Goal: Transaction & Acquisition: Purchase product/service

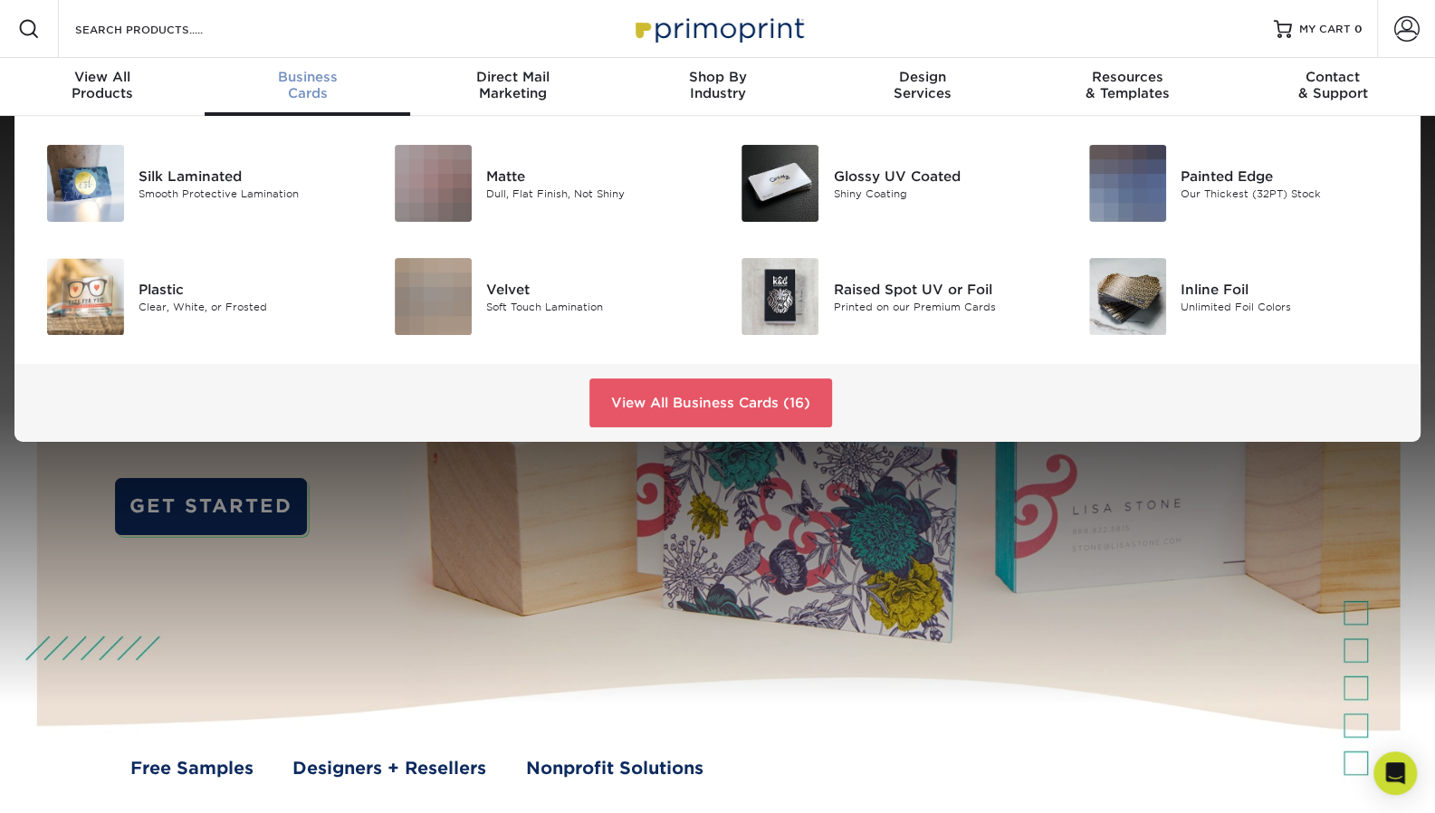
click at [315, 73] on span "Business" at bounding box center [307, 77] width 205 height 16
click at [293, 81] on span "Business" at bounding box center [307, 77] width 205 height 16
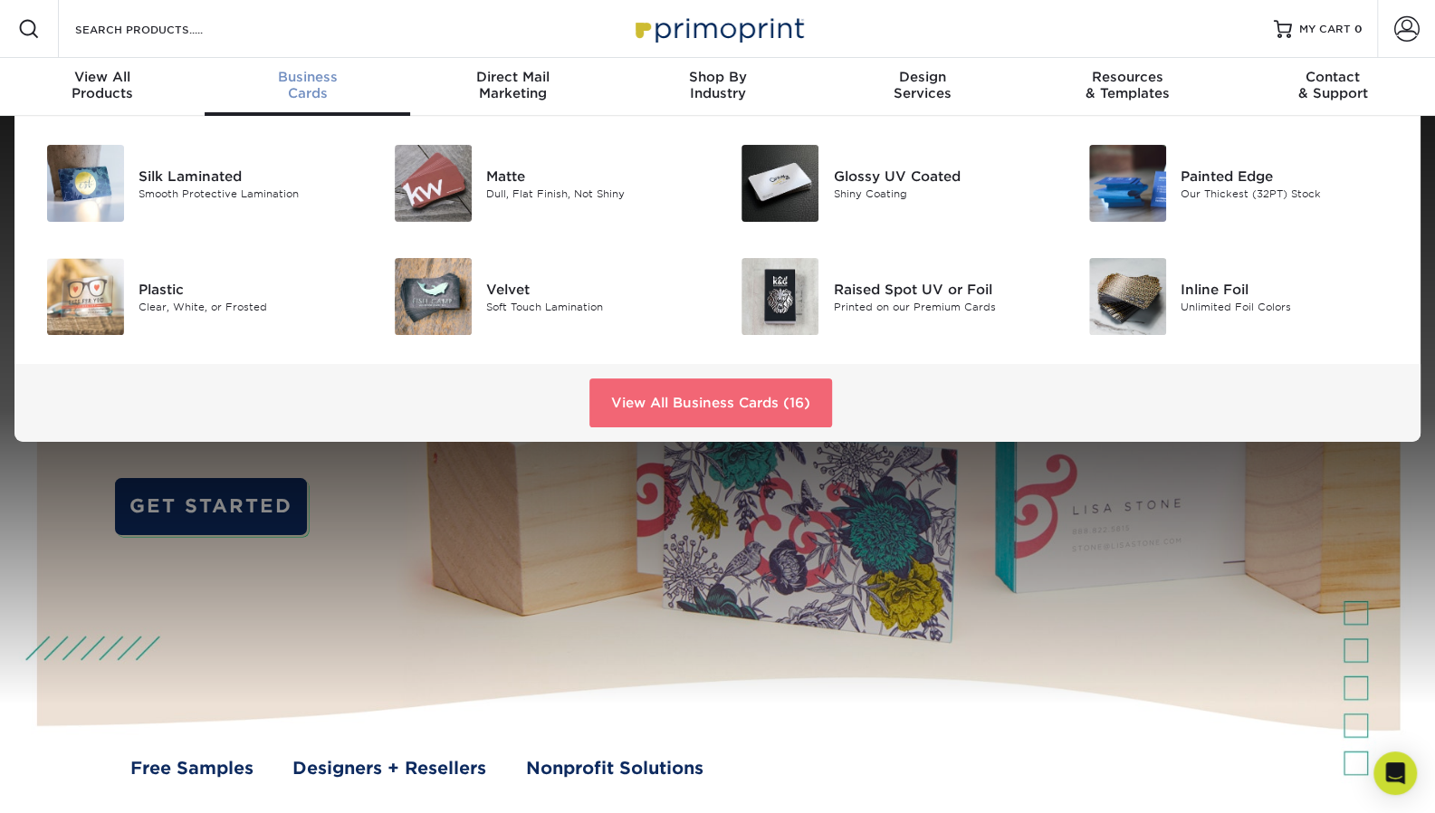
click at [645, 416] on link "View All Business Cards (16)" at bounding box center [710, 402] width 243 height 49
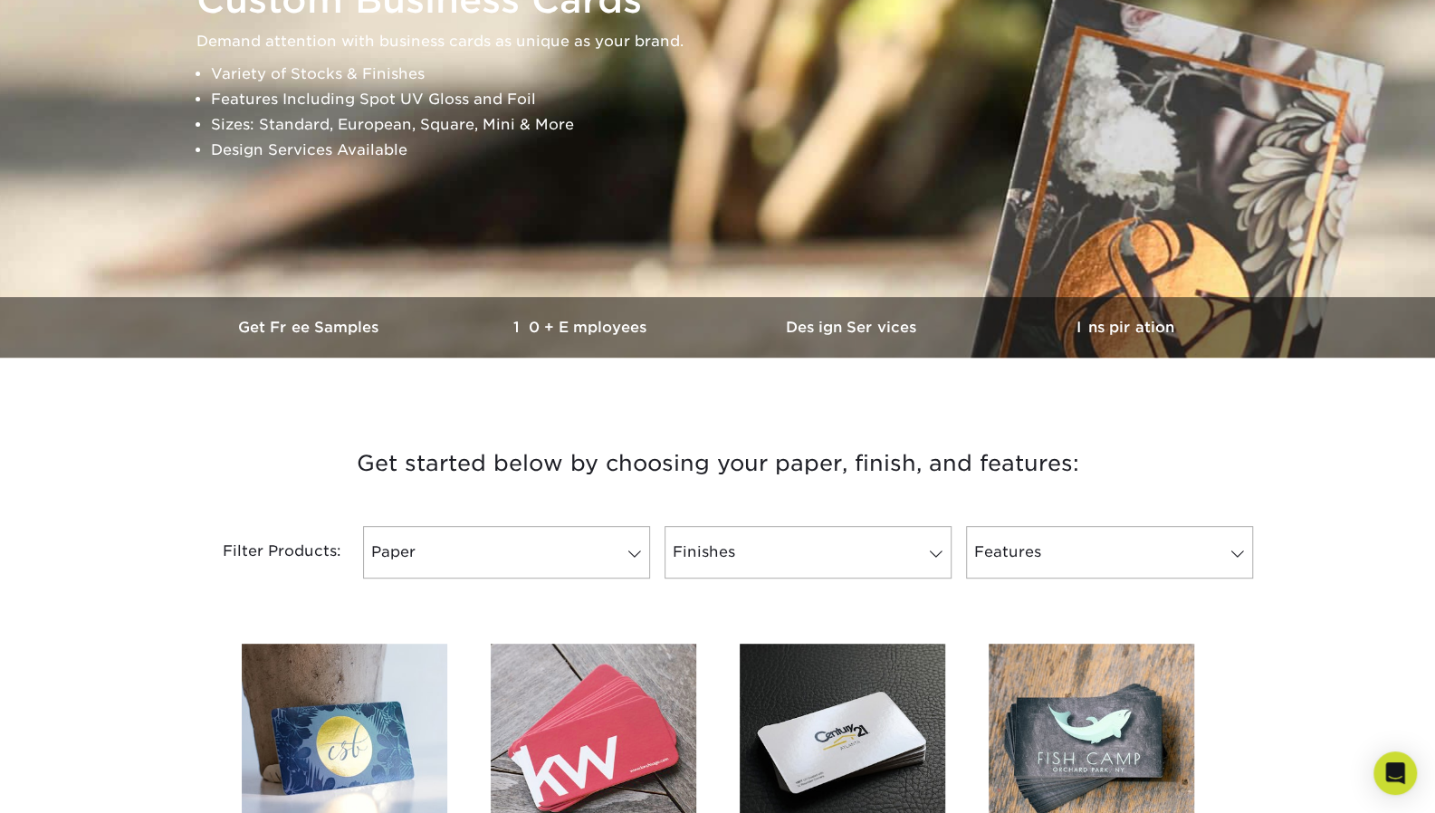
scroll to position [543, 0]
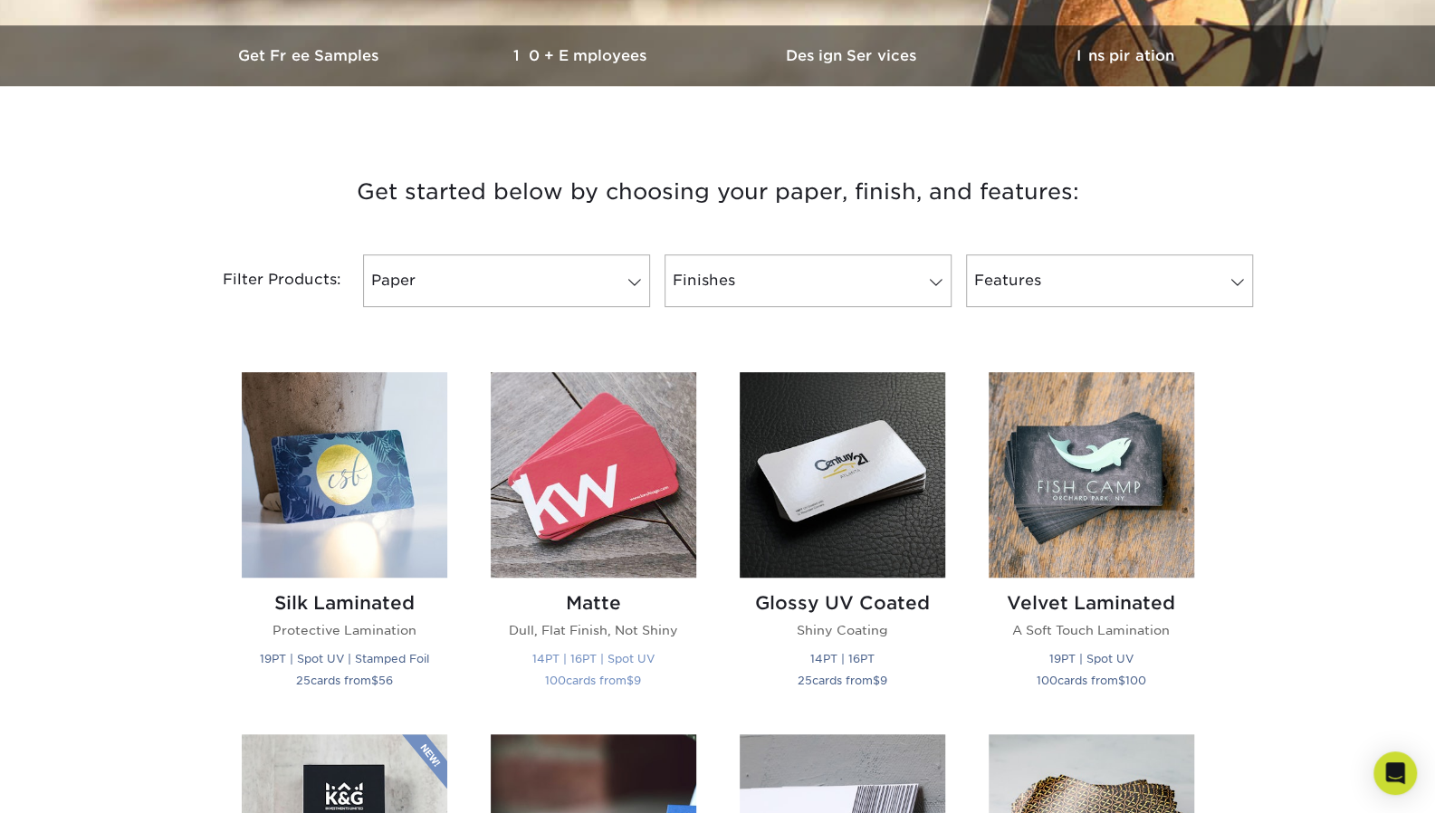
click at [607, 469] on img at bounding box center [594, 475] width 206 height 206
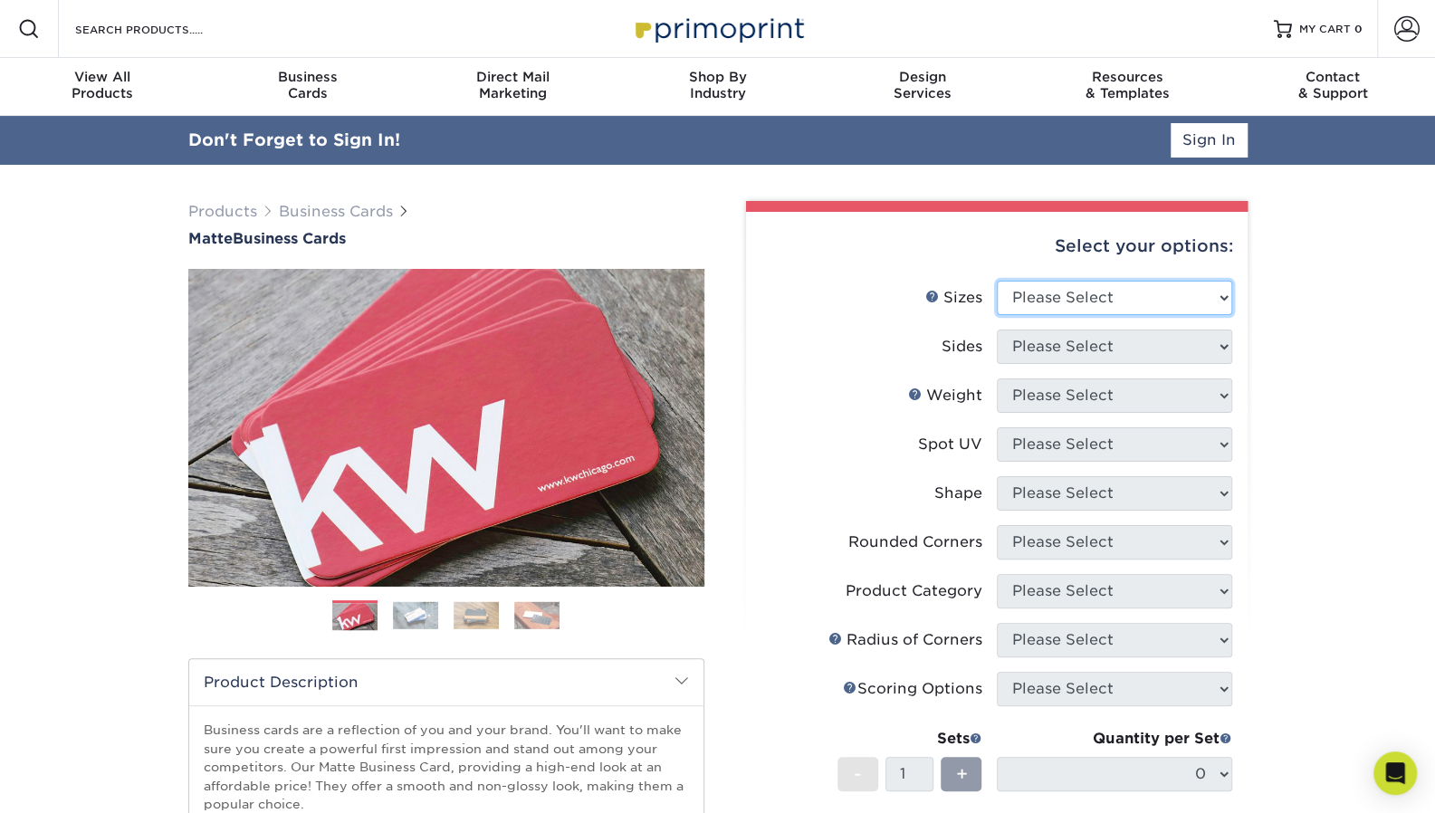
click at [1224, 298] on select "Please Select 1.5" x 3.5" - Mini 1.75" x 3.5" - Mini 2" x 2" - Square 2" x 3" -…" at bounding box center [1114, 298] width 235 height 34
select select "2.00x3.50"
click at [997, 281] on select "Please Select 1.5" x 3.5" - Mini 1.75" x 3.5" - Mini 2" x 2" - Square 2" x 3" -…" at bounding box center [1114, 298] width 235 height 34
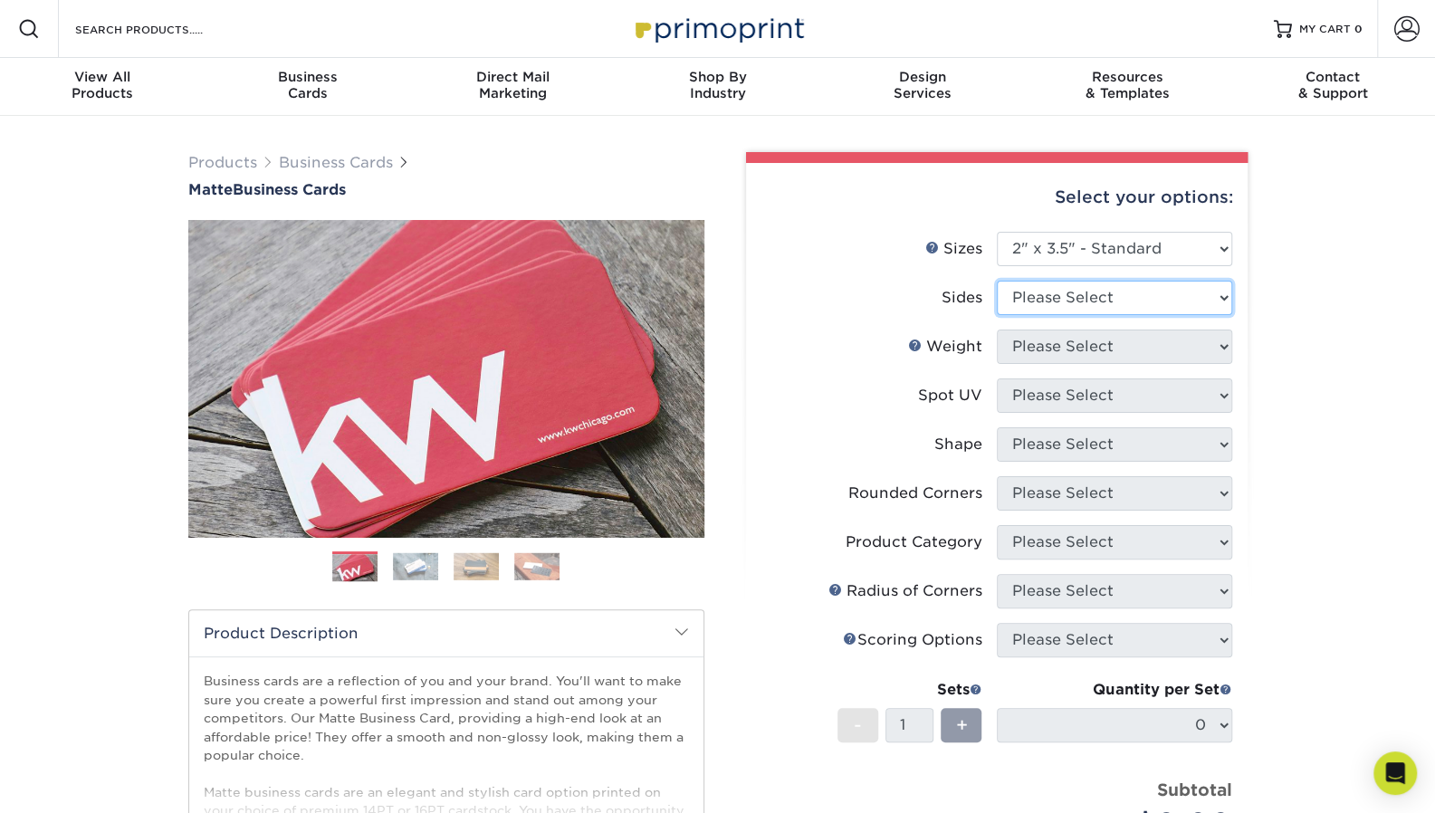
click at [1190, 303] on select "Please Select Print Both Sides Print Front Only" at bounding box center [1114, 298] width 235 height 34
select select "13abbda7-1d64-4f25-8bb2-c179b224825d"
click at [997, 281] on select "Please Select Print Both Sides Print Front Only" at bounding box center [1114, 298] width 235 height 34
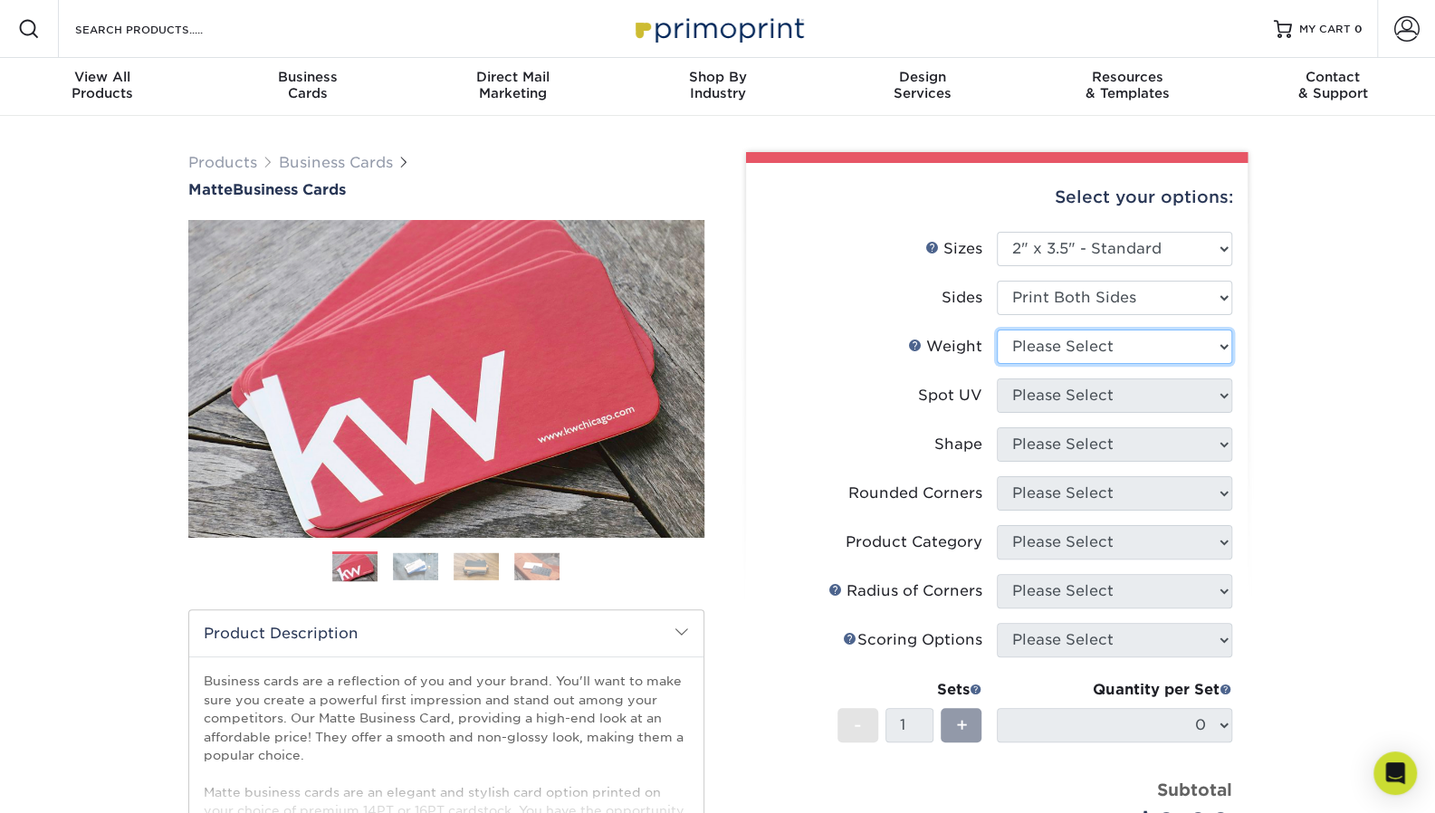
click at [1162, 350] on select "Please Select 16PT 14PT" at bounding box center [1114, 347] width 235 height 34
select select "16PT"
click at [997, 330] on select "Please Select 16PT 14PT" at bounding box center [1114, 347] width 235 height 34
click at [907, 408] on label "Spot UV" at bounding box center [878, 395] width 235 height 34
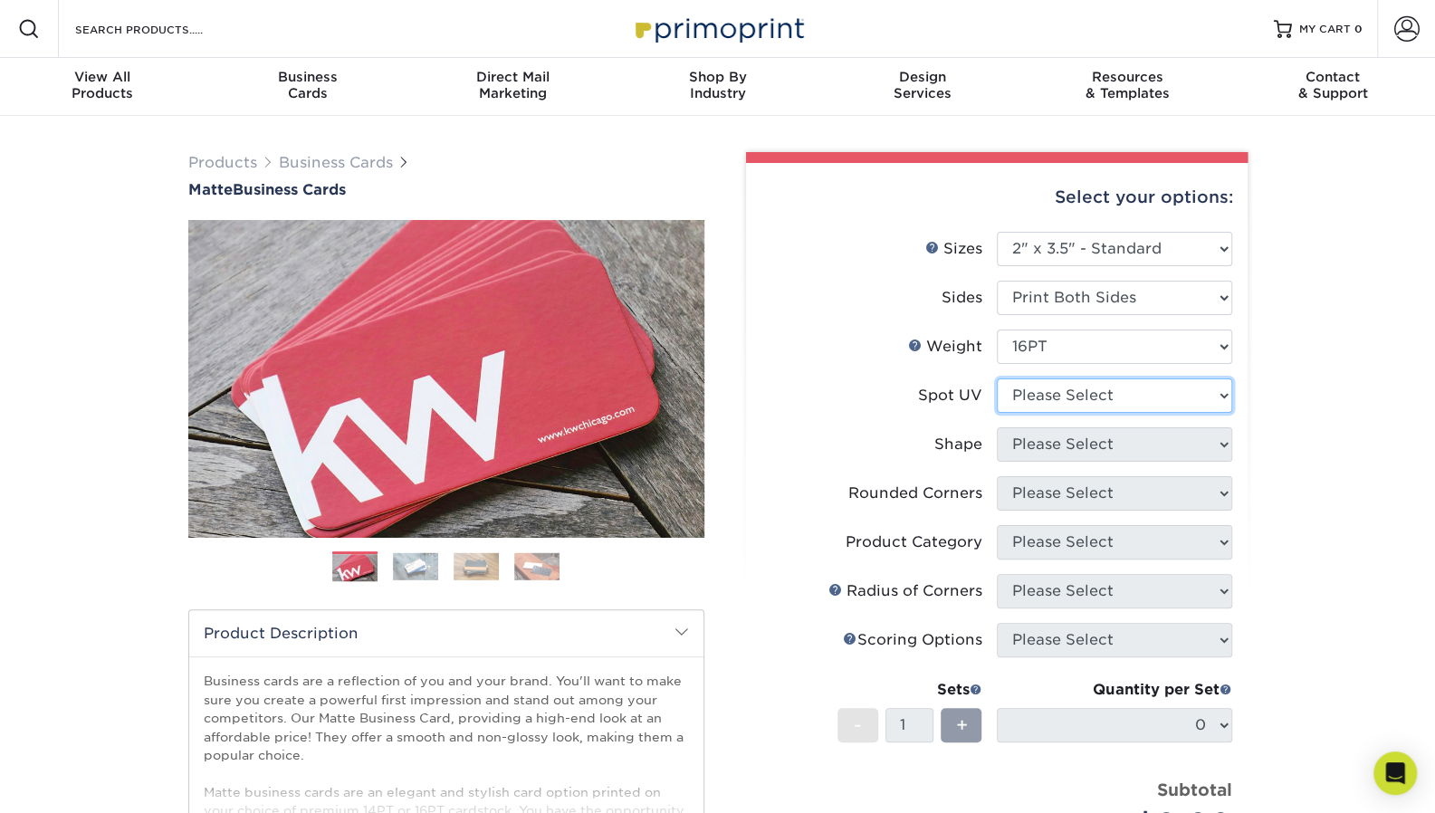
click at [1130, 403] on select "Please Select No Spot UV Front and Back (Both Sides) Front Only Back Only" at bounding box center [1114, 395] width 235 height 34
click at [997, 378] on select "Please Select No Spot UV Front and Back (Both Sides) Front Only Back Only" at bounding box center [1114, 395] width 235 height 34
click at [1115, 396] on select "Please Select No Spot UV Front and Back (Both Sides) Front Only Back Only" at bounding box center [1114, 395] width 235 height 34
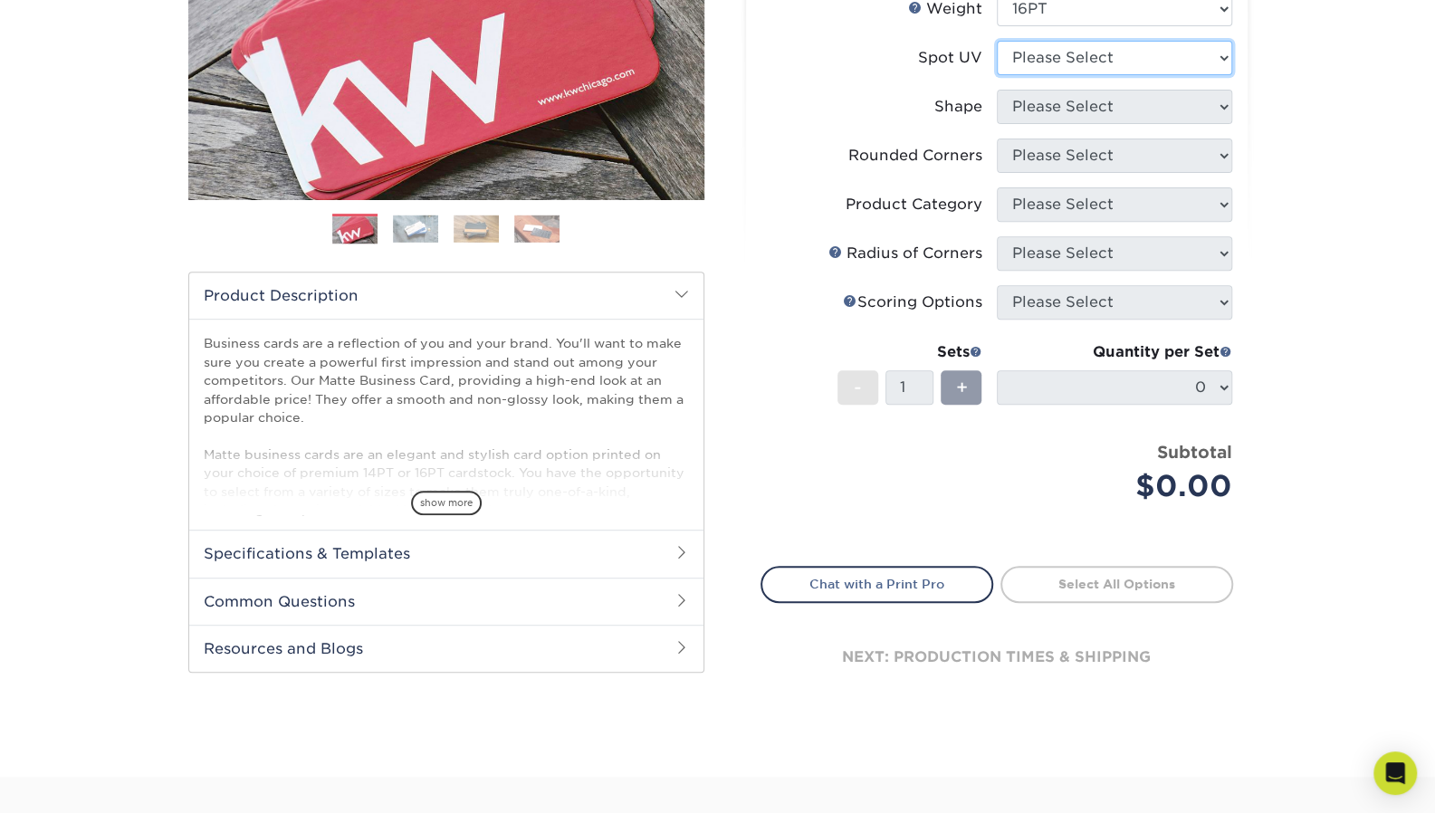
scroll to position [362, 0]
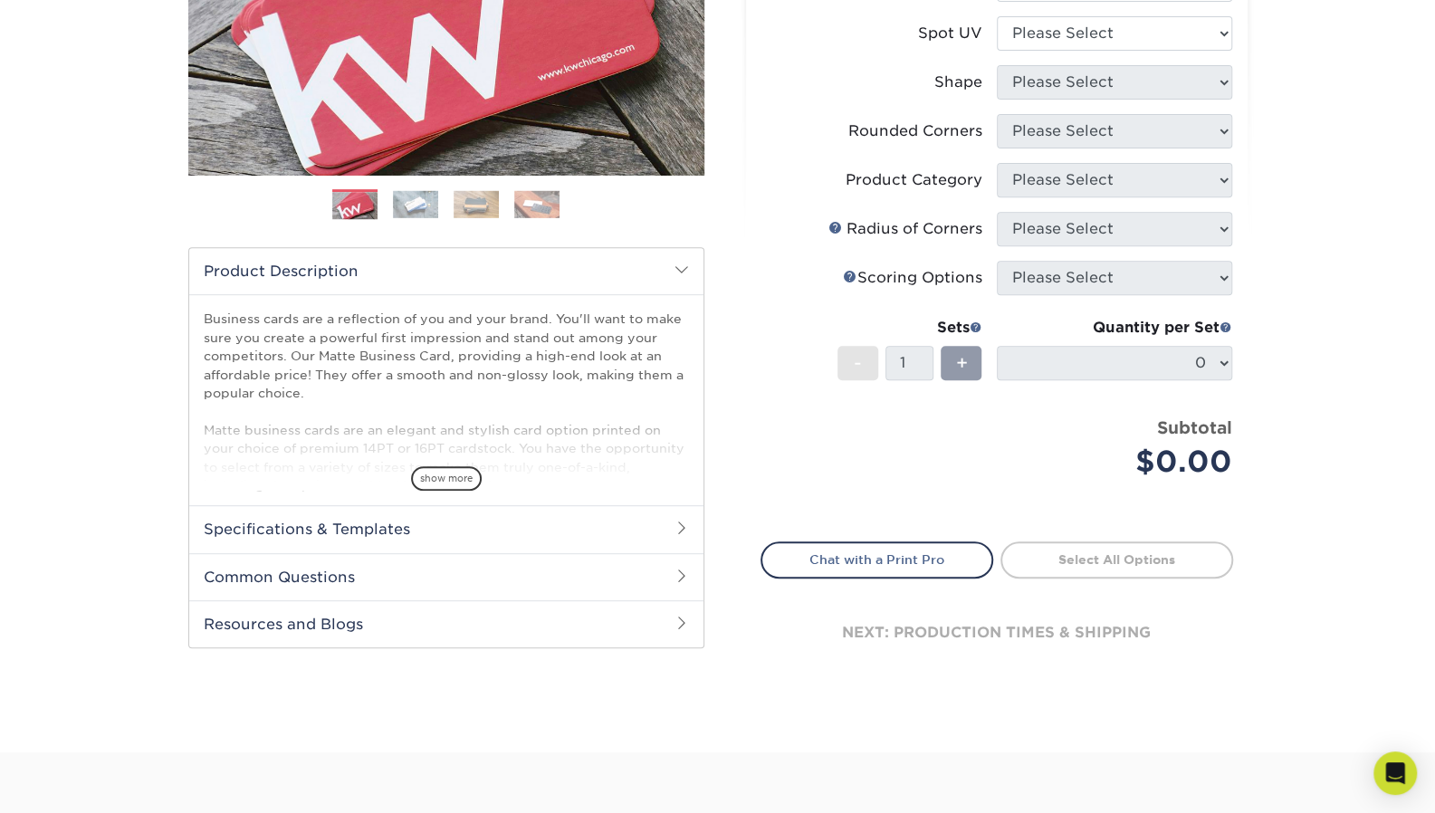
click at [682, 534] on h2 "Specifications & Templates" at bounding box center [446, 528] width 514 height 47
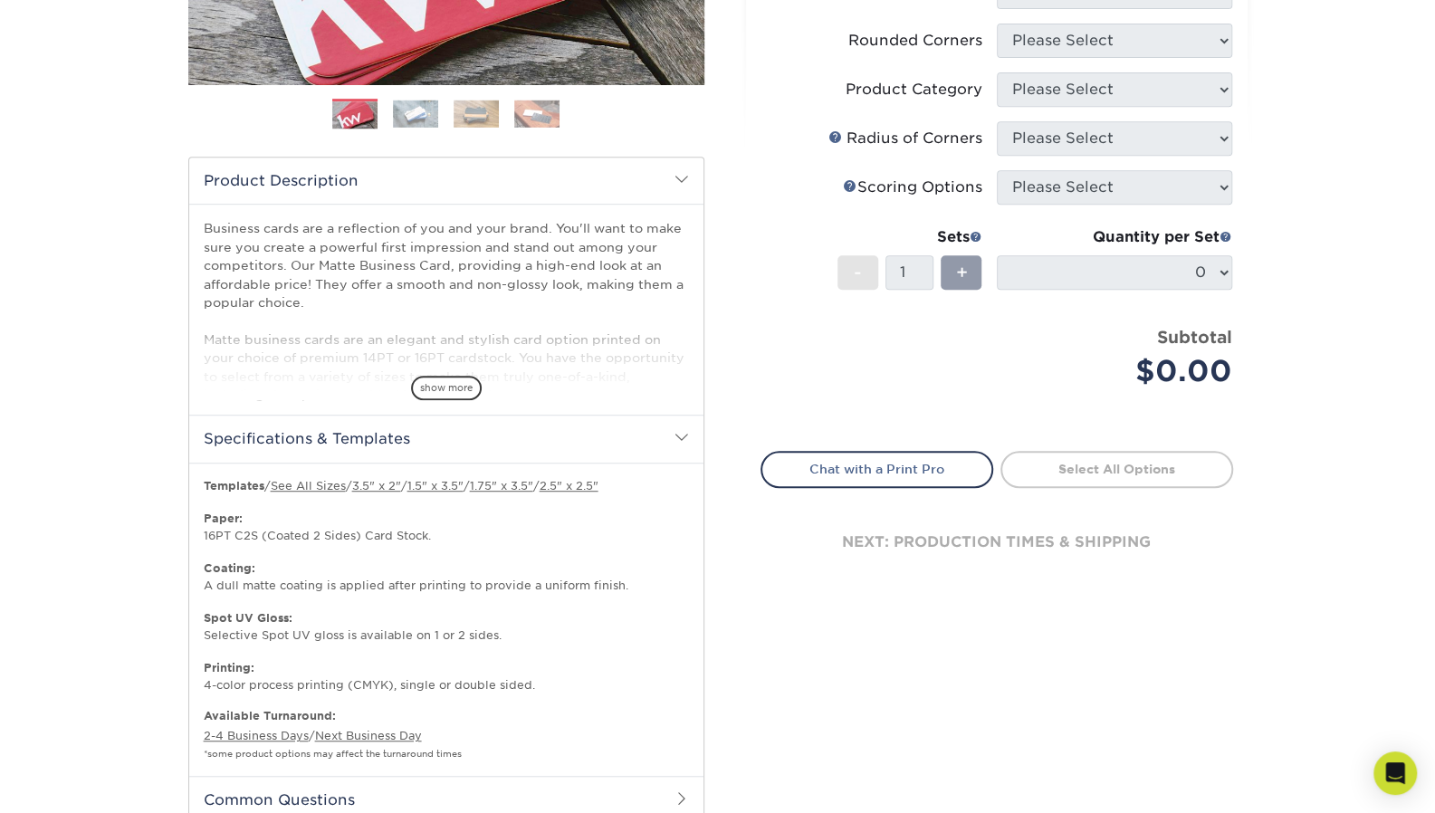
scroll to position [543, 0]
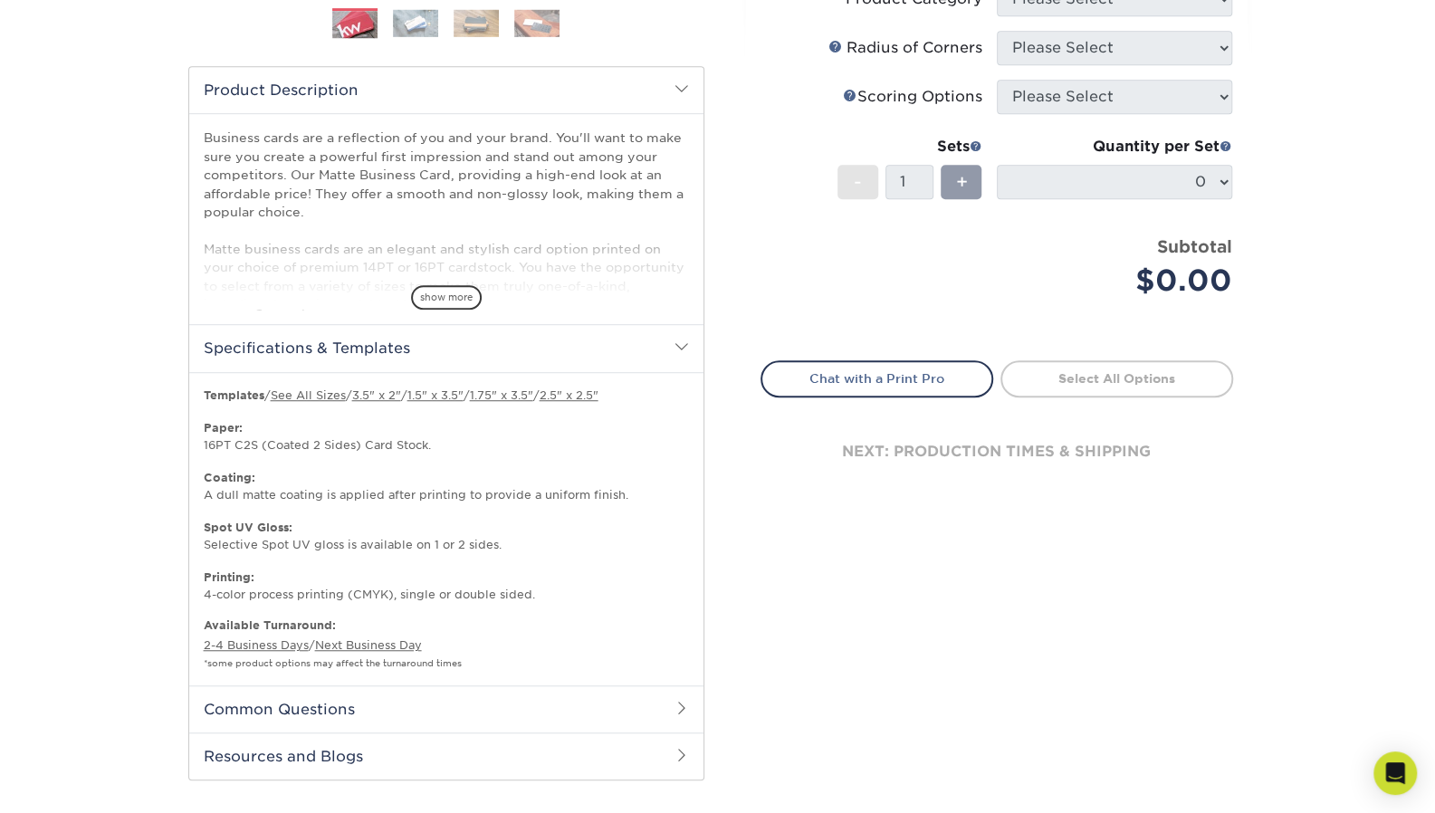
click at [648, 718] on h2 "Common Questions" at bounding box center [446, 708] width 514 height 47
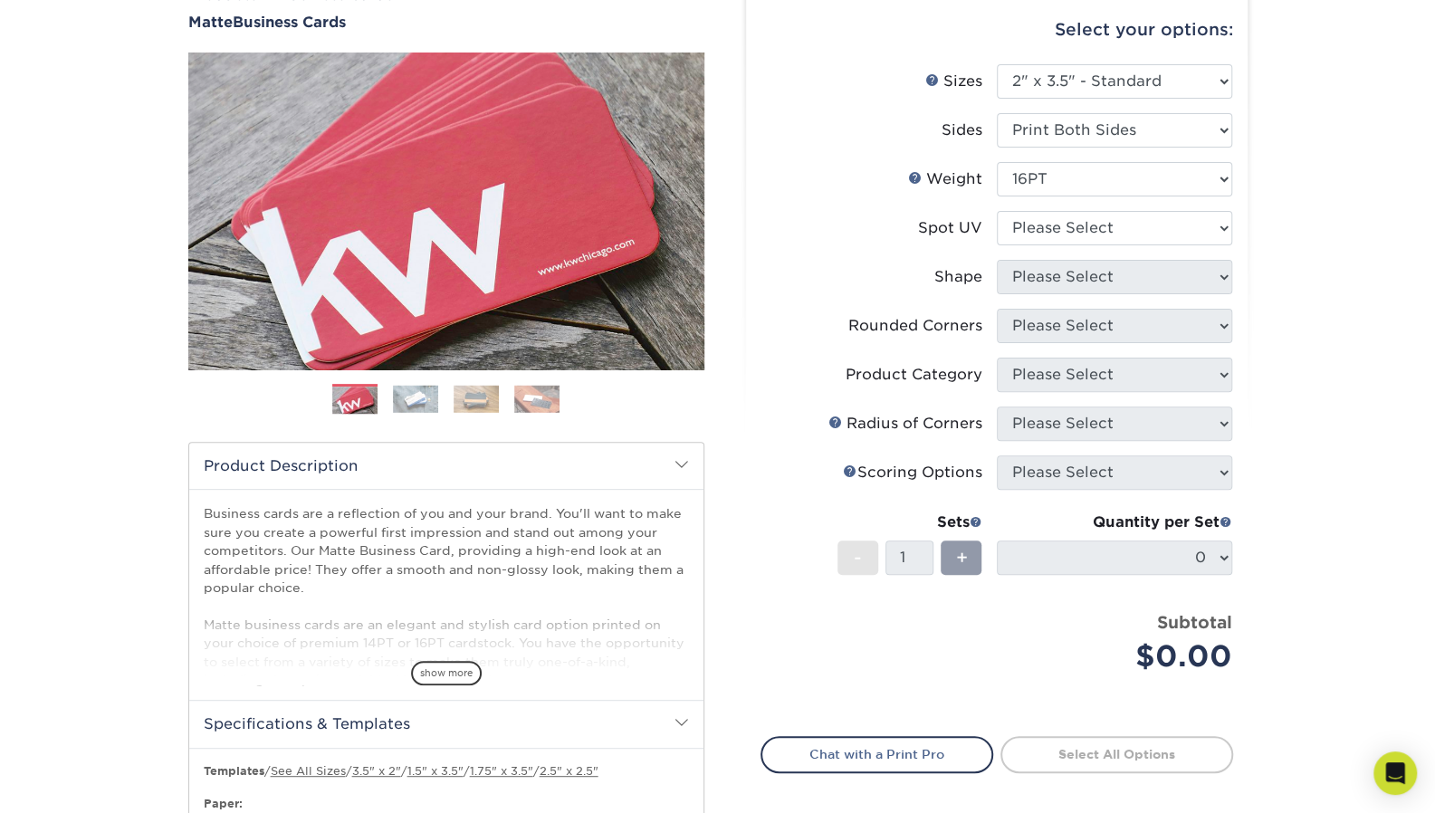
scroll to position [0, 0]
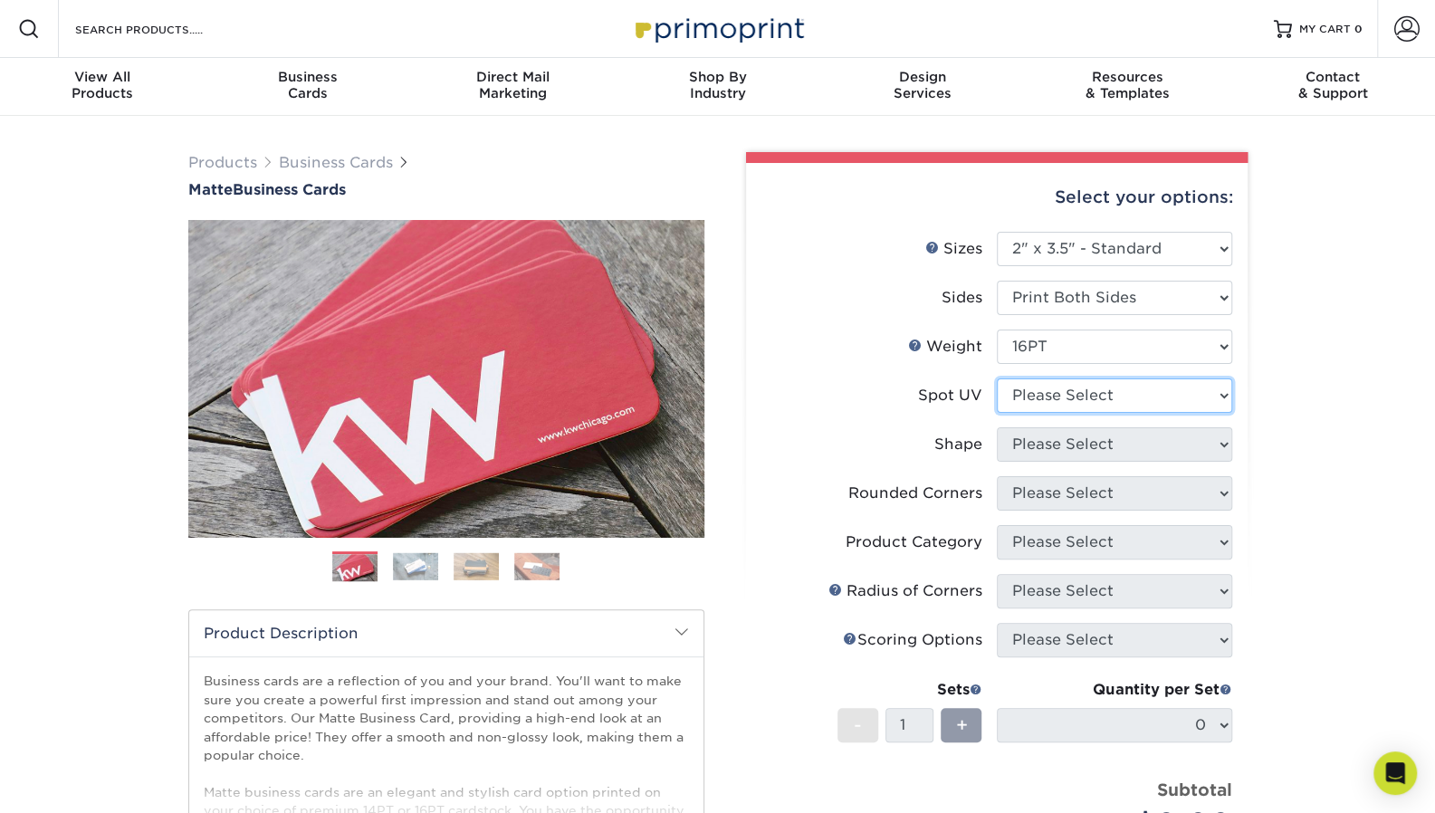
click at [1133, 408] on select "Please Select No Spot UV Front and Back (Both Sides) Front Only Back Only" at bounding box center [1114, 395] width 235 height 34
select select "3"
click at [997, 378] on select "Please Select No Spot UV Front and Back (Both Sides) Front Only Back Only" at bounding box center [1114, 395] width 235 height 34
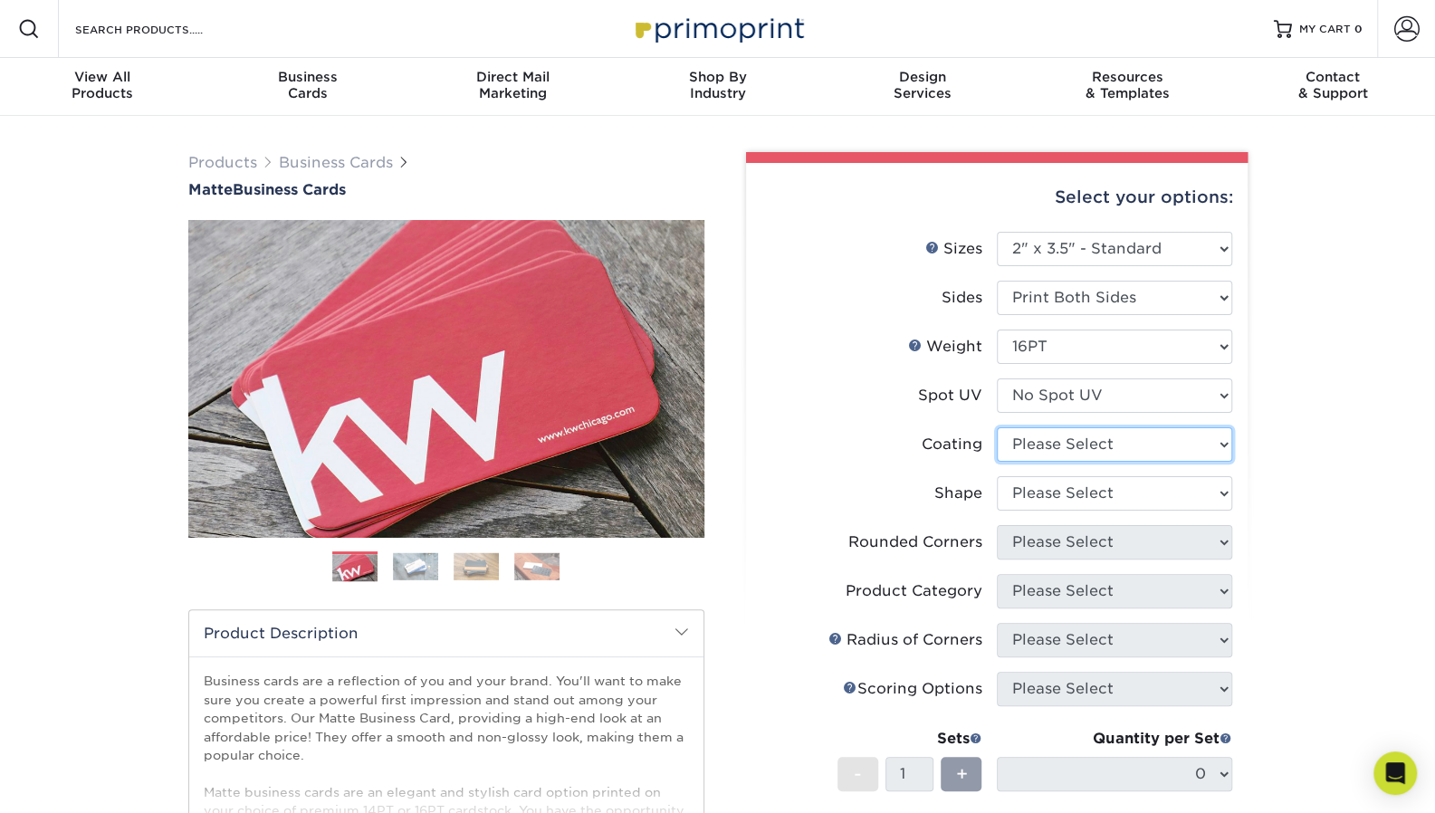
click at [1121, 448] on select at bounding box center [1114, 444] width 235 height 34
select select "121bb7b5-3b4d-429f-bd8d-bbf80e953313"
click at [997, 427] on select at bounding box center [1114, 444] width 235 height 34
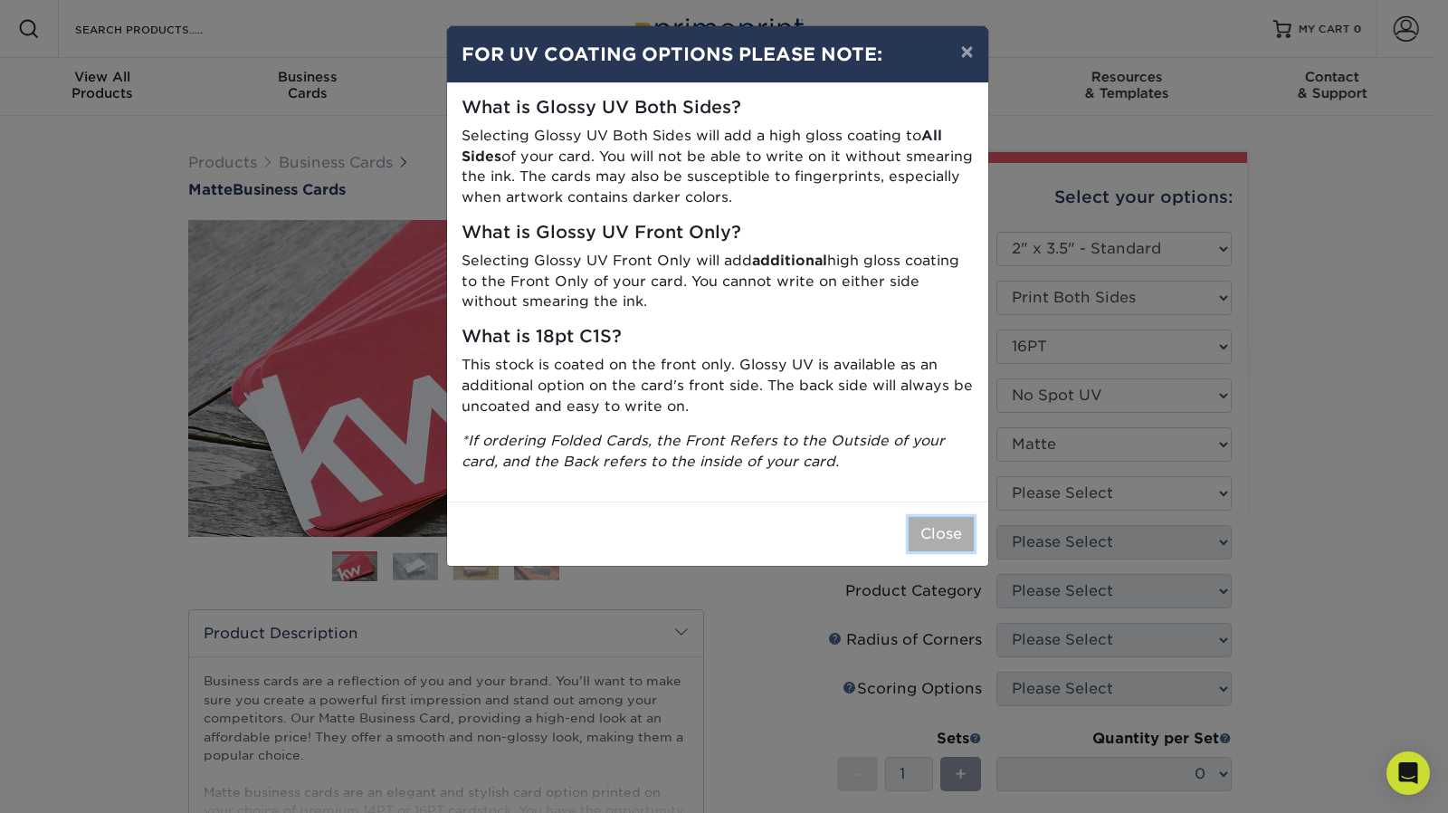
click at [937, 532] on button "Close" at bounding box center [941, 534] width 65 height 34
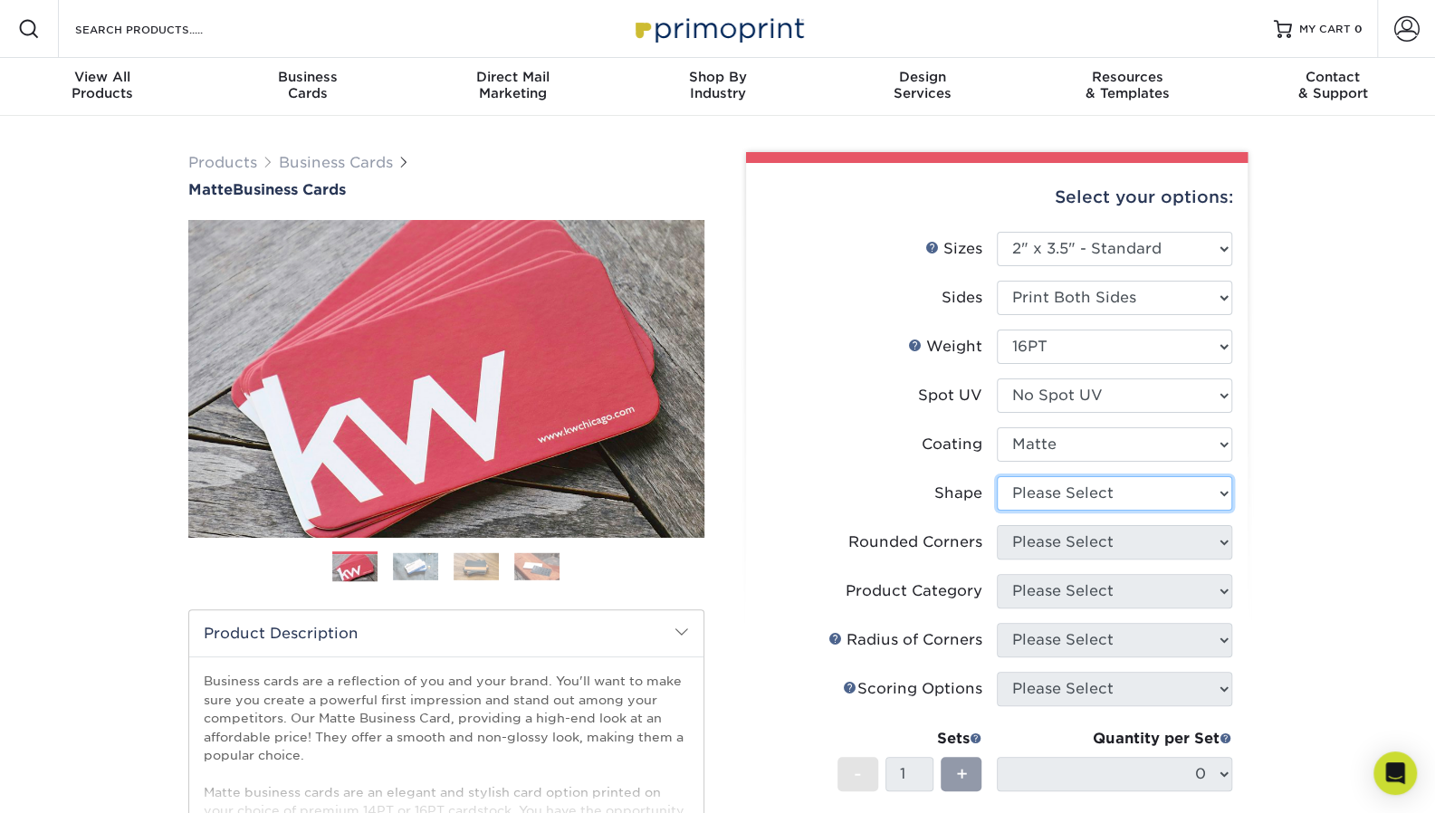
click at [1091, 504] on select "Please Select Standard Oval" at bounding box center [1114, 493] width 235 height 34
select select "standard"
click at [997, 476] on select "Please Select Standard Oval" at bounding box center [1114, 493] width 235 height 34
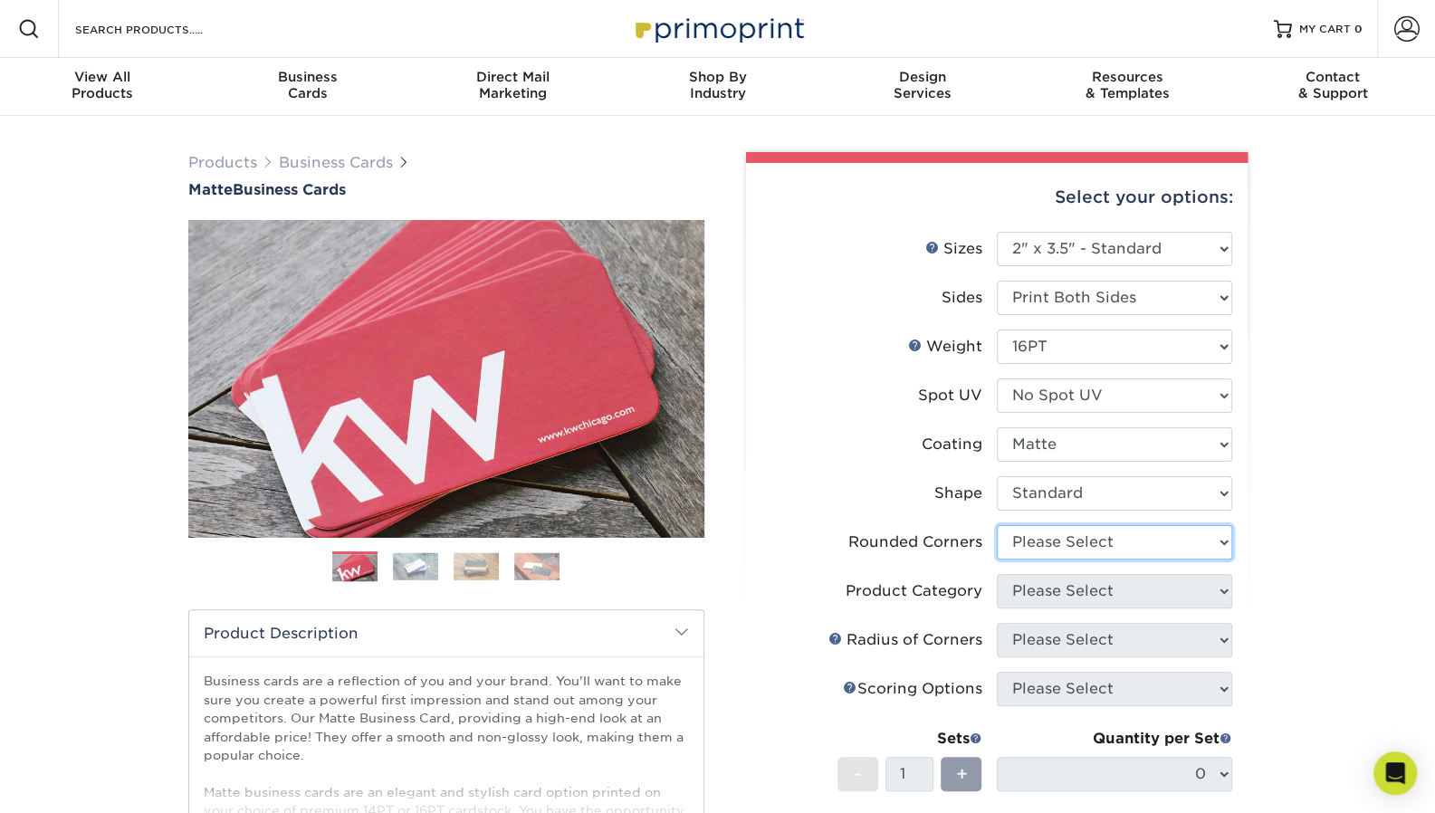
click at [1071, 540] on select "Please Select Yes - Round 2 Corners Yes - Round 4 Corners No" at bounding box center [1114, 542] width 235 height 34
select select "0"
click at [997, 525] on select "Please Select Yes - Round 2 Corners Yes - Round 4 Corners No" at bounding box center [1114, 542] width 235 height 34
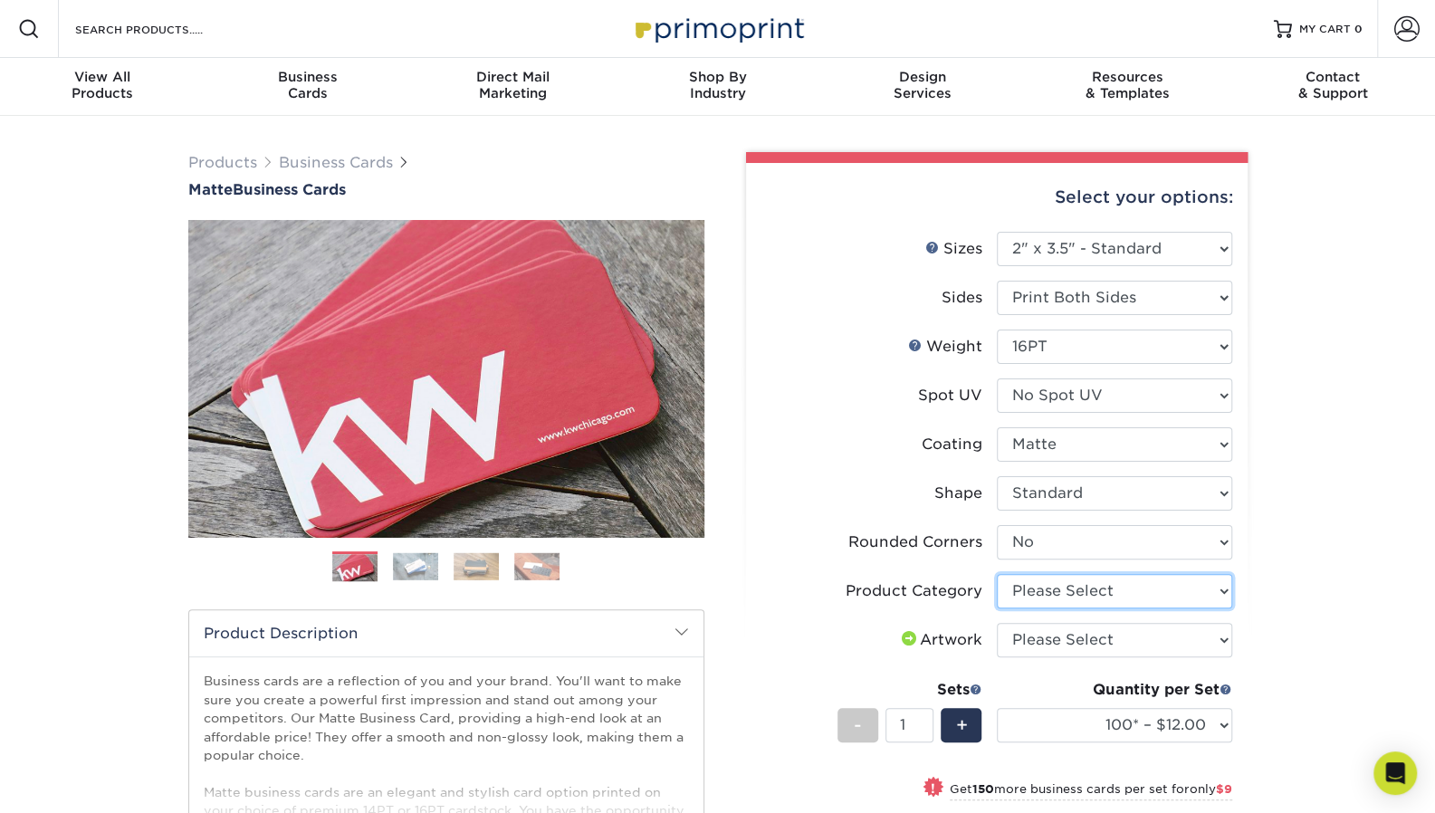
click at [1057, 589] on select "Please Select Business Cards" at bounding box center [1114, 591] width 235 height 34
select select "3b5148f1-0588-4f88-a218-97bcfdce65c1"
click at [997, 574] on select "Please Select Business Cards" at bounding box center [1114, 591] width 235 height 34
click at [1057, 641] on select "Please Select I will upload files I need a design - $100" at bounding box center [1114, 640] width 235 height 34
select select "upload"
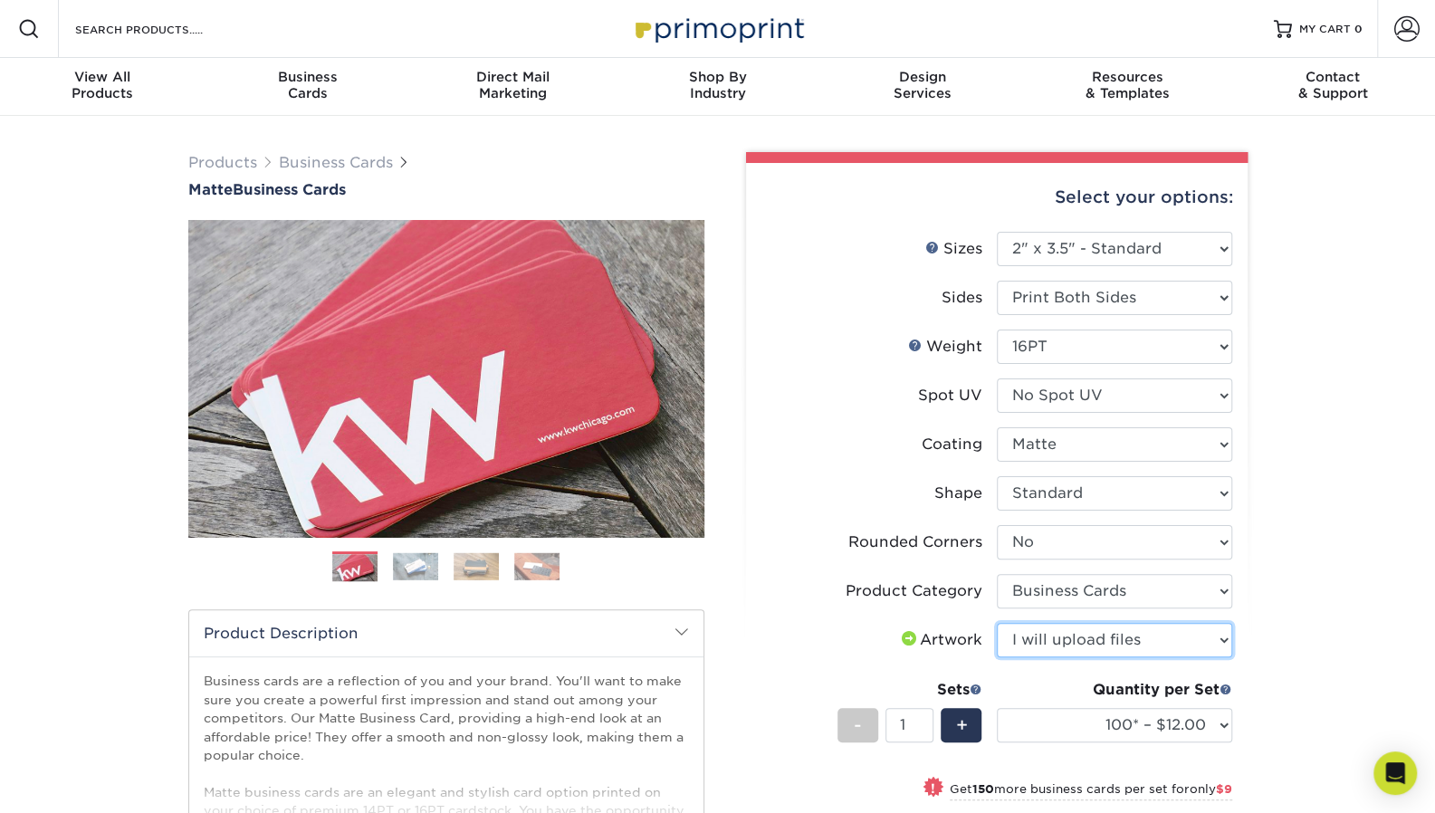
click at [997, 623] on select "Please Select I will upload files I need a design - $100" at bounding box center [1114, 640] width 235 height 34
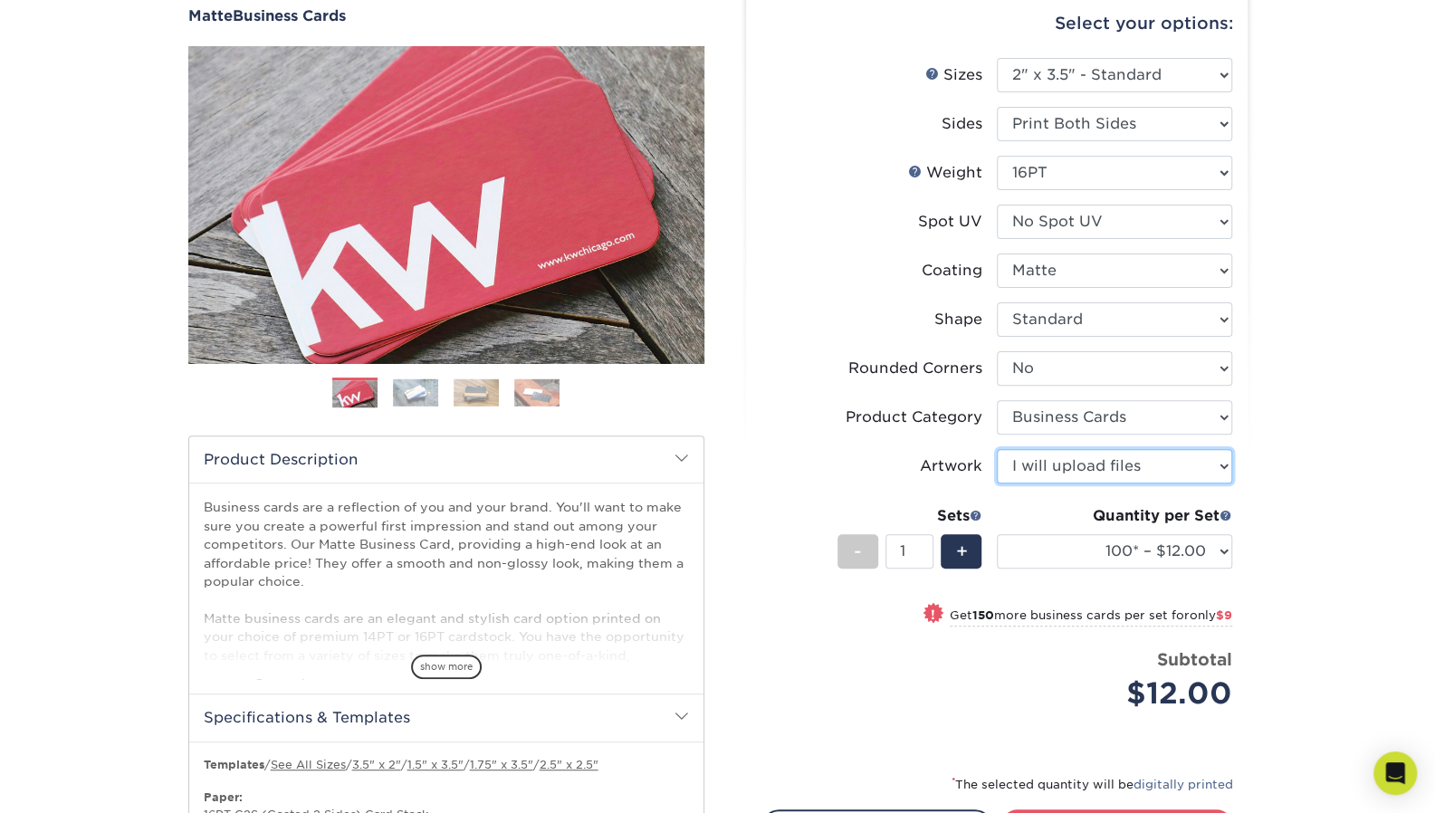
scroll to position [181, 0]
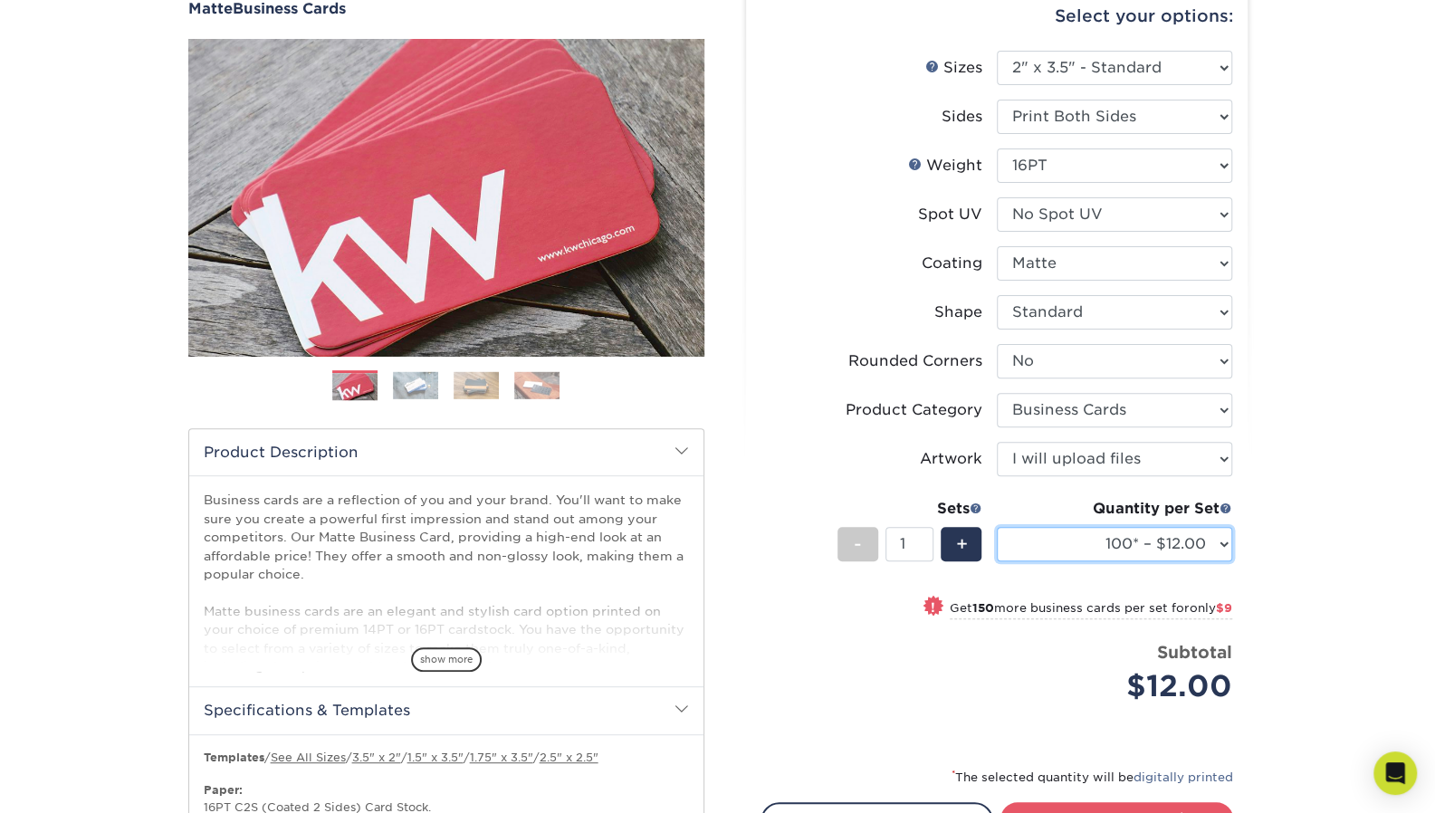
click at [1108, 550] on select "100* – $12.00 250* – $21.00 500 – $42.00 1000 – $53.00 2500 – $95.00 5000 – $18…" at bounding box center [1114, 544] width 235 height 34
select select "500 – $42.00"
click at [997, 527] on select "100* – $12.00 250* – $21.00 500 – $42.00 1000 – $53.00 2500 – $95.00 5000 – $18…" at bounding box center [1114, 544] width 235 height 34
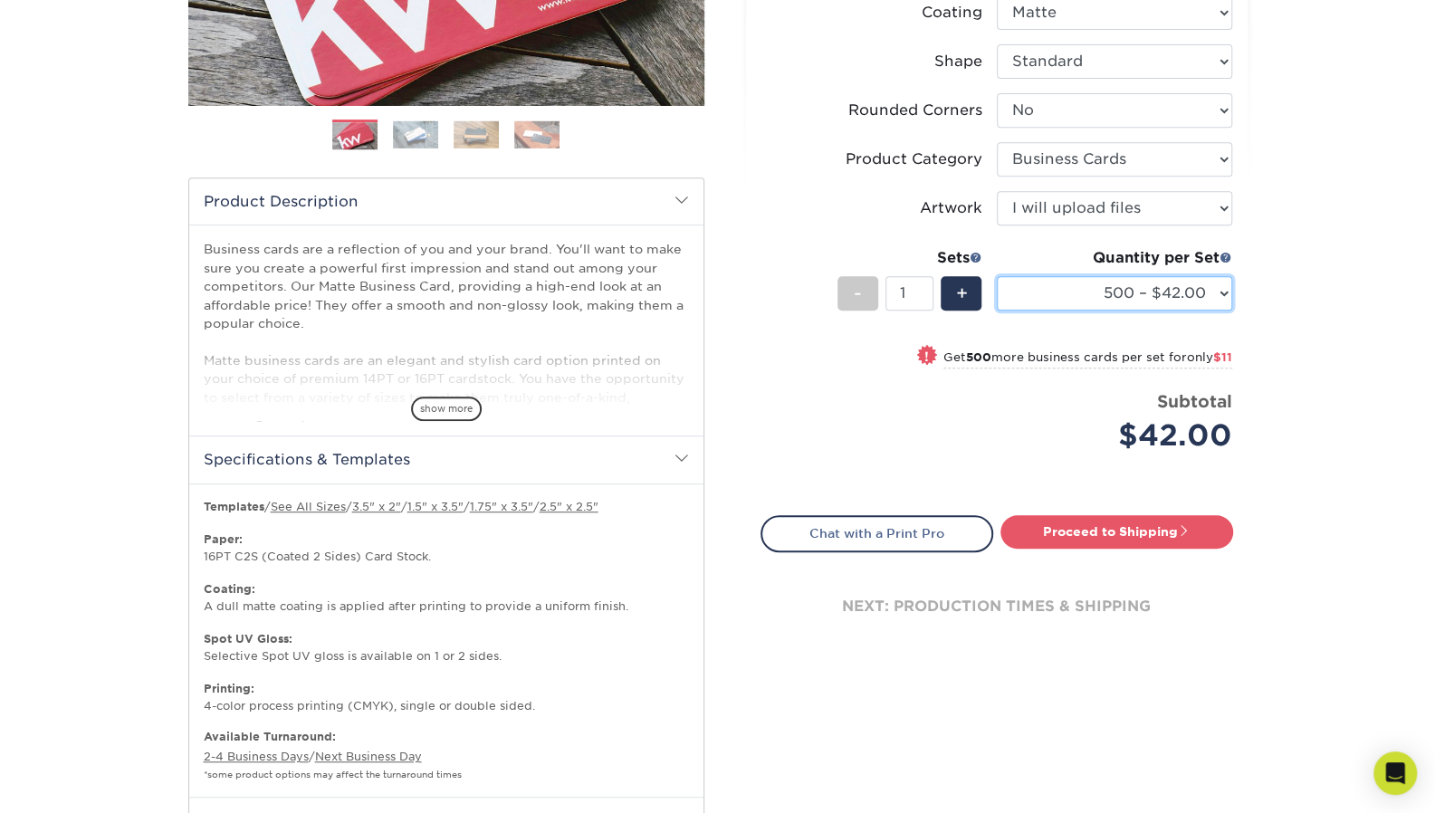
scroll to position [543, 0]
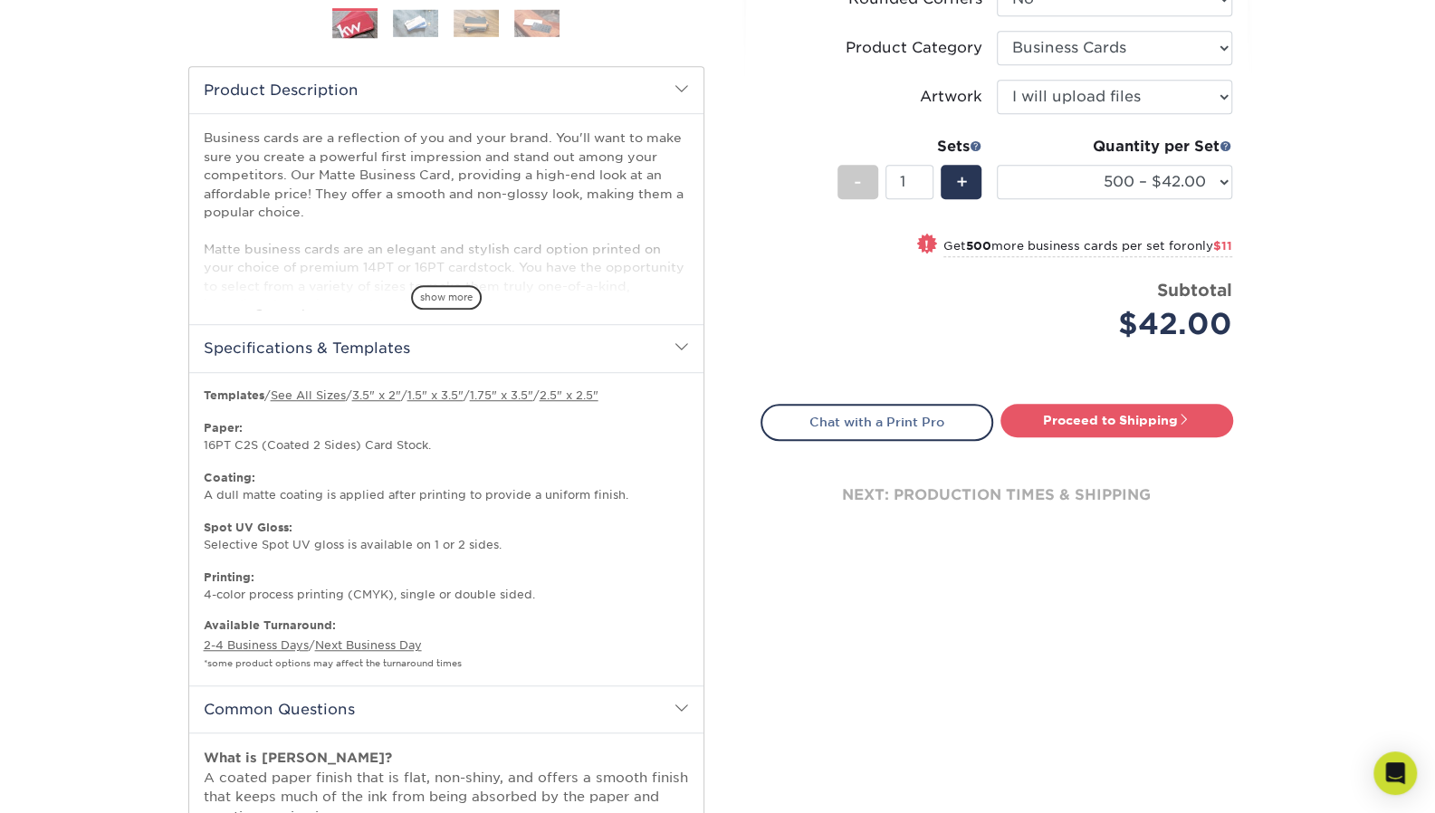
click at [672, 82] on h2 "Product Description" at bounding box center [446, 90] width 514 height 46
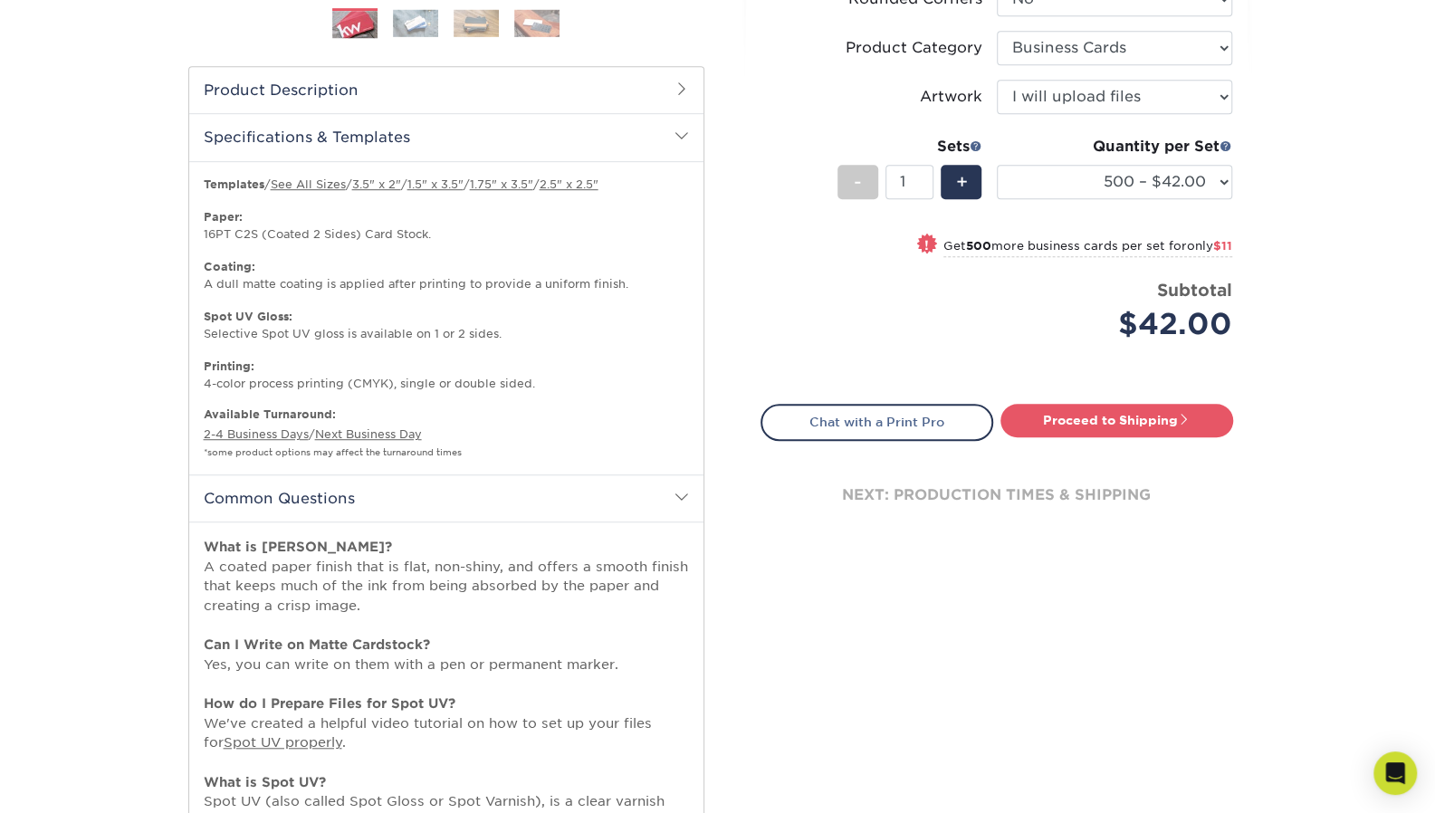
click at [674, 129] on span at bounding box center [681, 136] width 14 height 14
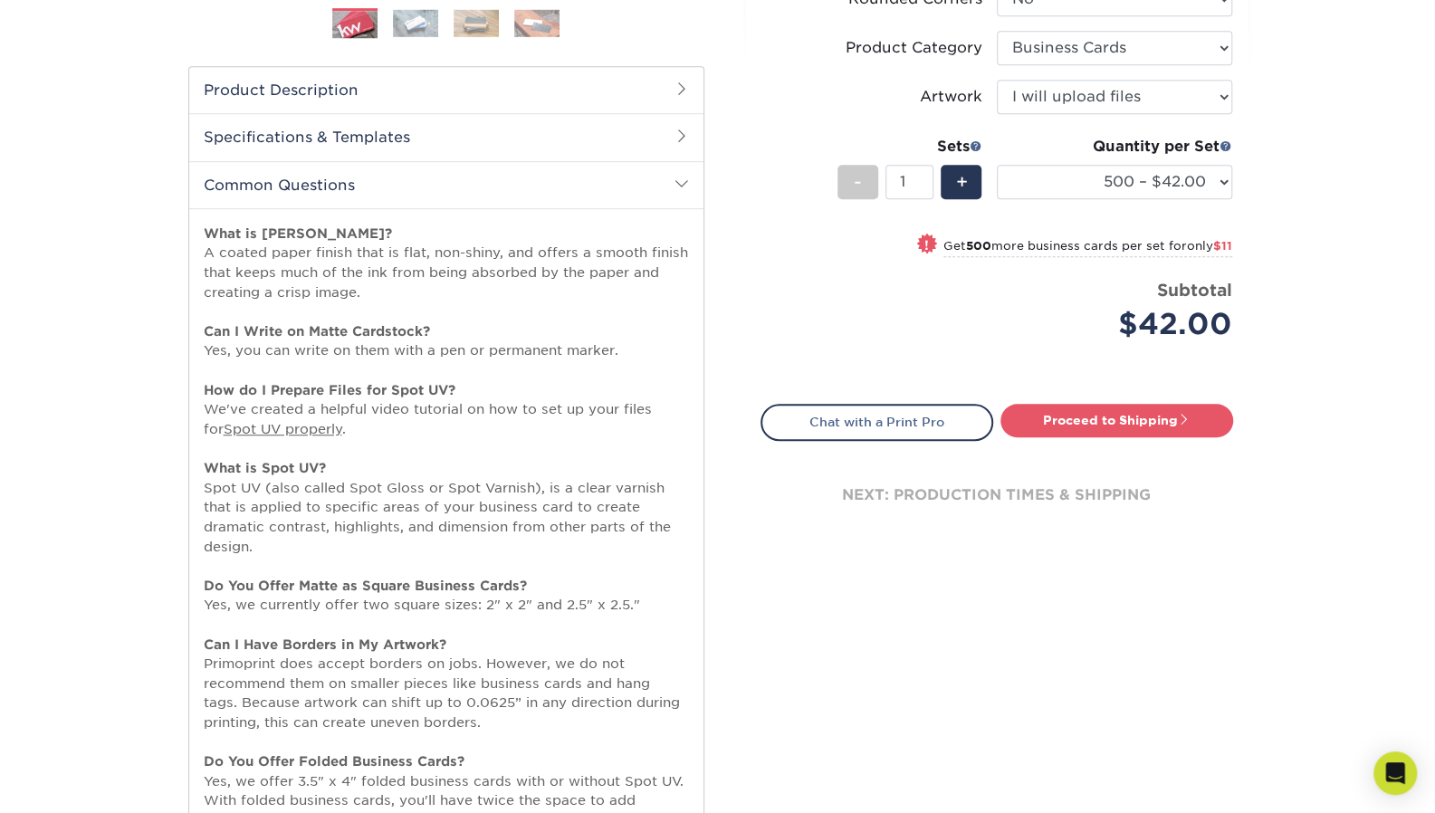
click at [679, 188] on span at bounding box center [681, 184] width 14 height 14
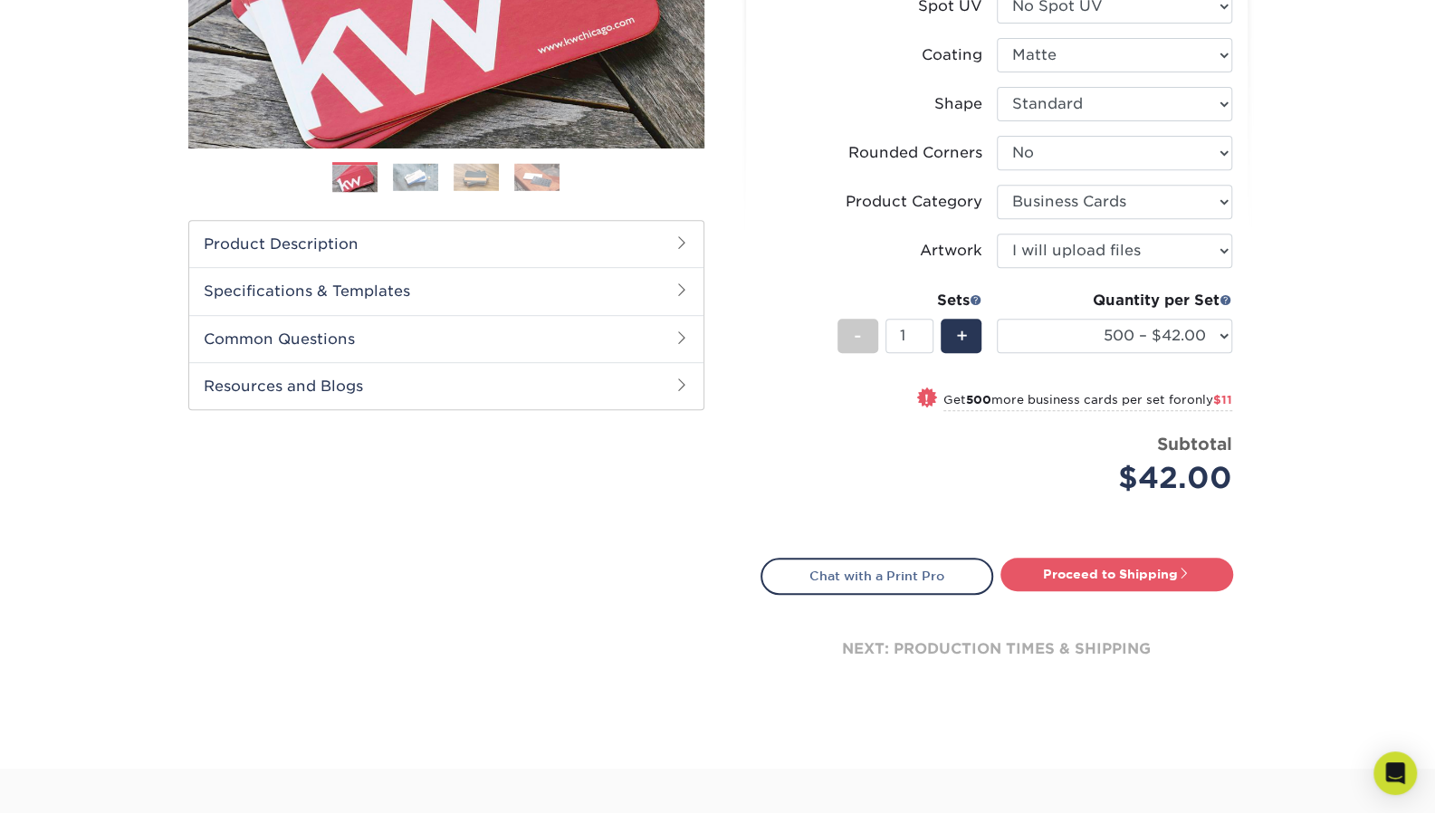
scroll to position [272, 0]
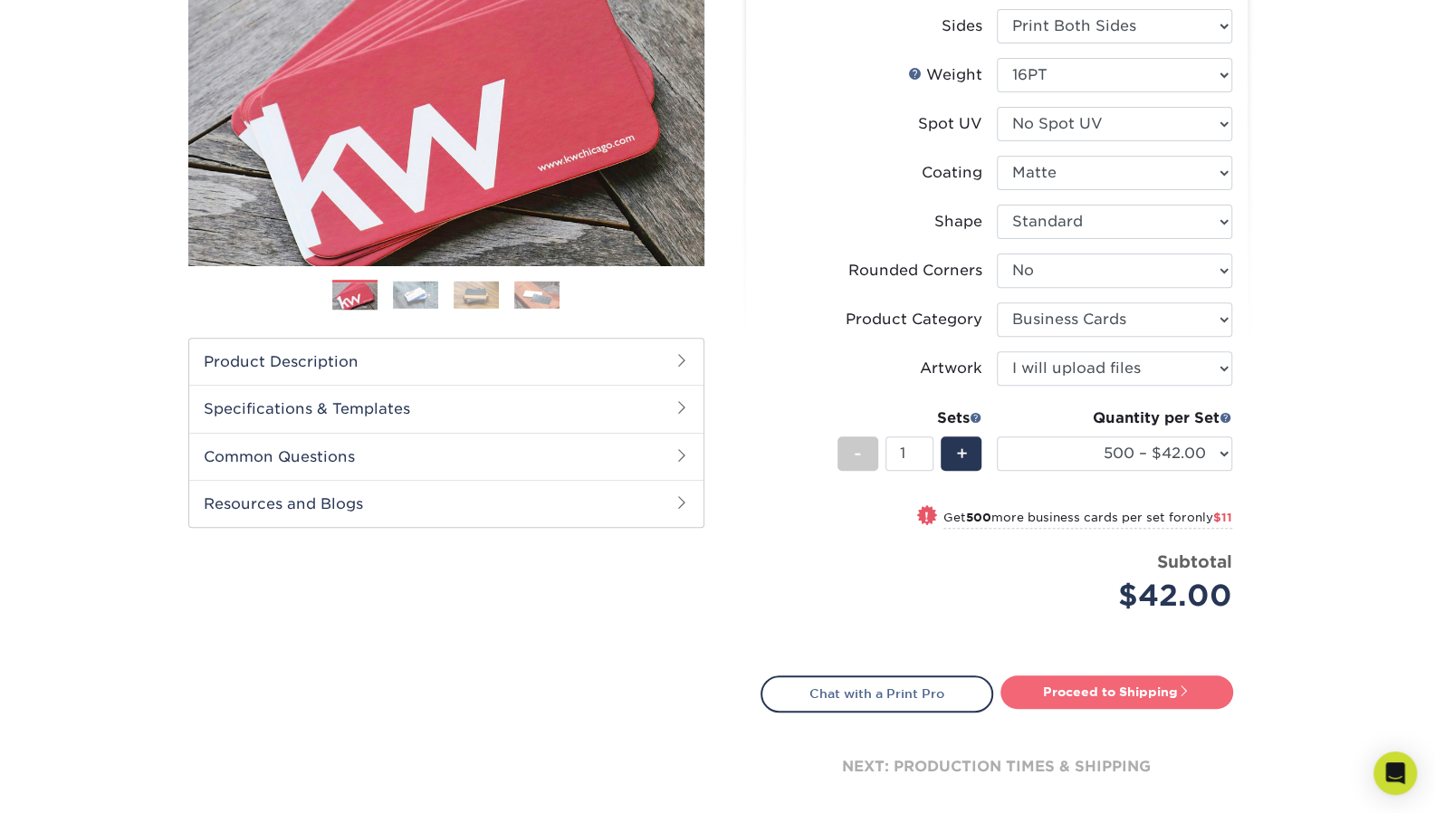
click at [1092, 690] on link "Proceed to Shipping" at bounding box center [1116, 691] width 233 height 33
type input "Set 1"
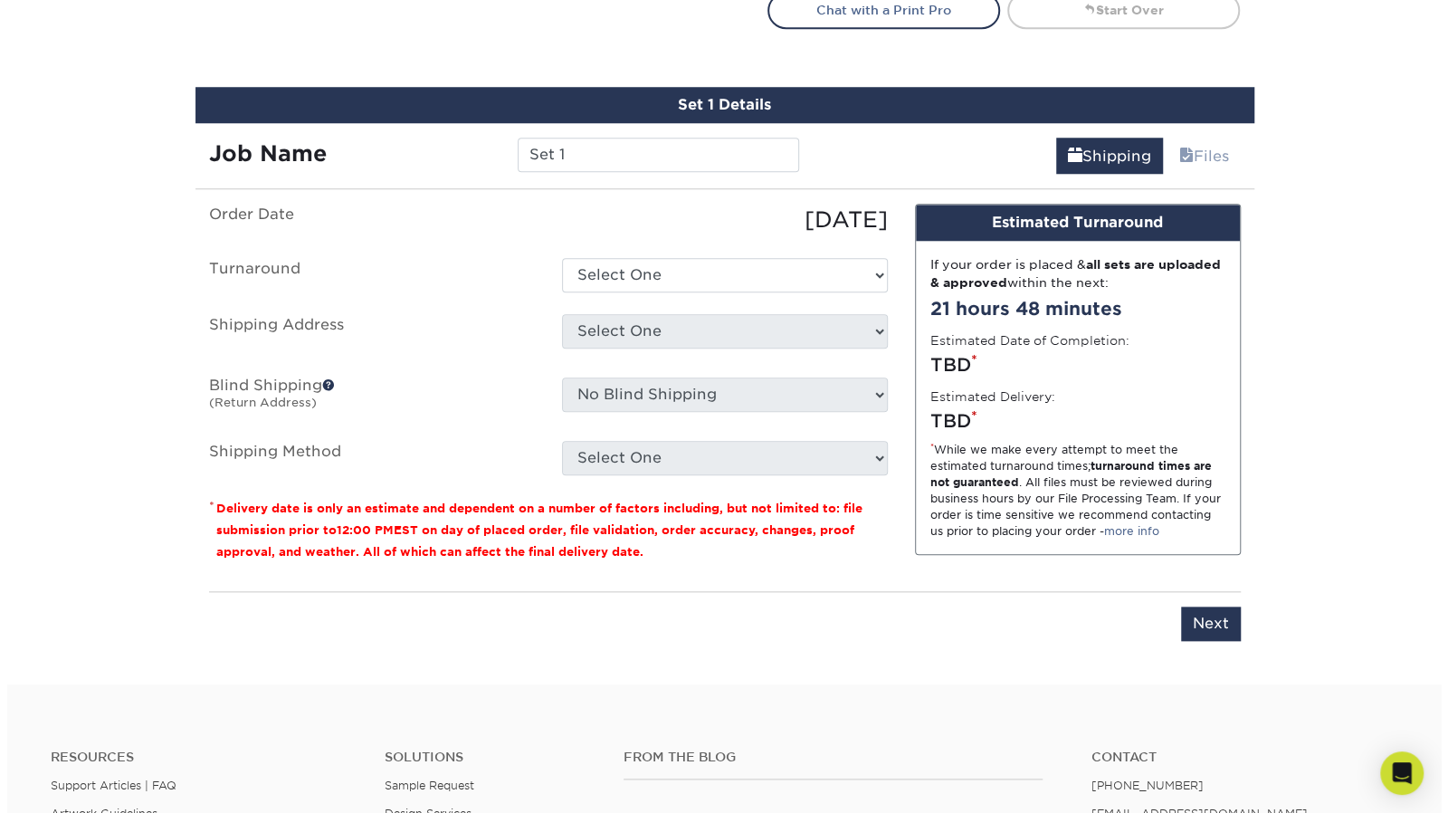
scroll to position [996, 0]
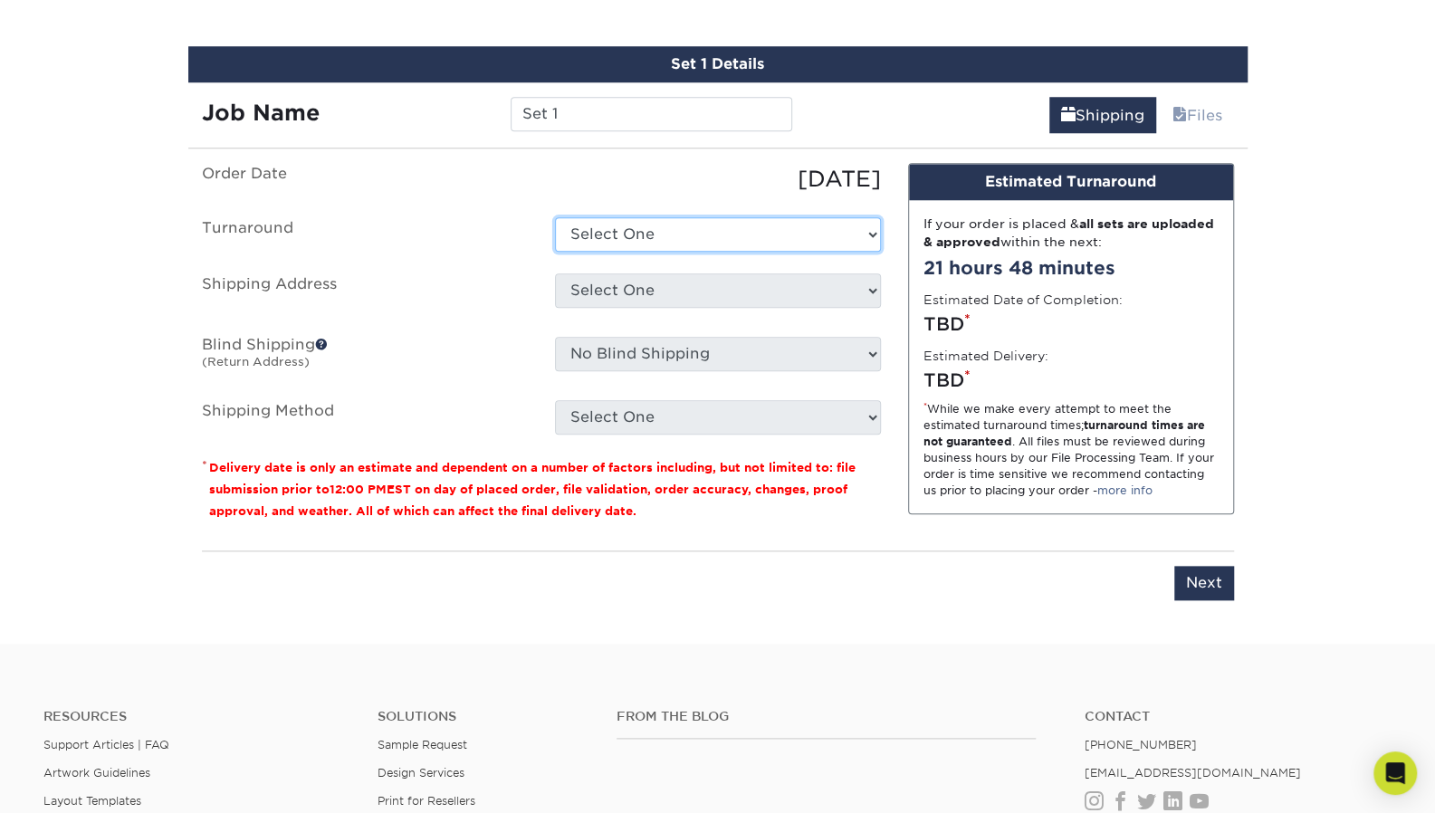
click at [731, 233] on select "Select One 2-4 Business Days 2 Day Next Business Day" at bounding box center [718, 234] width 326 height 34
select select "b78ebb40-f3d8-446a-8df3-6de10c612245"
click at [555, 217] on select "Select One 2-4 Business Days 2 Day Next Business Day" at bounding box center [718, 234] width 326 height 34
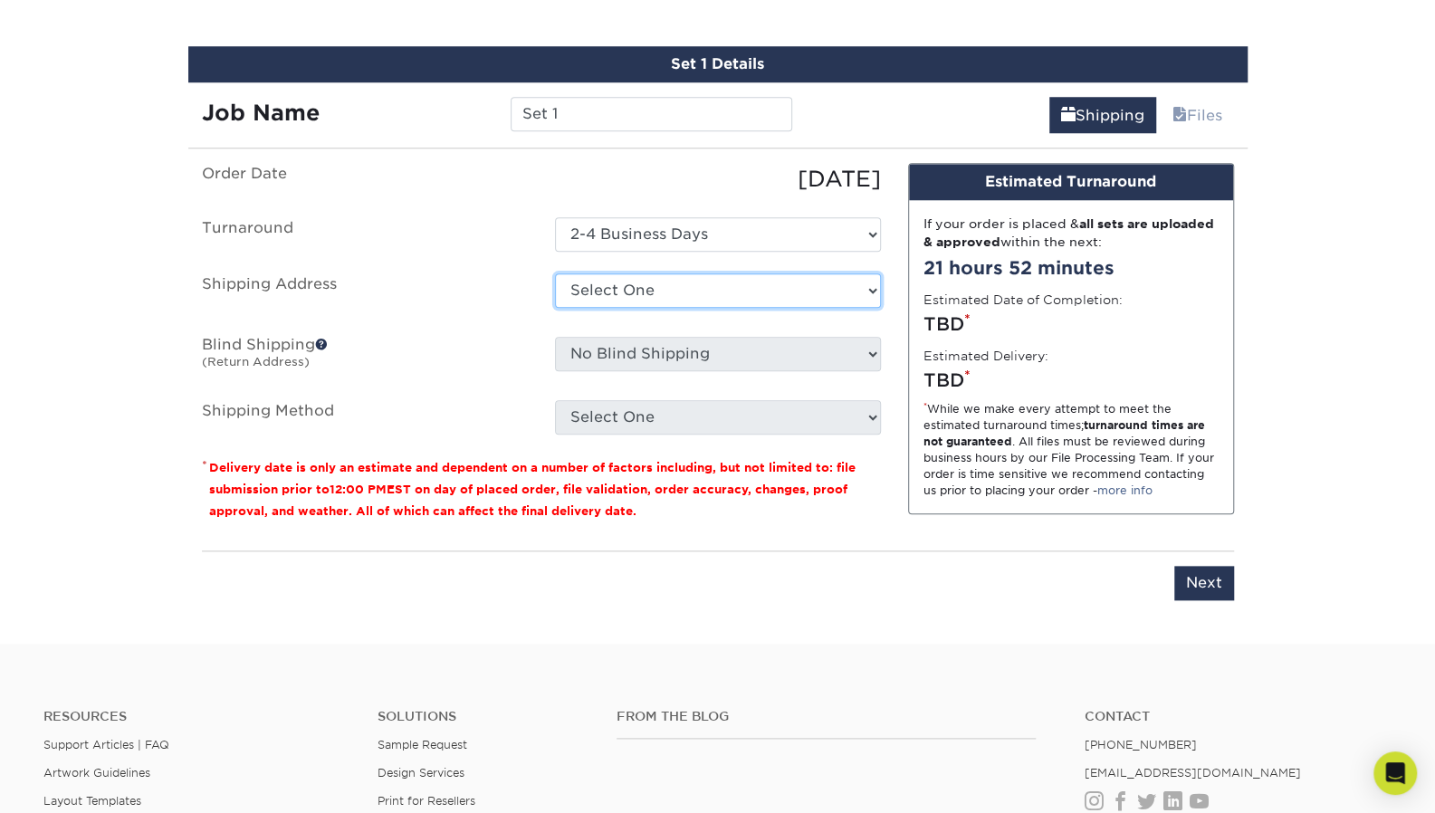
click at [714, 291] on select "Select One + Add New Address - Login" at bounding box center [718, 290] width 326 height 34
select select "newaddress"
click at [555, 273] on select "Select One + Add New Address - Login" at bounding box center [718, 290] width 326 height 34
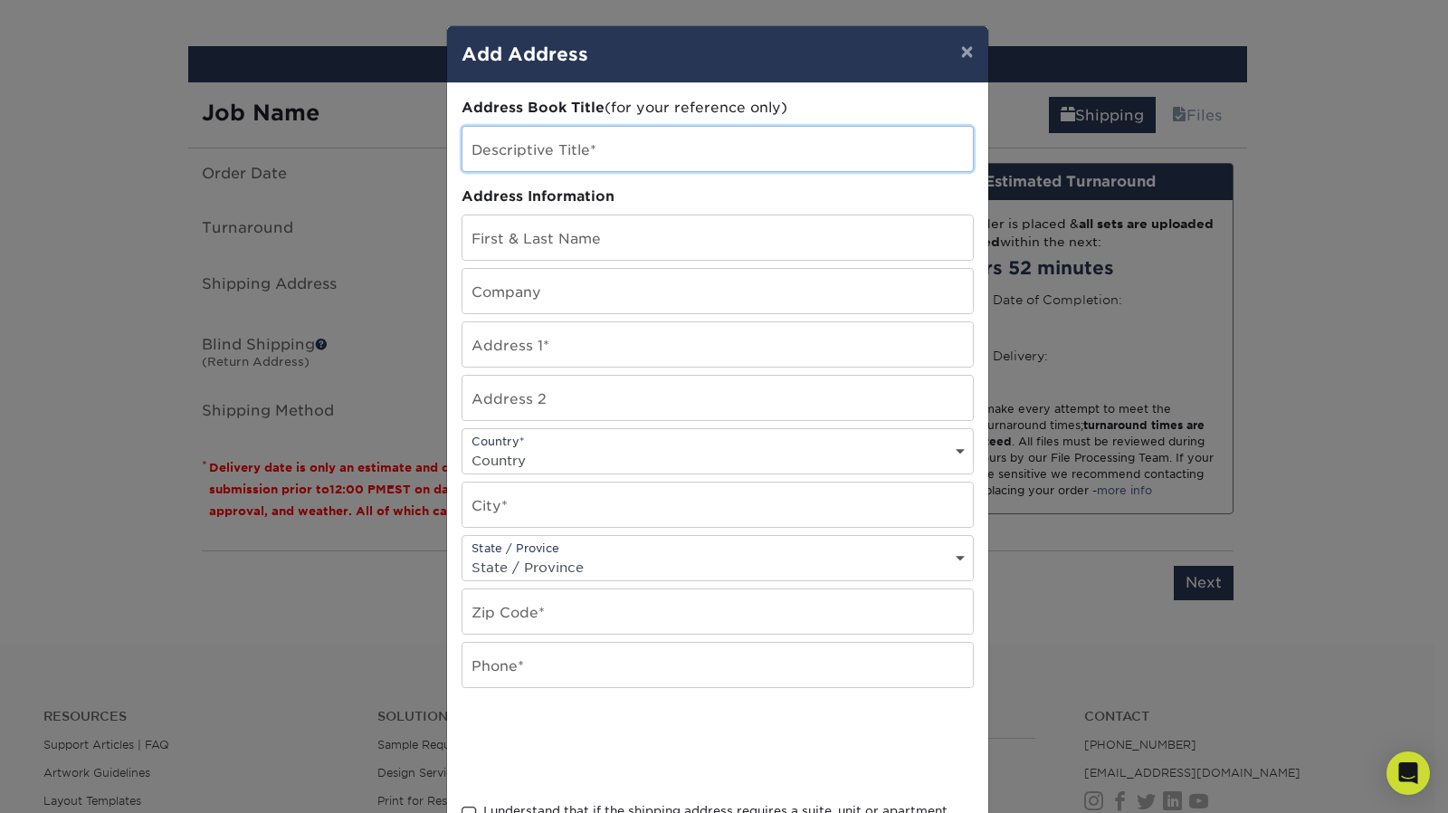
click at [658, 149] on input "text" at bounding box center [718, 149] width 511 height 44
type input "O'Neil Building Corporation"
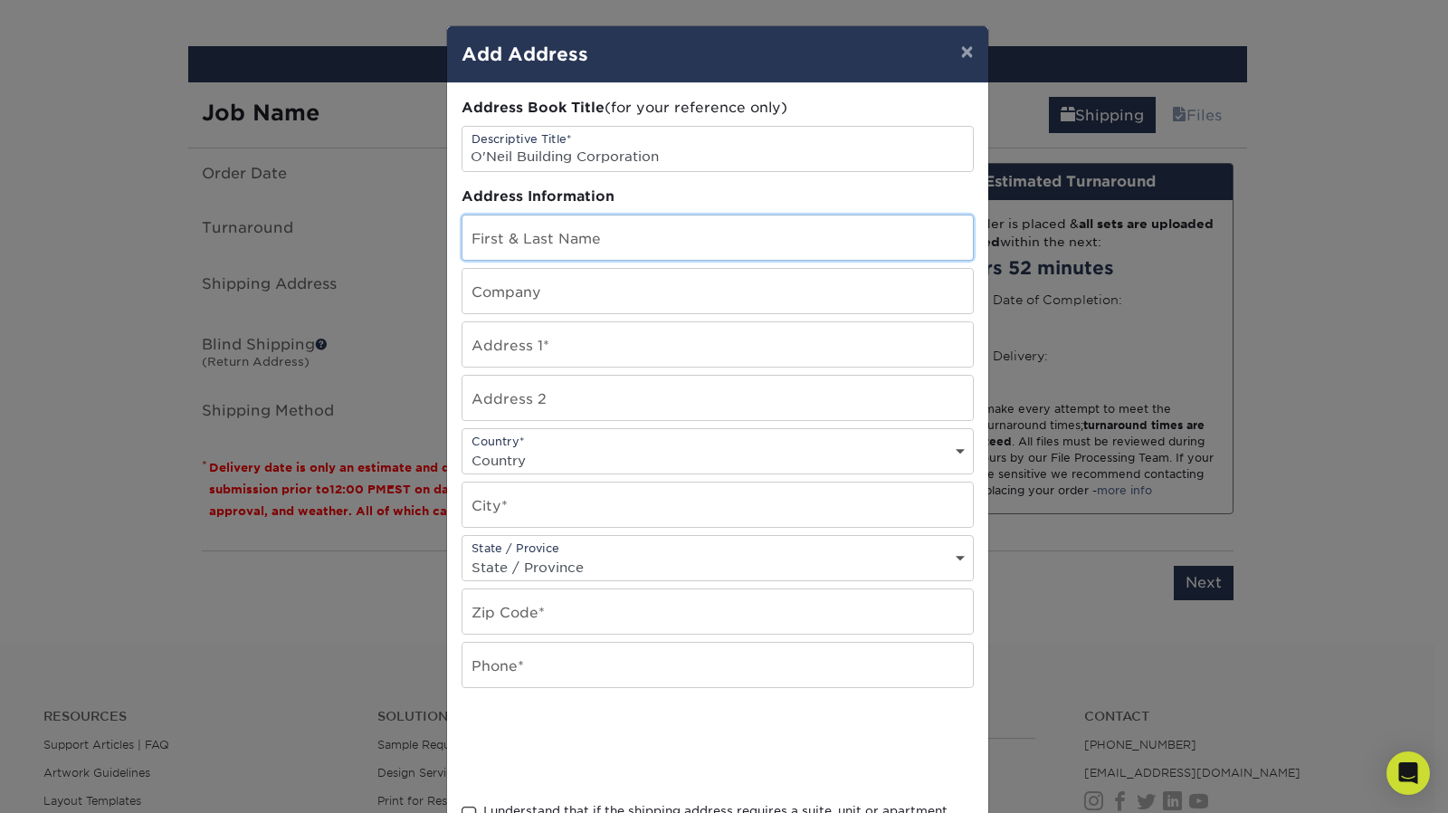
click at [645, 245] on input "text" at bounding box center [718, 237] width 511 height 44
type input "[PERSON_NAME]"
type input "O'Neil Building Corporation"
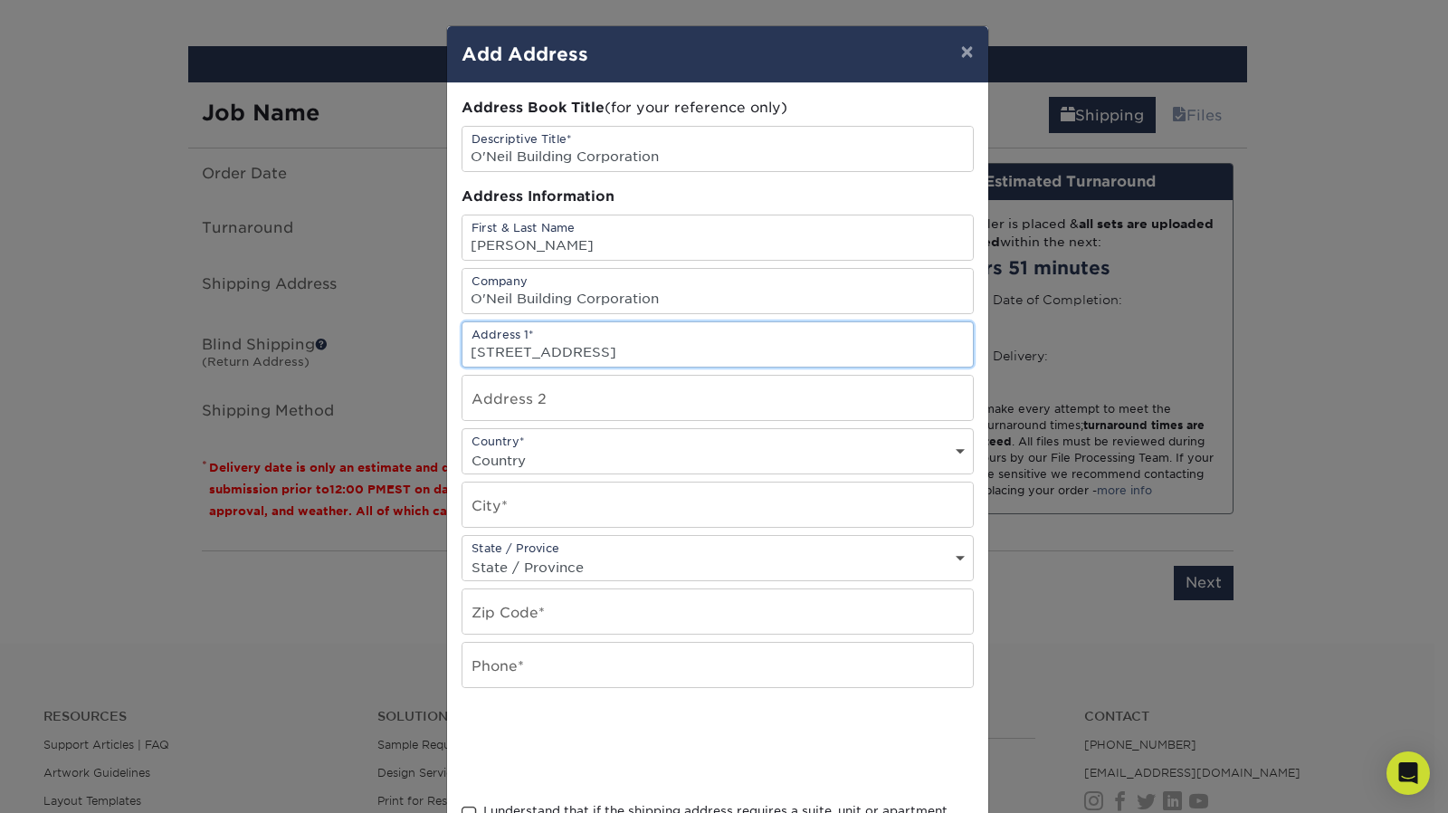
type input "[STREET_ADDRESS]"
type input "6th Floor"
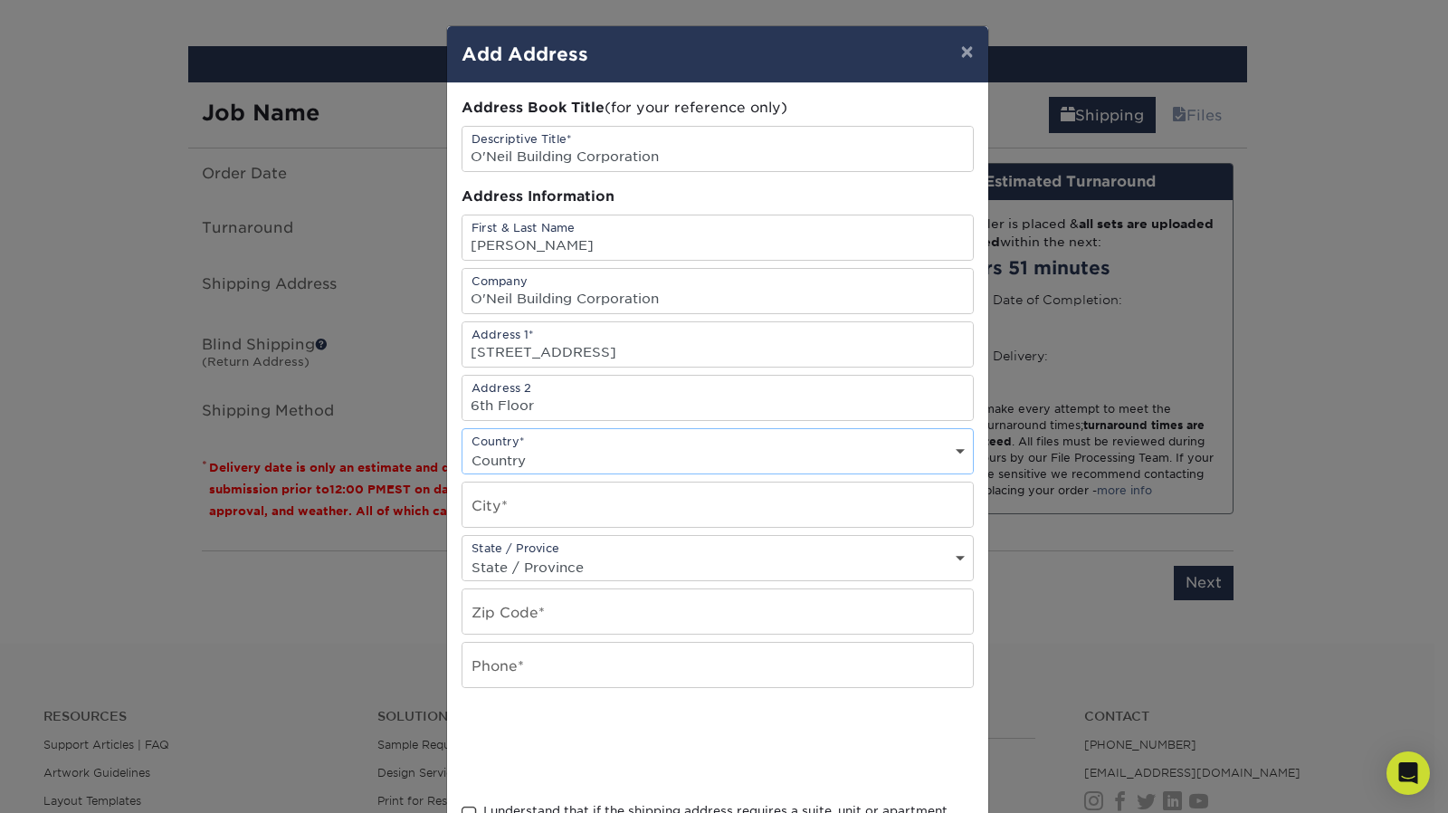
click at [942, 459] on select "Country United States Canada ----------------------------- Afghanistan Albania …" at bounding box center [718, 460] width 511 height 26
select select "US"
click at [463, 447] on select "Country United States Canada ----------------------------- Afghanistan Albania …" at bounding box center [718, 460] width 511 height 26
click at [710, 499] on input "text" at bounding box center [718, 505] width 511 height 44
type input "Chicago"
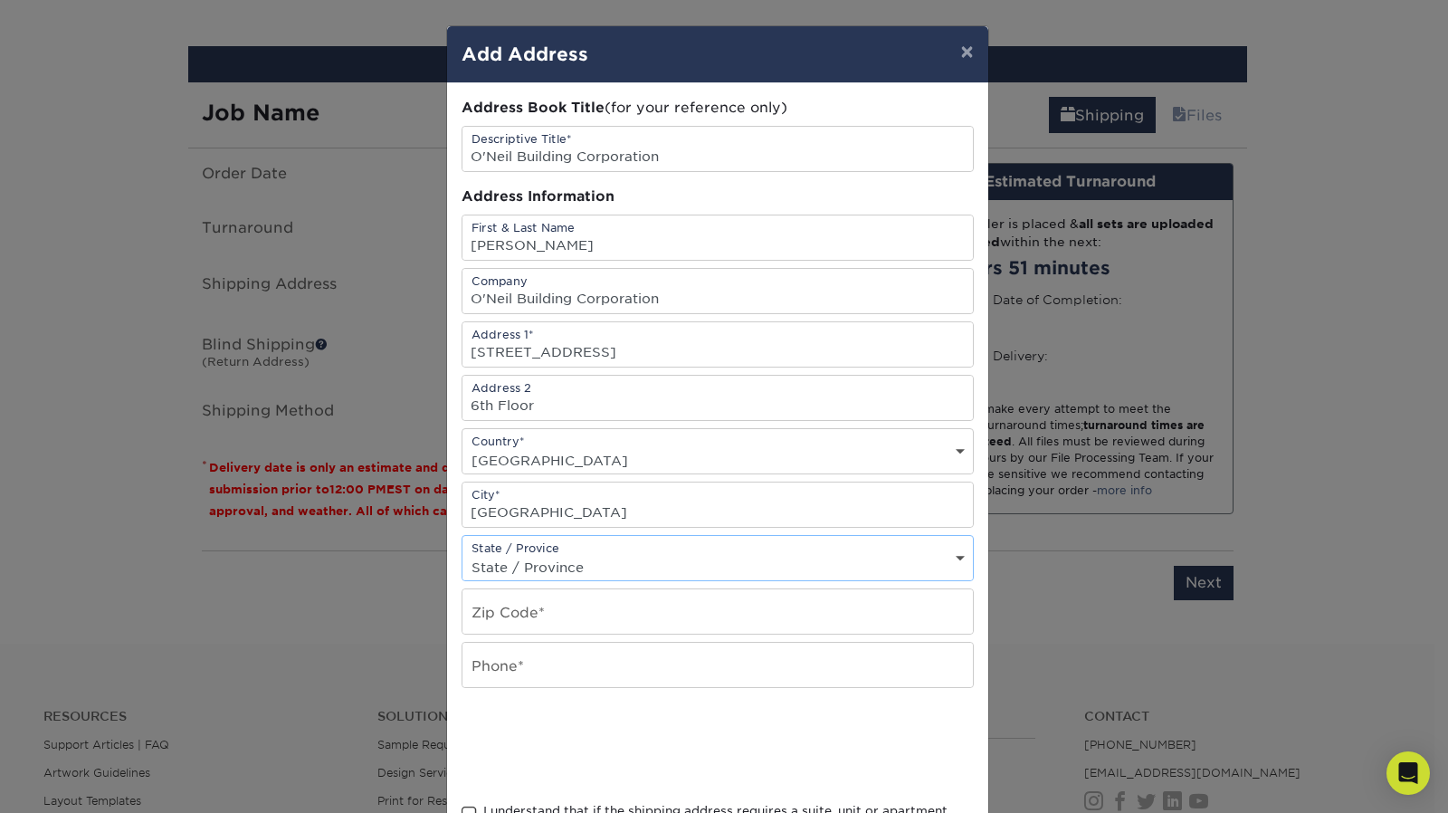
click at [662, 554] on select "State / Province Alabama Alaska Arizona Arkansas California Colorado Connecticu…" at bounding box center [718, 567] width 511 height 26
select select "IL"
click at [463, 554] on select "State / Province Alabama Alaska Arizona Arkansas California Colorado Connecticu…" at bounding box center [718, 567] width 511 height 26
click at [628, 602] on input "text" at bounding box center [718, 611] width 511 height 44
type input "60654"
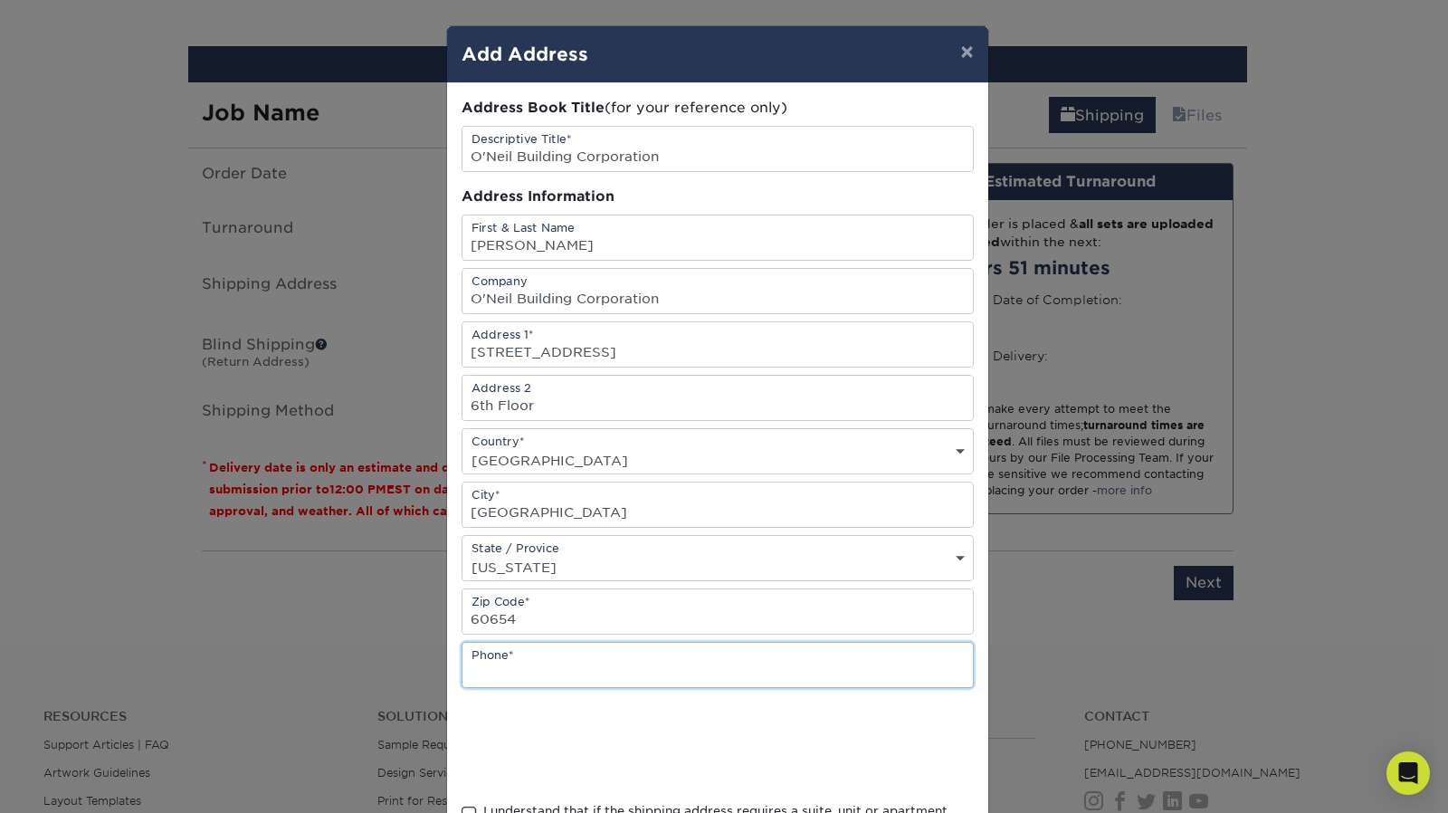
click at [578, 651] on input "text" at bounding box center [718, 665] width 511 height 44
type input "2245657637"
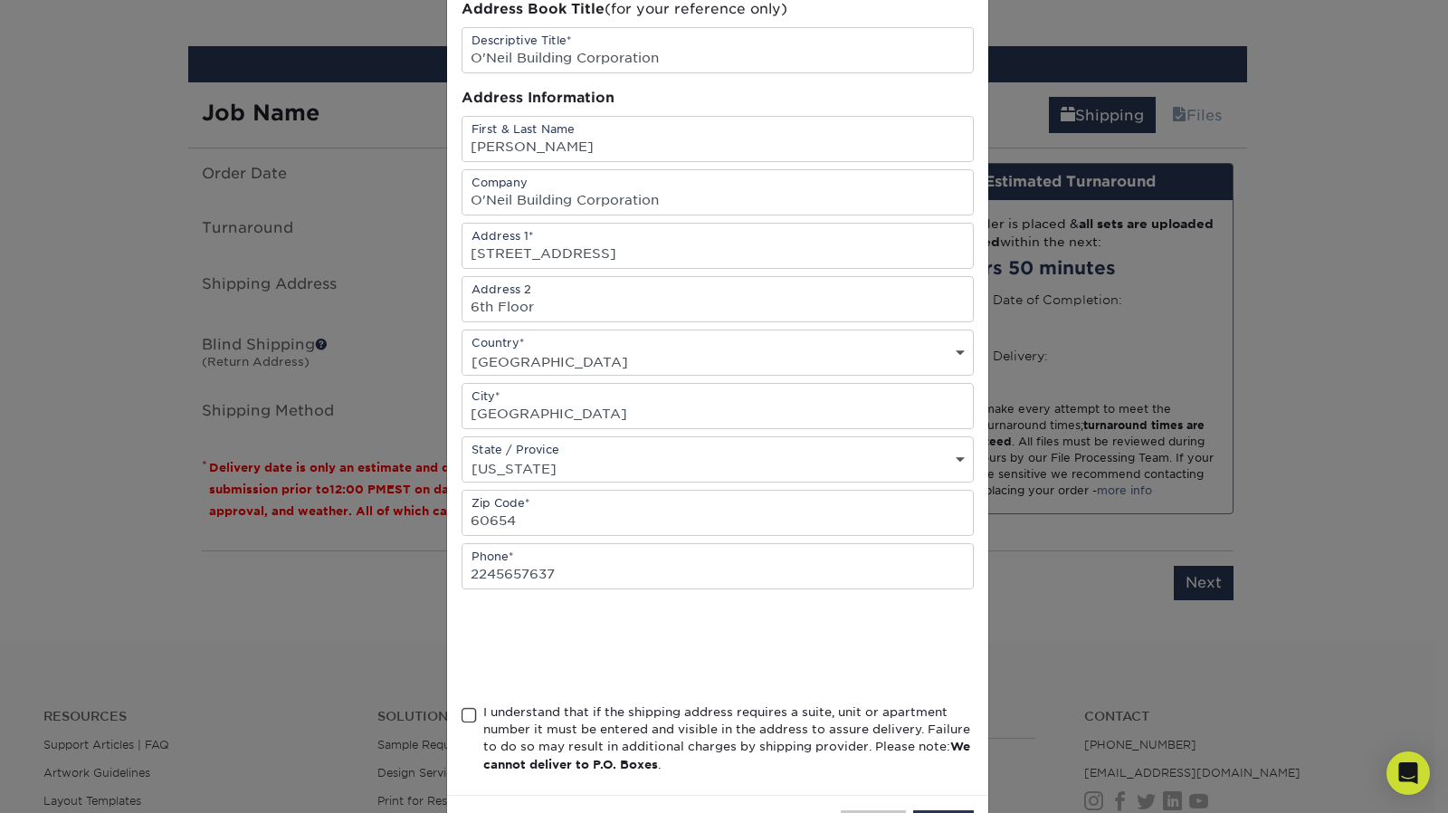
scroll to position [163, 0]
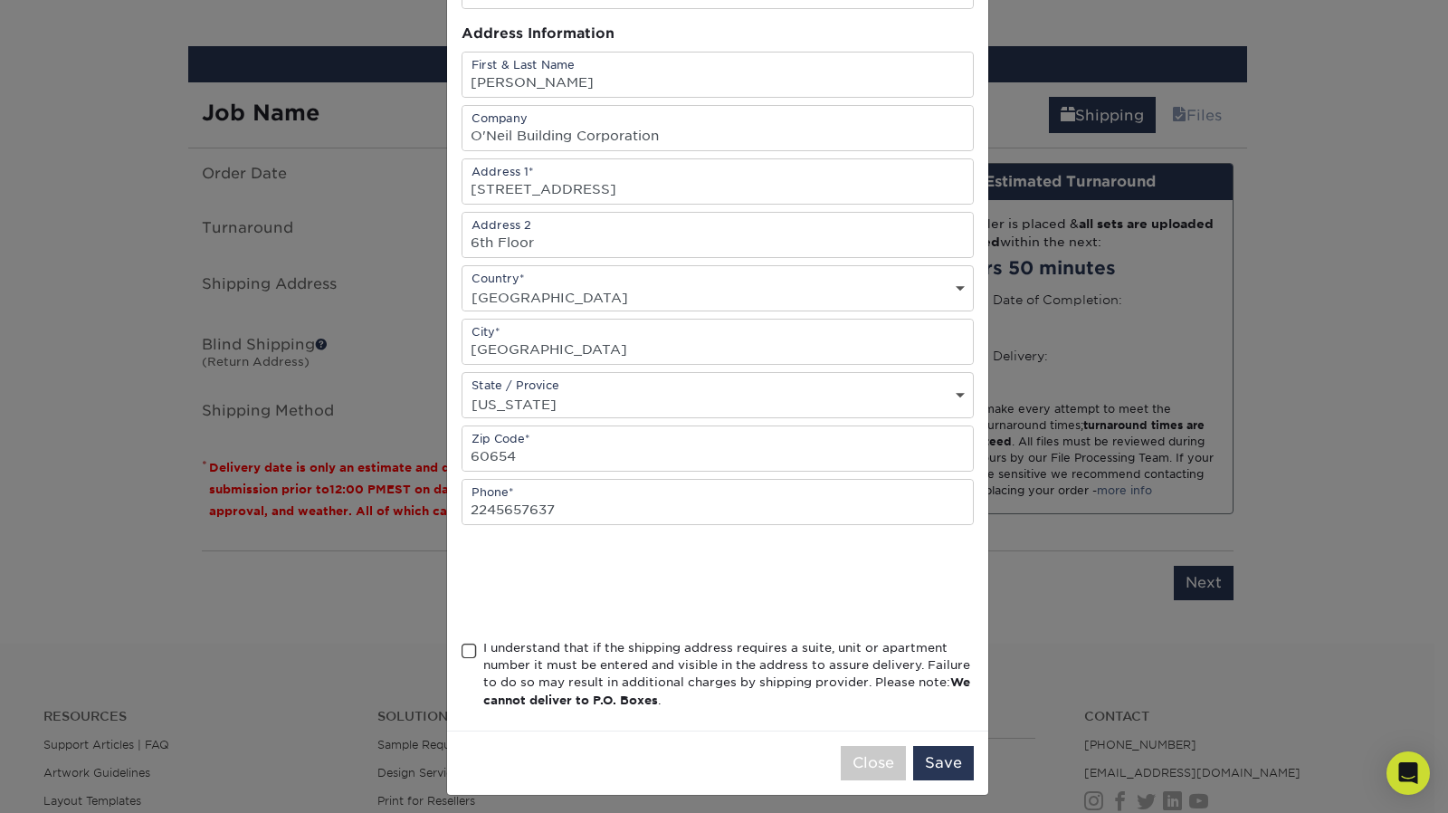
click at [462, 646] on span at bounding box center [469, 651] width 15 height 17
click at [0, 0] on input "I understand that if the shipping address requires a suite, unit or apartment n…" at bounding box center [0, 0] width 0 height 0
click at [462, 646] on span at bounding box center [469, 651] width 15 height 17
click at [0, 0] on input "I understand that if the shipping address requires a suite, unit or apartment n…" at bounding box center [0, 0] width 0 height 0
click at [932, 760] on button "Save" at bounding box center [943, 763] width 61 height 34
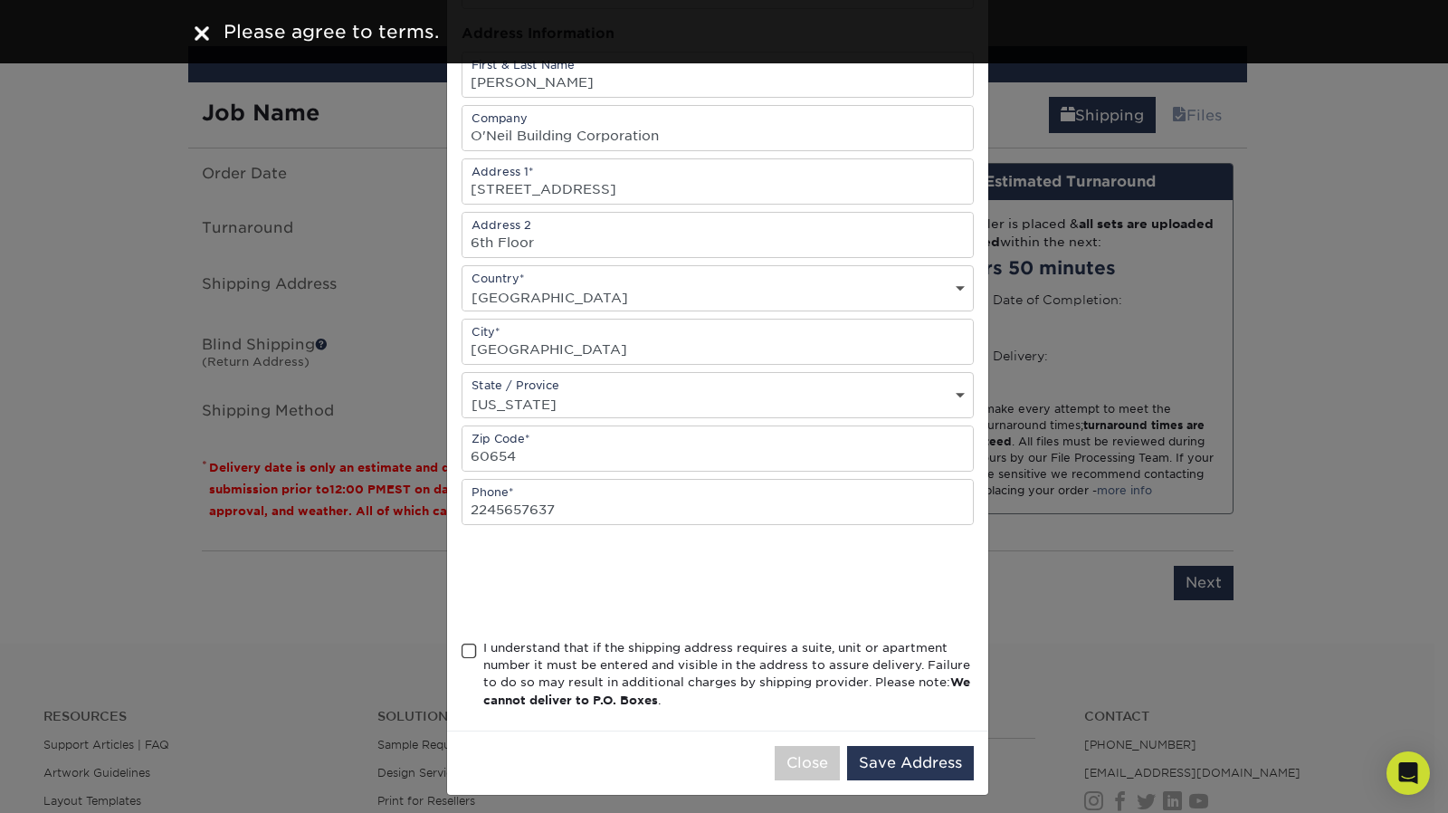
click at [468, 643] on span at bounding box center [469, 651] width 15 height 17
click at [0, 0] on input "I understand that if the shipping address requires a suite, unit or apartment n…" at bounding box center [0, 0] width 0 height 0
click at [931, 753] on button "Save Address" at bounding box center [910, 763] width 127 height 34
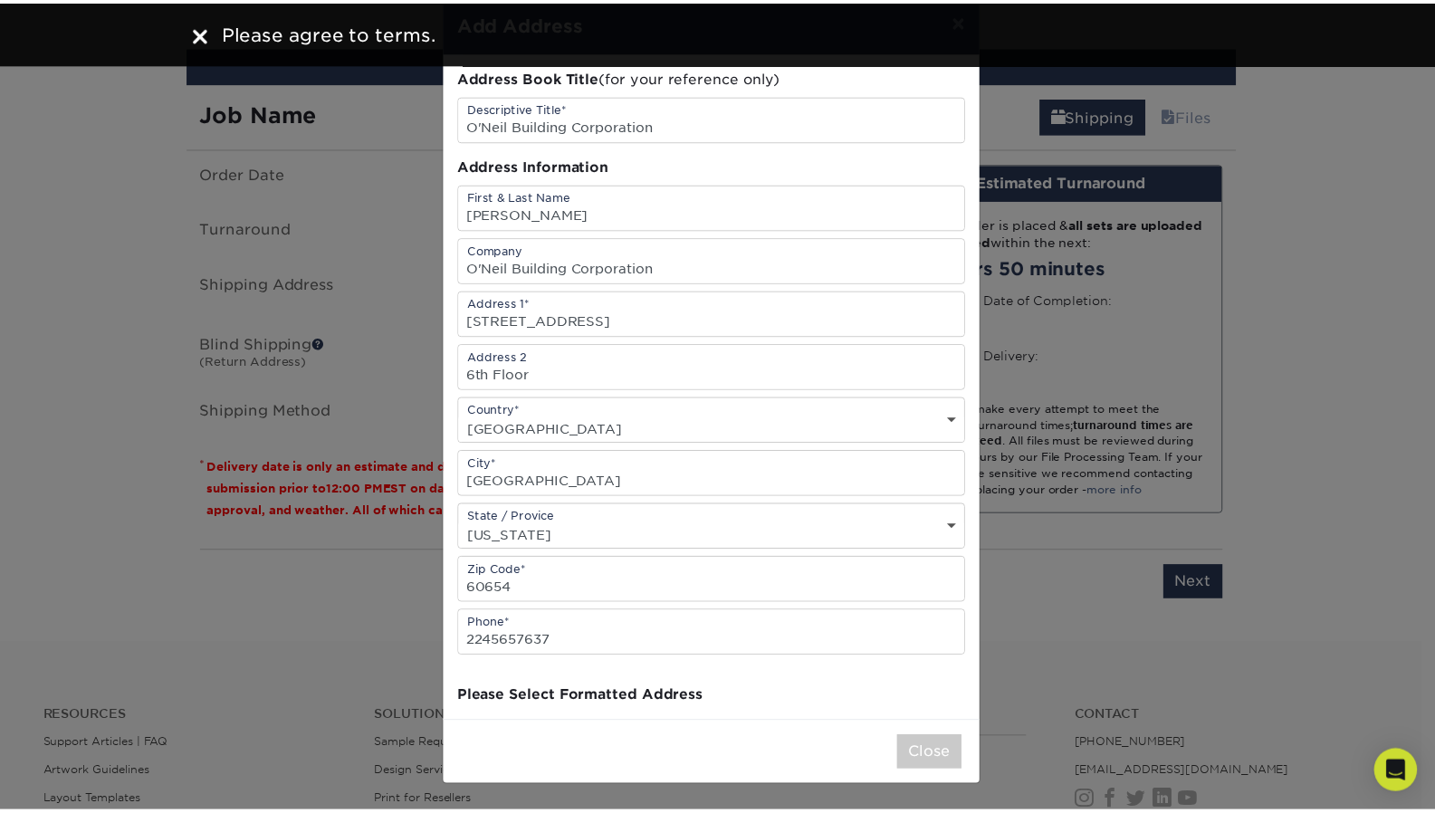
scroll to position [0, 0]
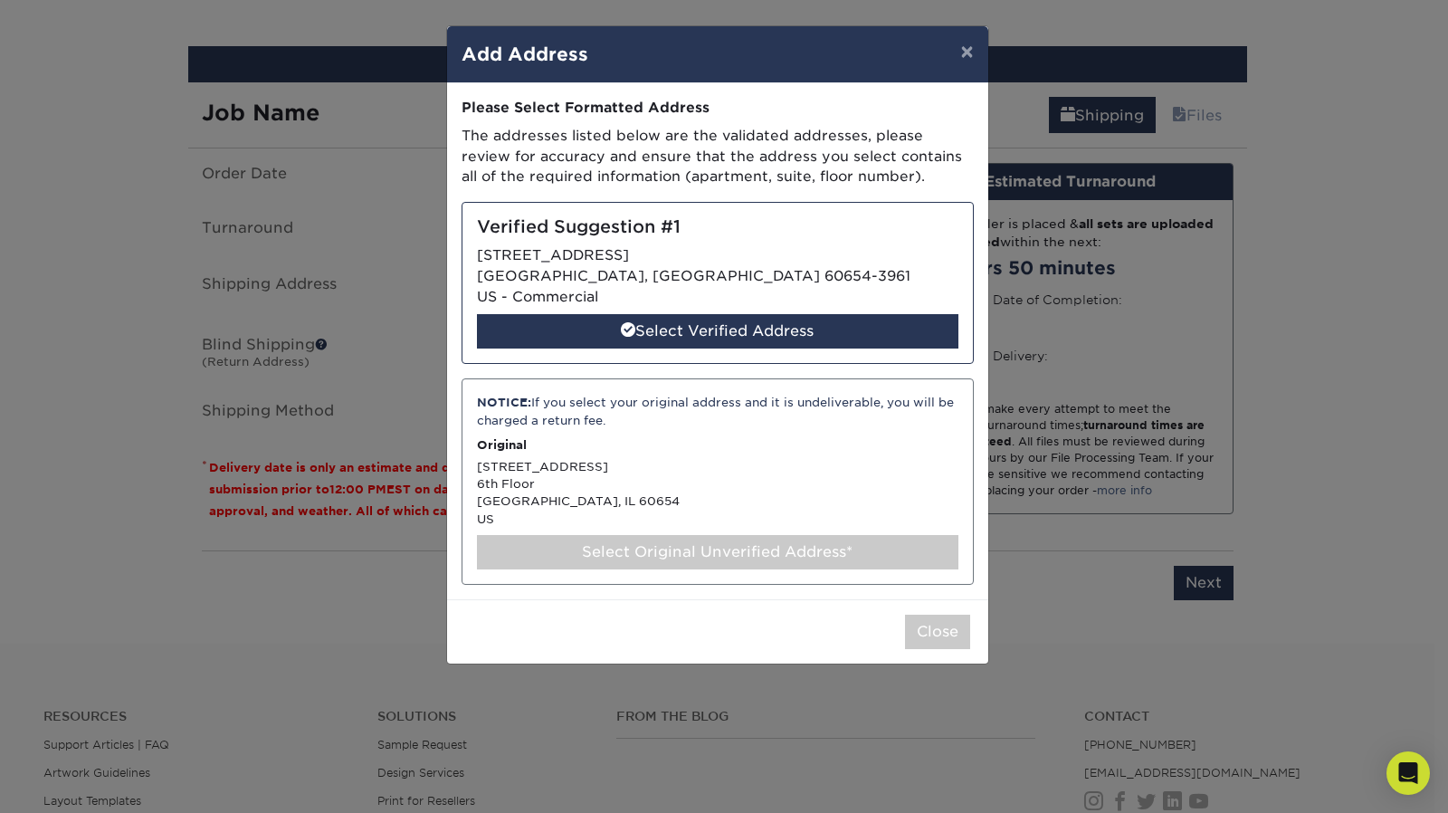
click at [695, 550] on div "Select Original Unverified Address*" at bounding box center [718, 552] width 482 height 34
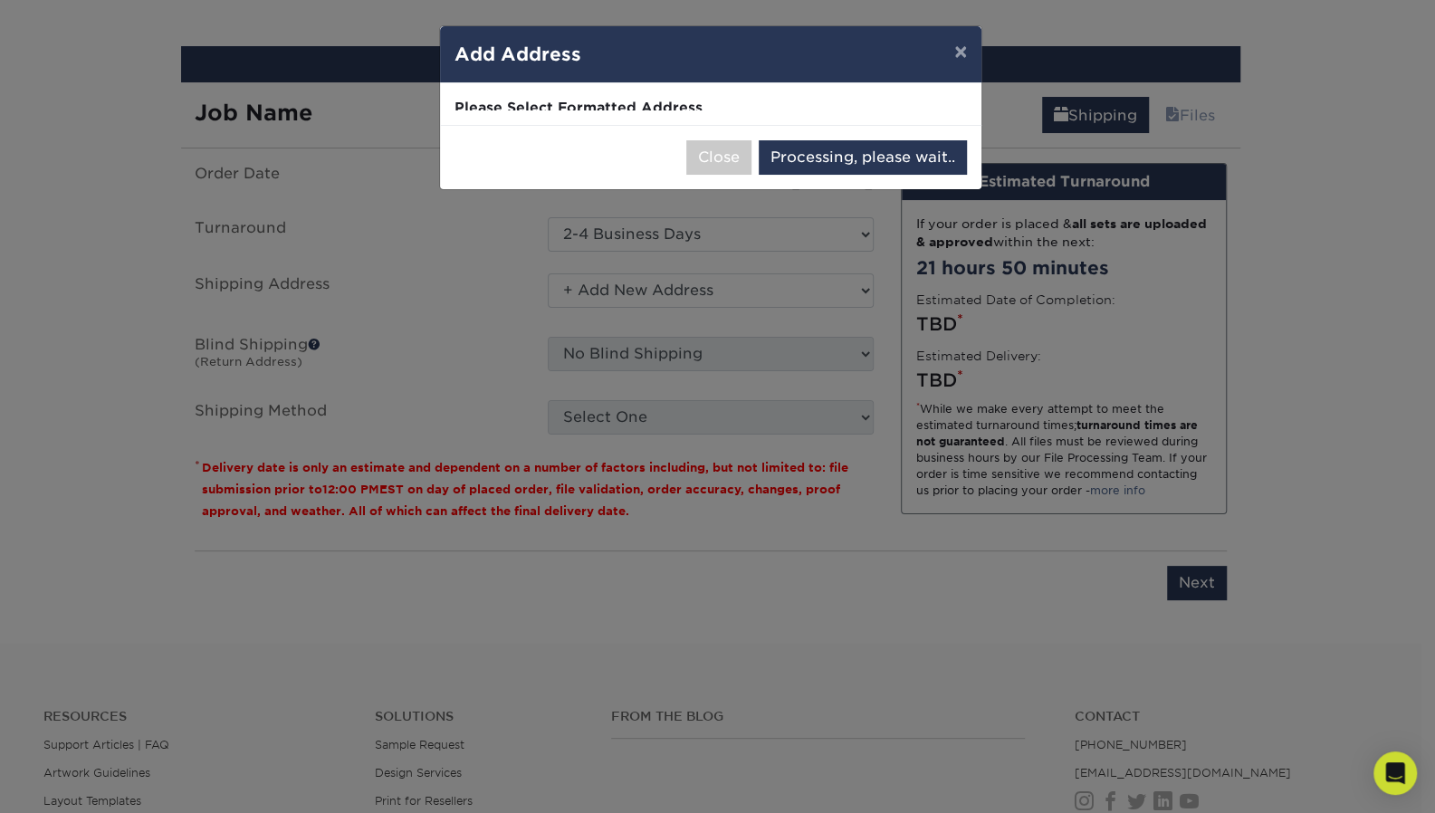
select select "285957"
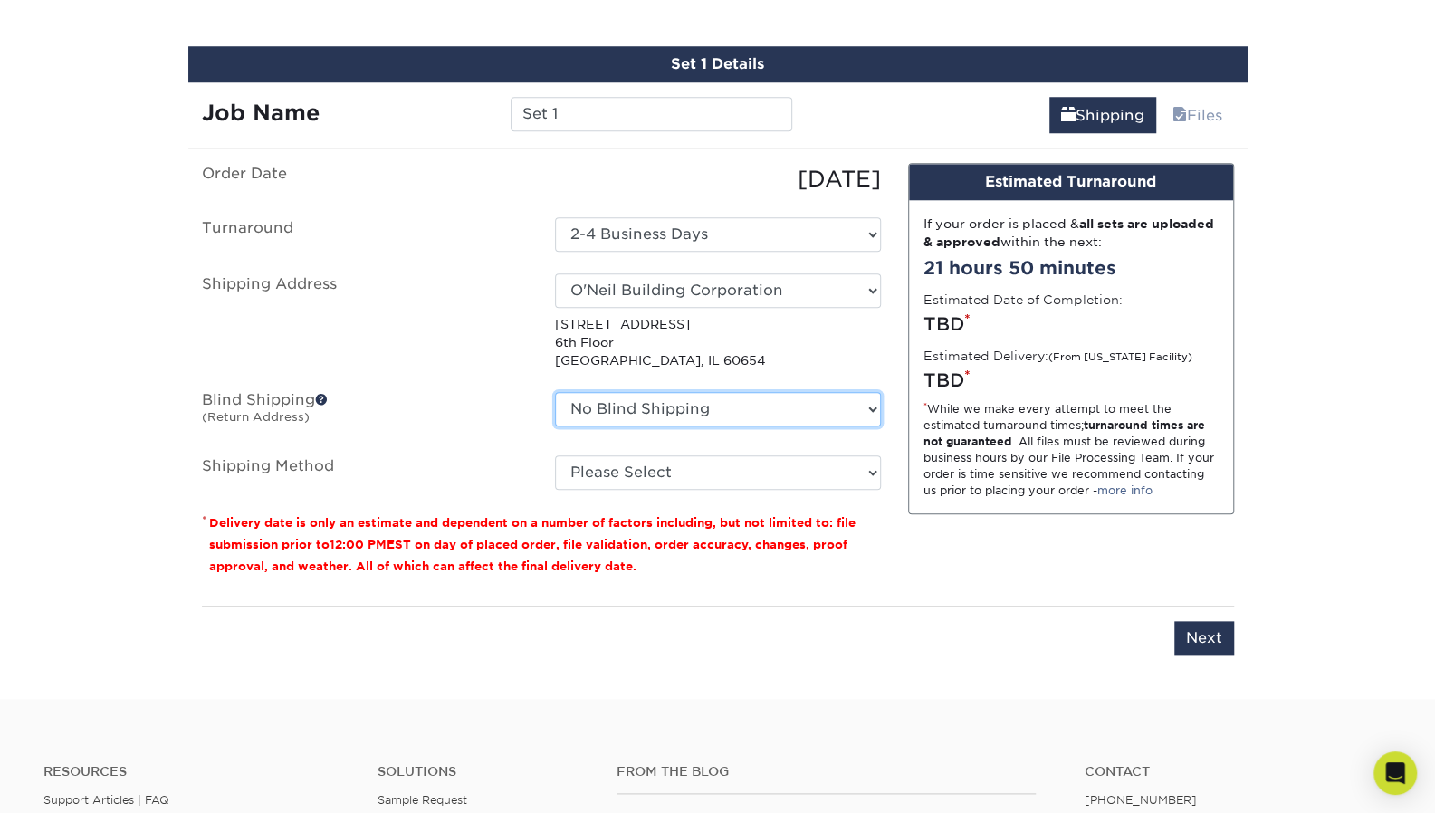
click at [727, 410] on select "No Blind Shipping + Add New Address" at bounding box center [718, 409] width 326 height 34
click at [323, 397] on span at bounding box center [321, 399] width 13 height 13
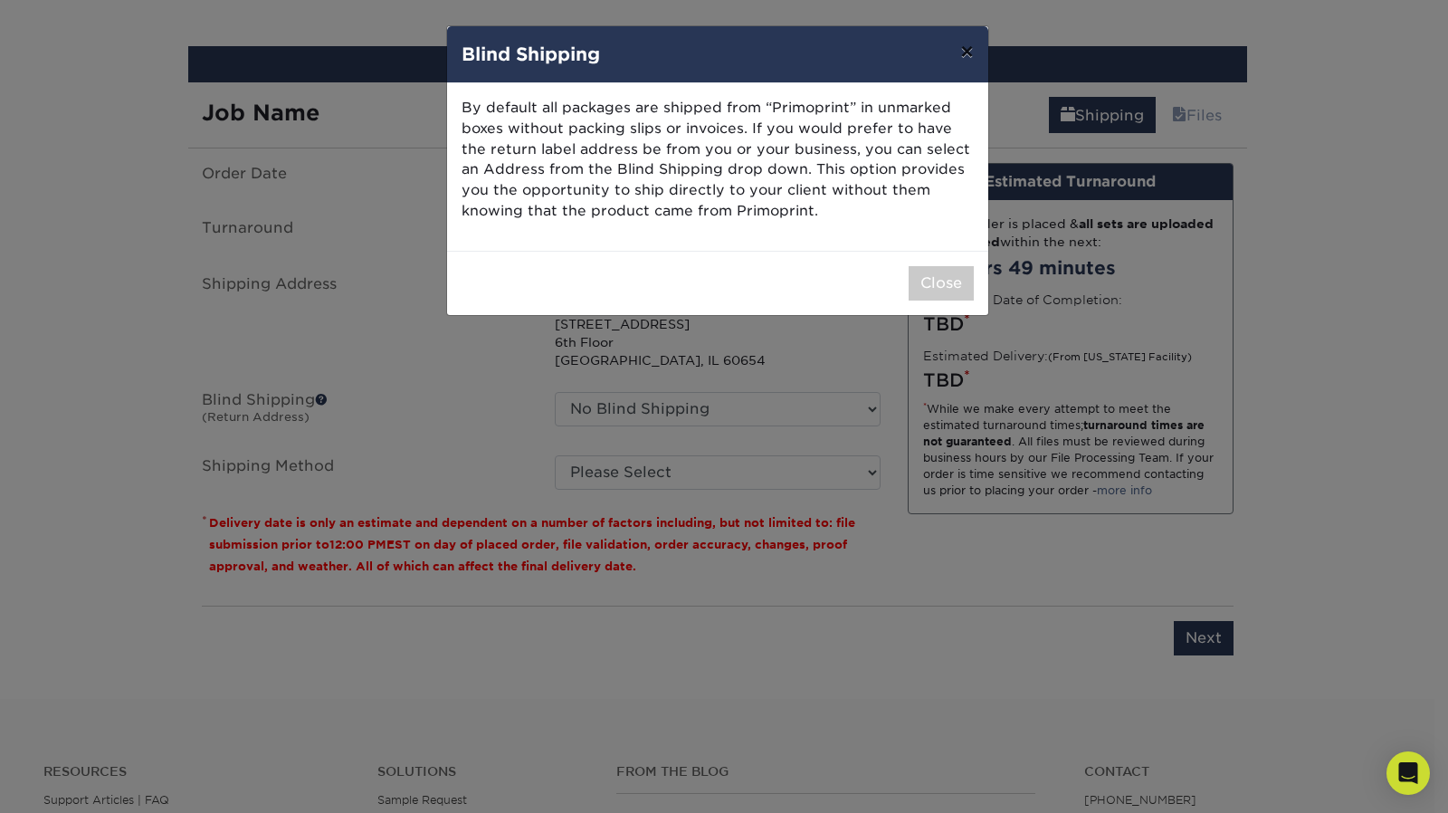
click at [972, 47] on button "×" at bounding box center [967, 51] width 42 height 51
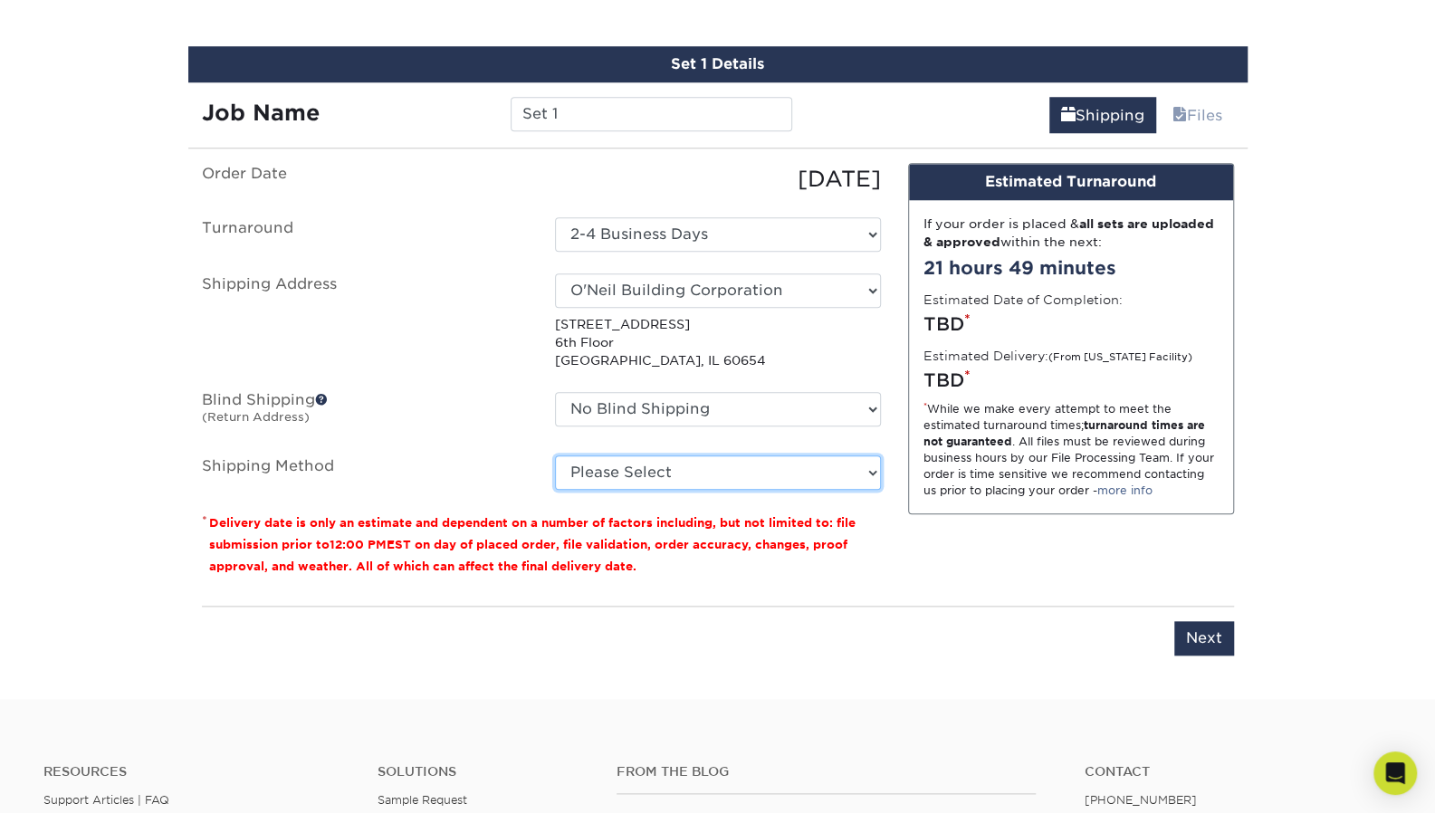
click at [717, 468] on select "Please Select Ground Shipping (+$8.96) 3 Day Shipping Service (+$18.68) 2 Day A…" at bounding box center [718, 472] width 326 height 34
select select "03"
click at [555, 455] on select "Please Select Ground Shipping (+$8.96) 3 Day Shipping Service (+$18.68) 2 Day A…" at bounding box center [718, 472] width 326 height 34
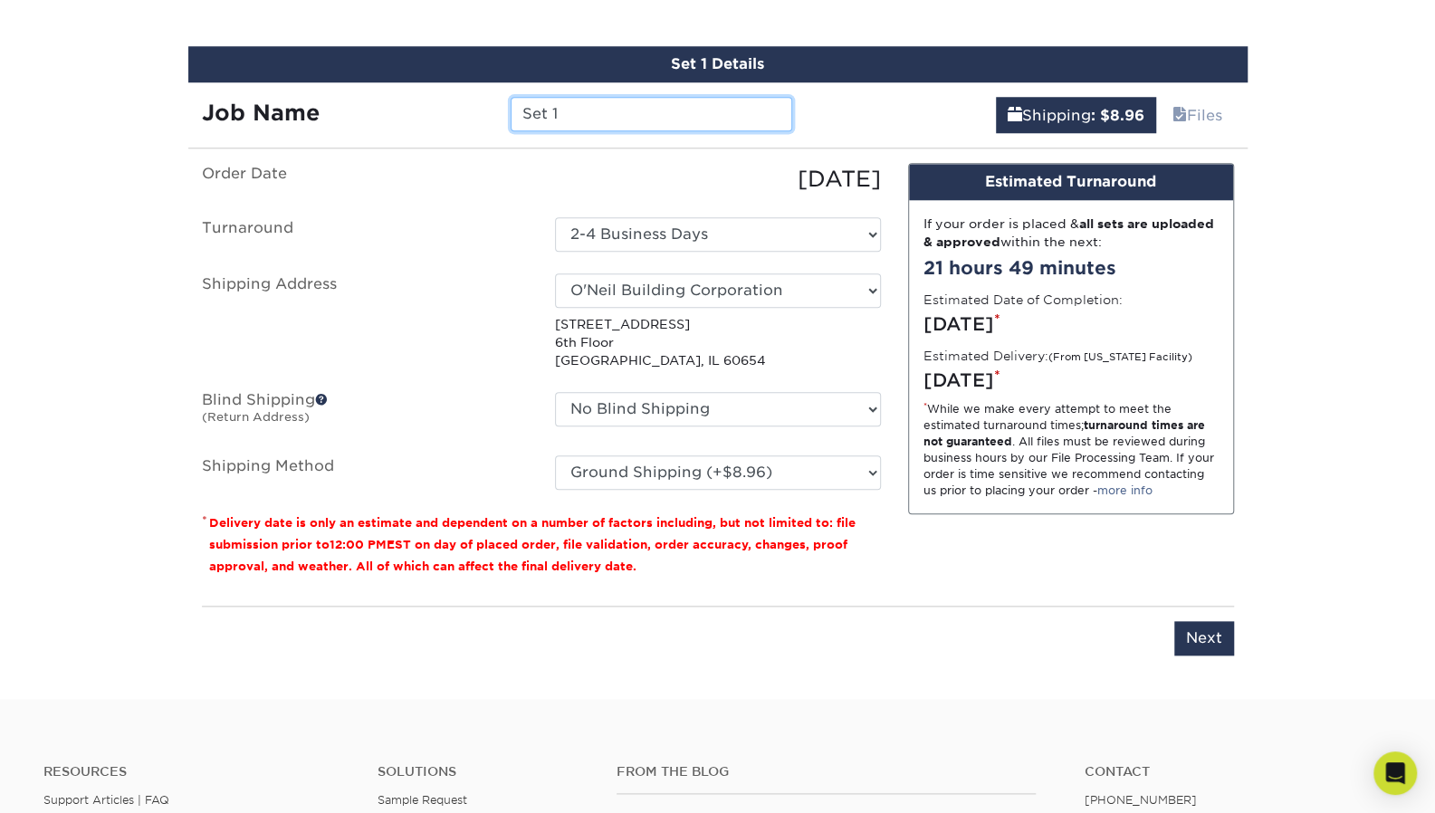
click at [645, 115] on input "Set 1" at bounding box center [652, 114] width 282 height 34
type input "S"
type input "KE - Business Cards OBC"
click at [519, 202] on ul "Order Date 09/12/2025 Turnaround Select One 2-4 Business Days 2 Day Next Busine…" at bounding box center [541, 326] width 679 height 327
click at [1199, 631] on input "Next" at bounding box center [1204, 638] width 60 height 34
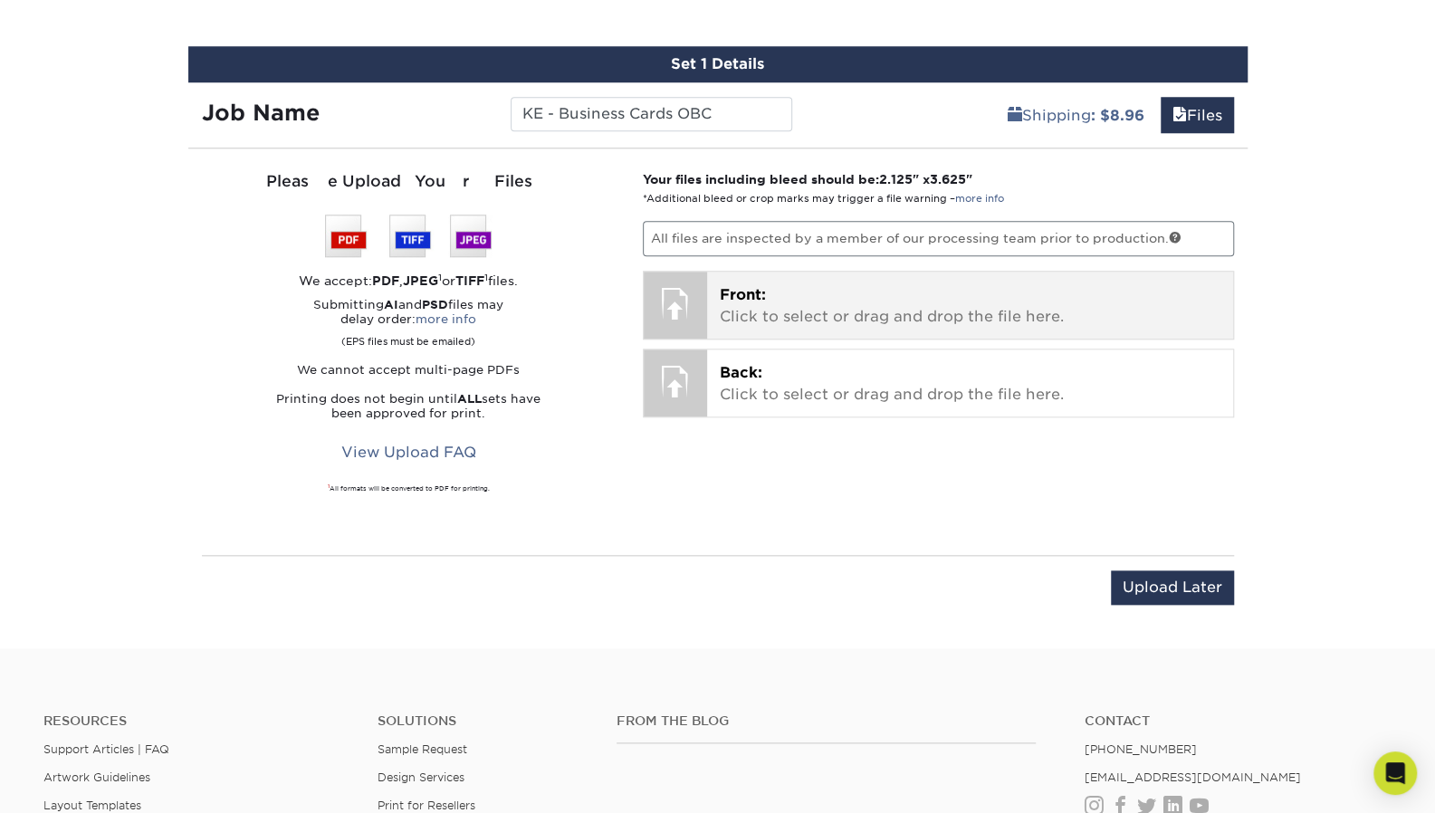
click at [782, 289] on p "Front: Click to select or drag and drop the file here." at bounding box center [970, 305] width 501 height 43
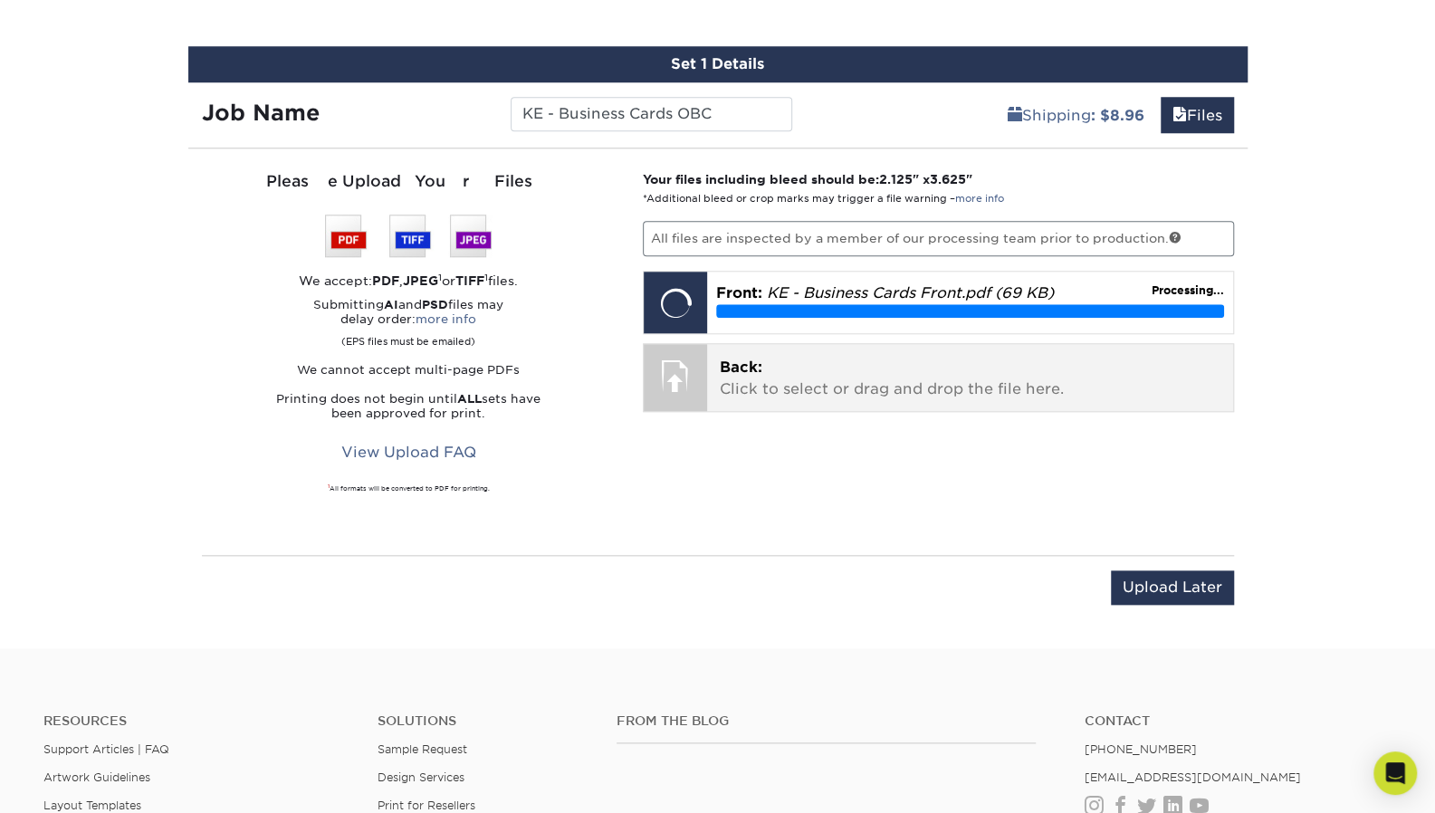
click at [760, 397] on p "Back: Click to select or drag and drop the file here." at bounding box center [970, 378] width 501 height 43
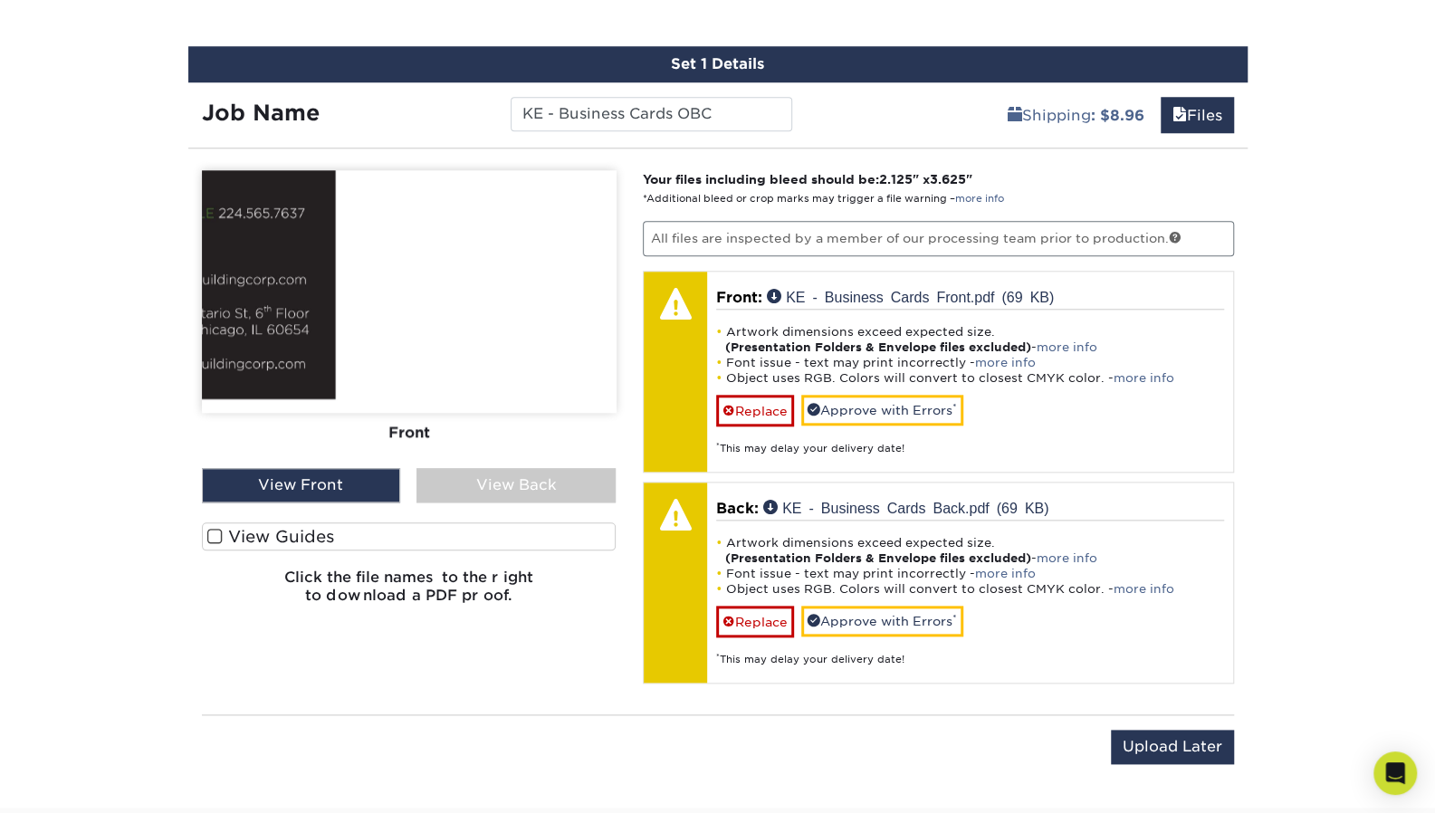
click at [335, 484] on div "View Front" at bounding box center [301, 485] width 199 height 34
click at [210, 534] on span at bounding box center [214, 536] width 15 height 17
click at [0, 0] on input "View Guides" at bounding box center [0, 0] width 0 height 0
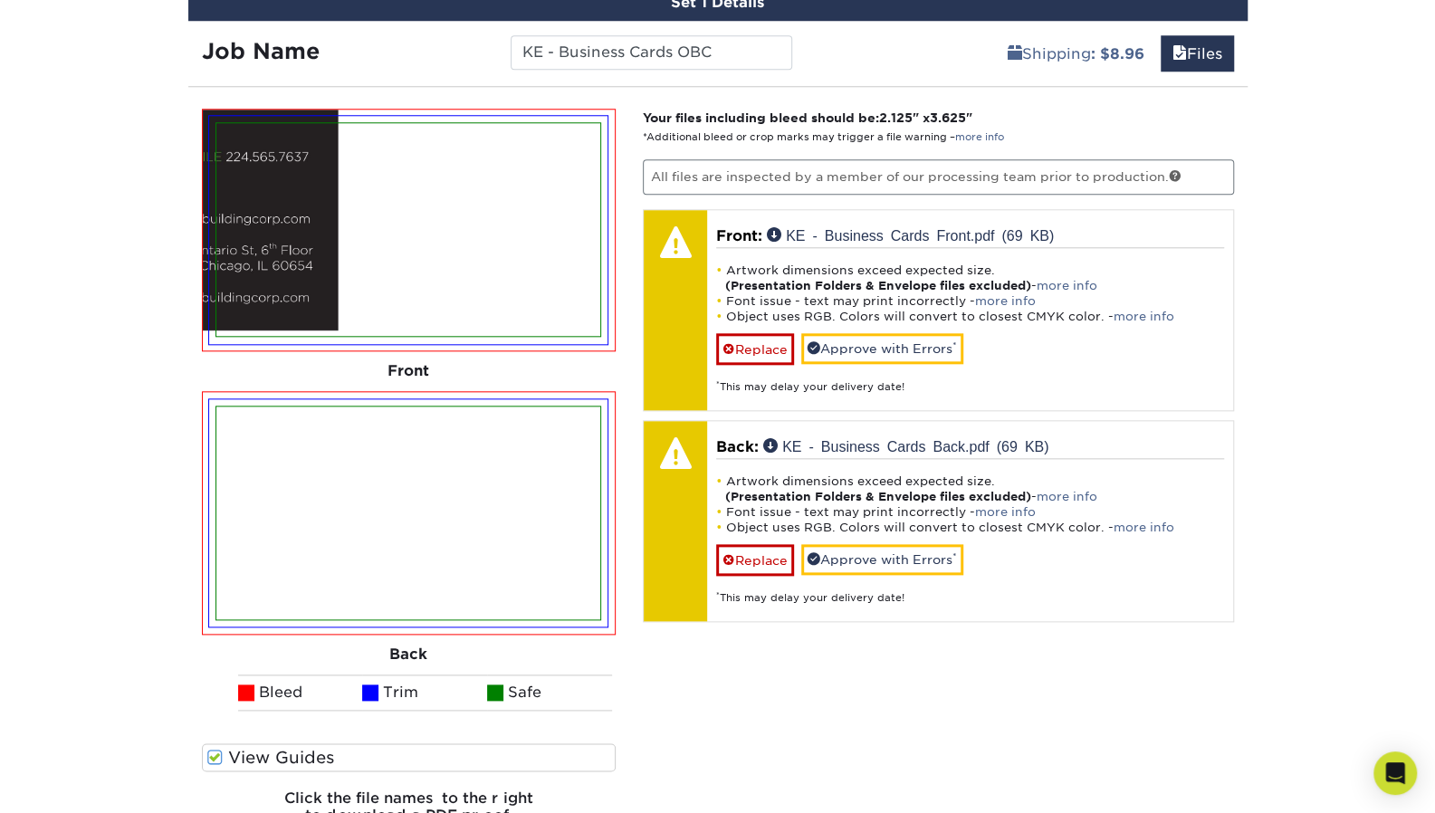
scroll to position [1086, 0]
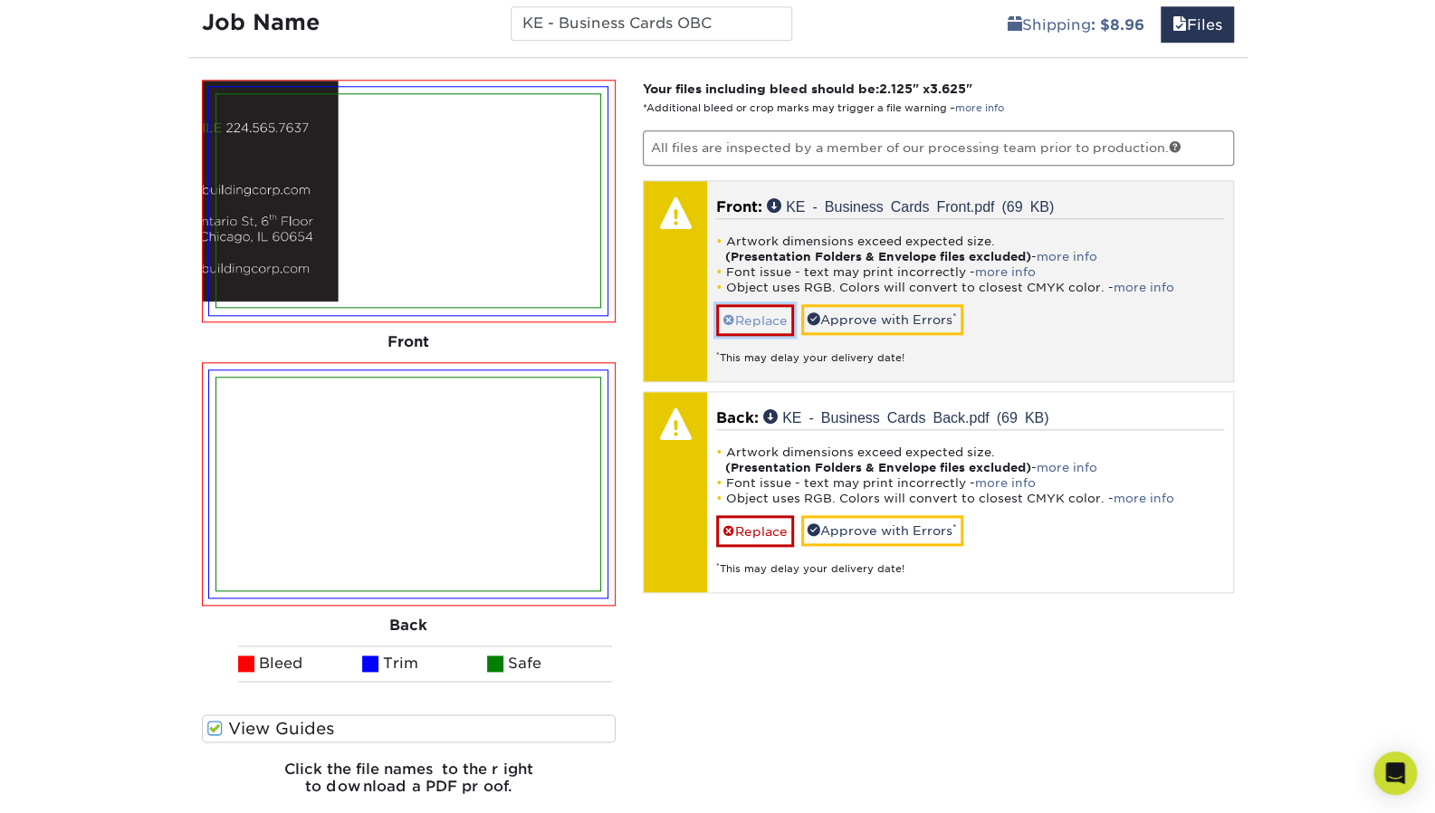
click at [728, 316] on span at bounding box center [728, 320] width 13 height 14
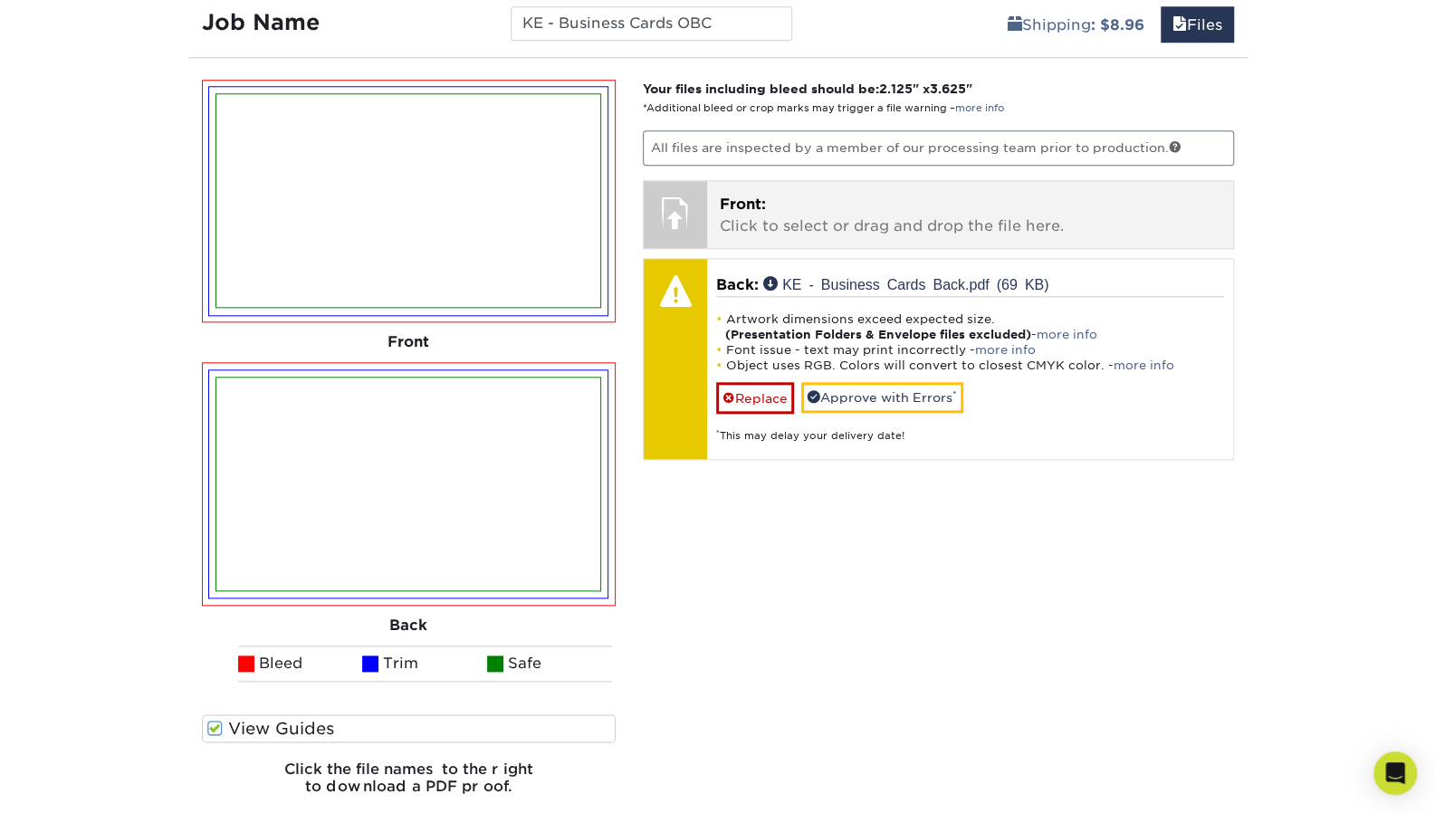
click at [701, 198] on div at bounding box center [675, 212] width 63 height 63
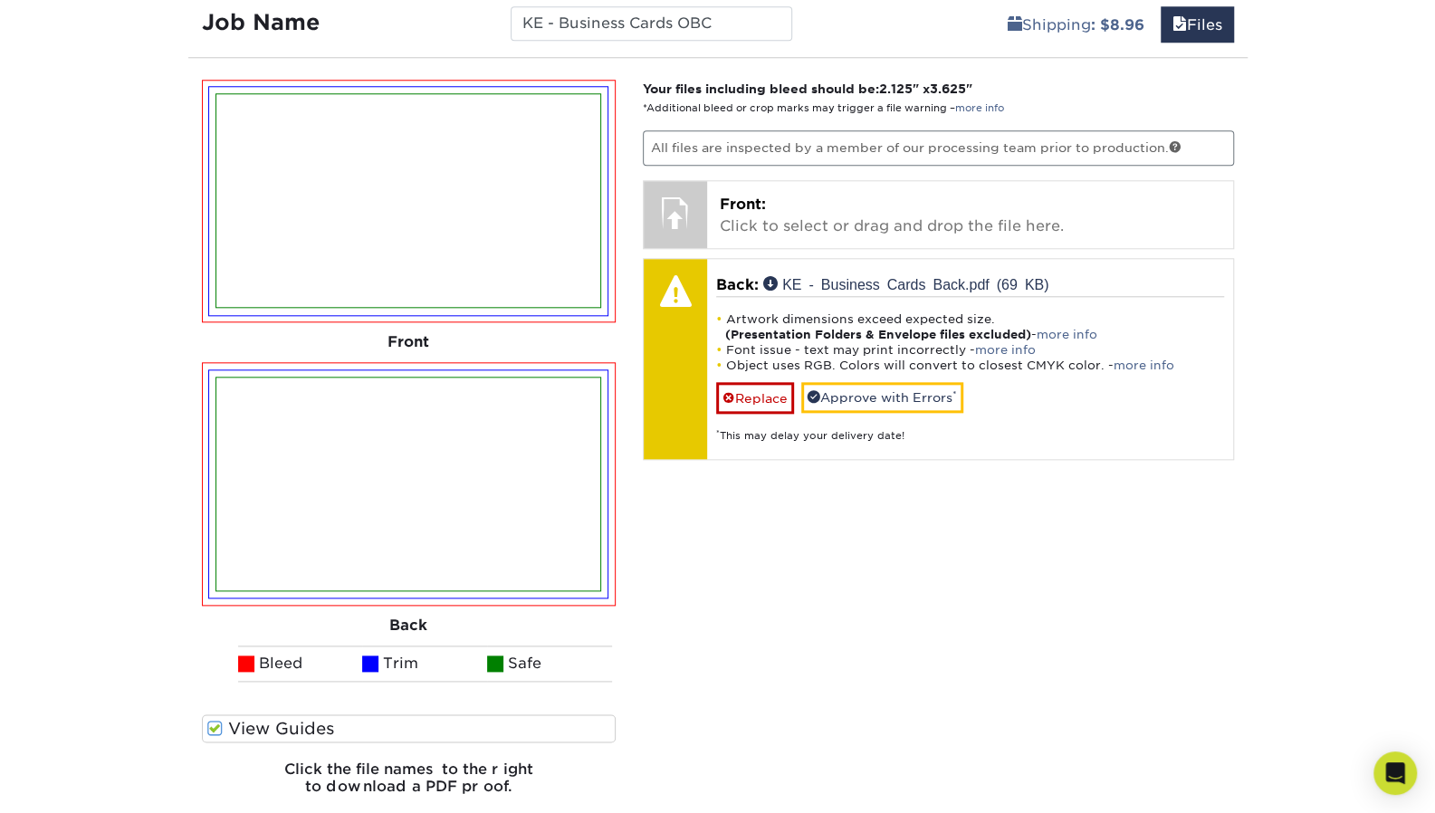
click at [215, 726] on span at bounding box center [214, 728] width 15 height 17
click at [0, 0] on input "View Guides" at bounding box center [0, 0] width 0 height 0
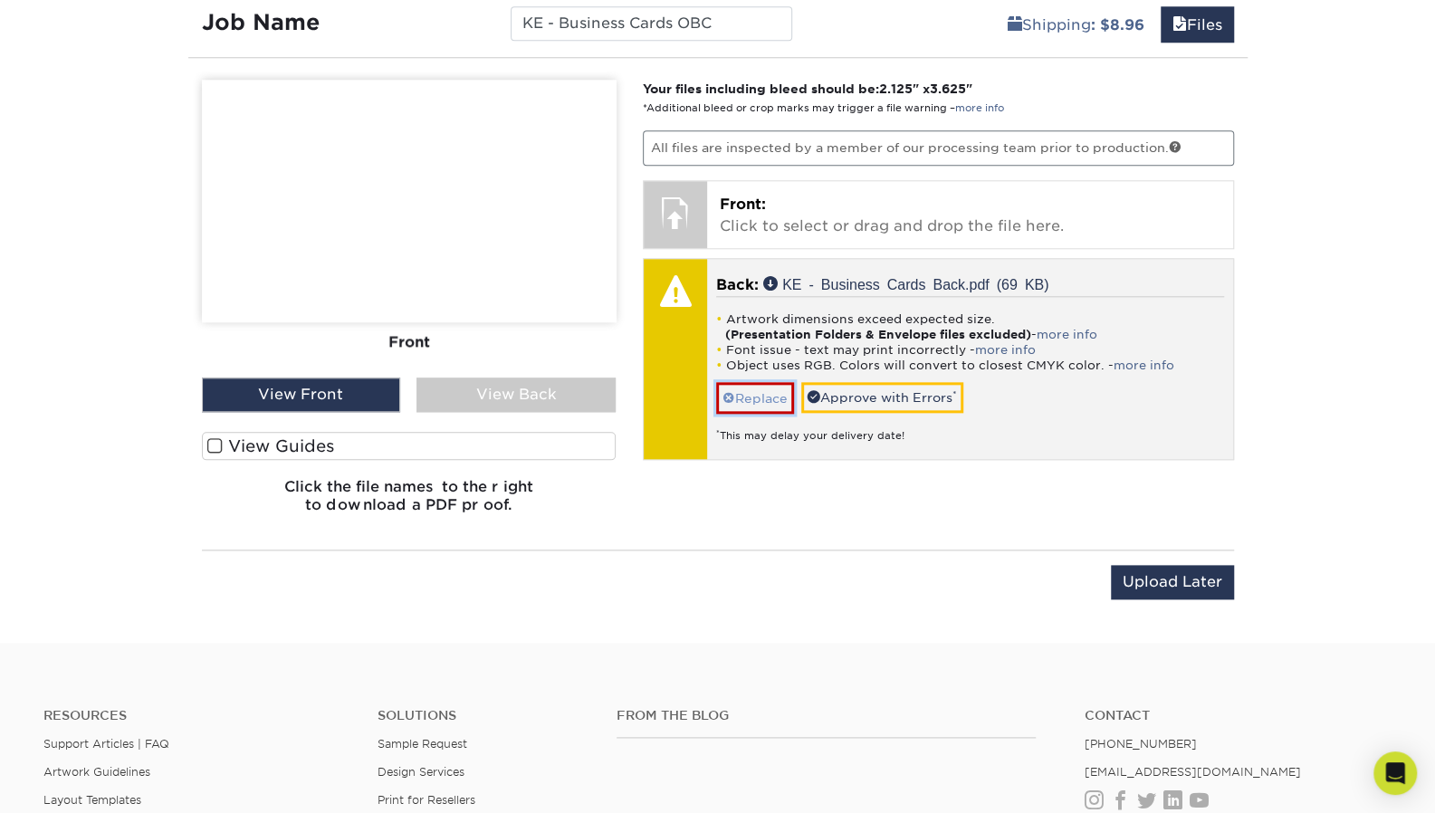
click at [731, 391] on span at bounding box center [728, 398] width 13 height 14
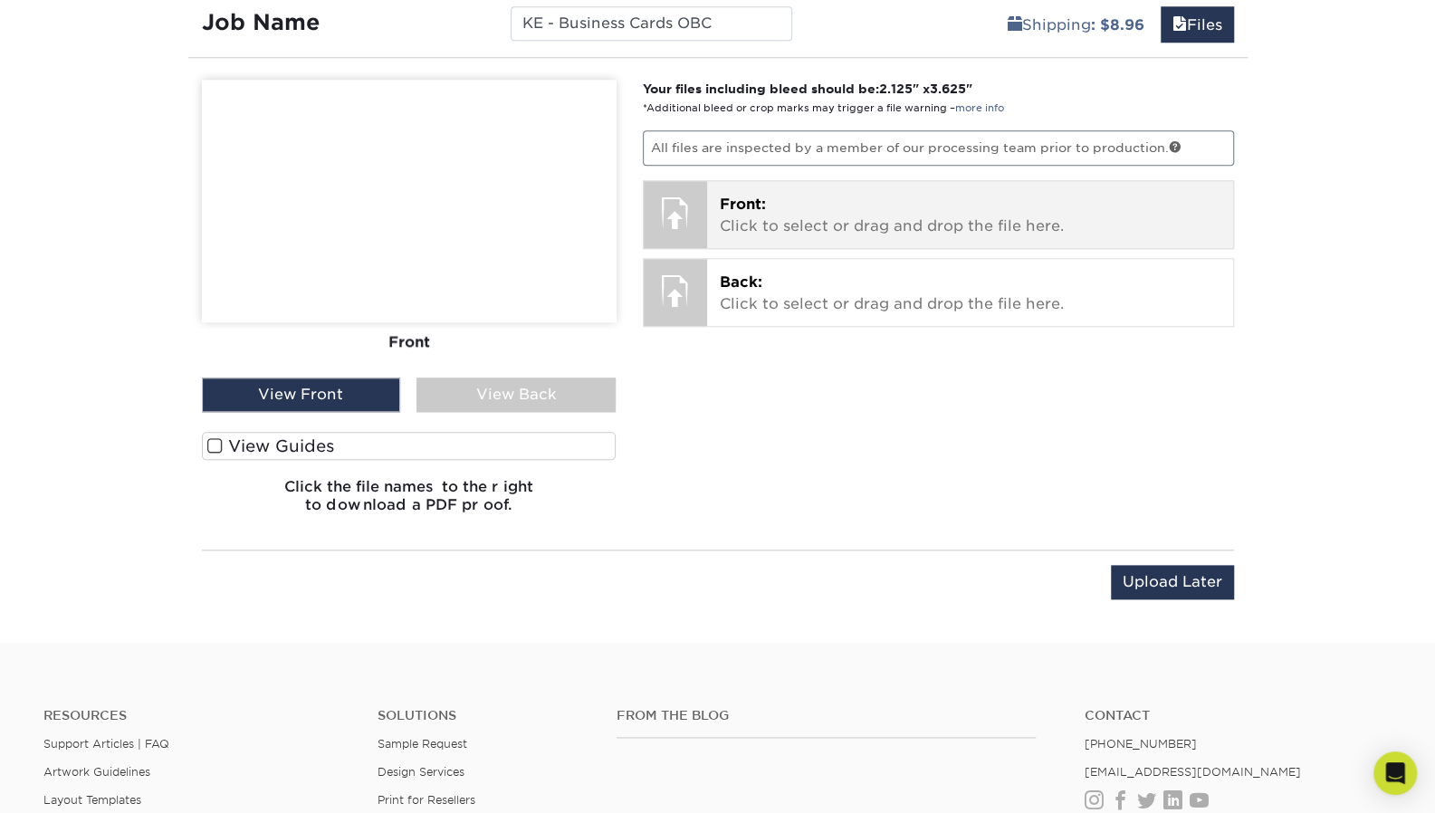
click at [751, 198] on span "Front:" at bounding box center [743, 204] width 46 height 17
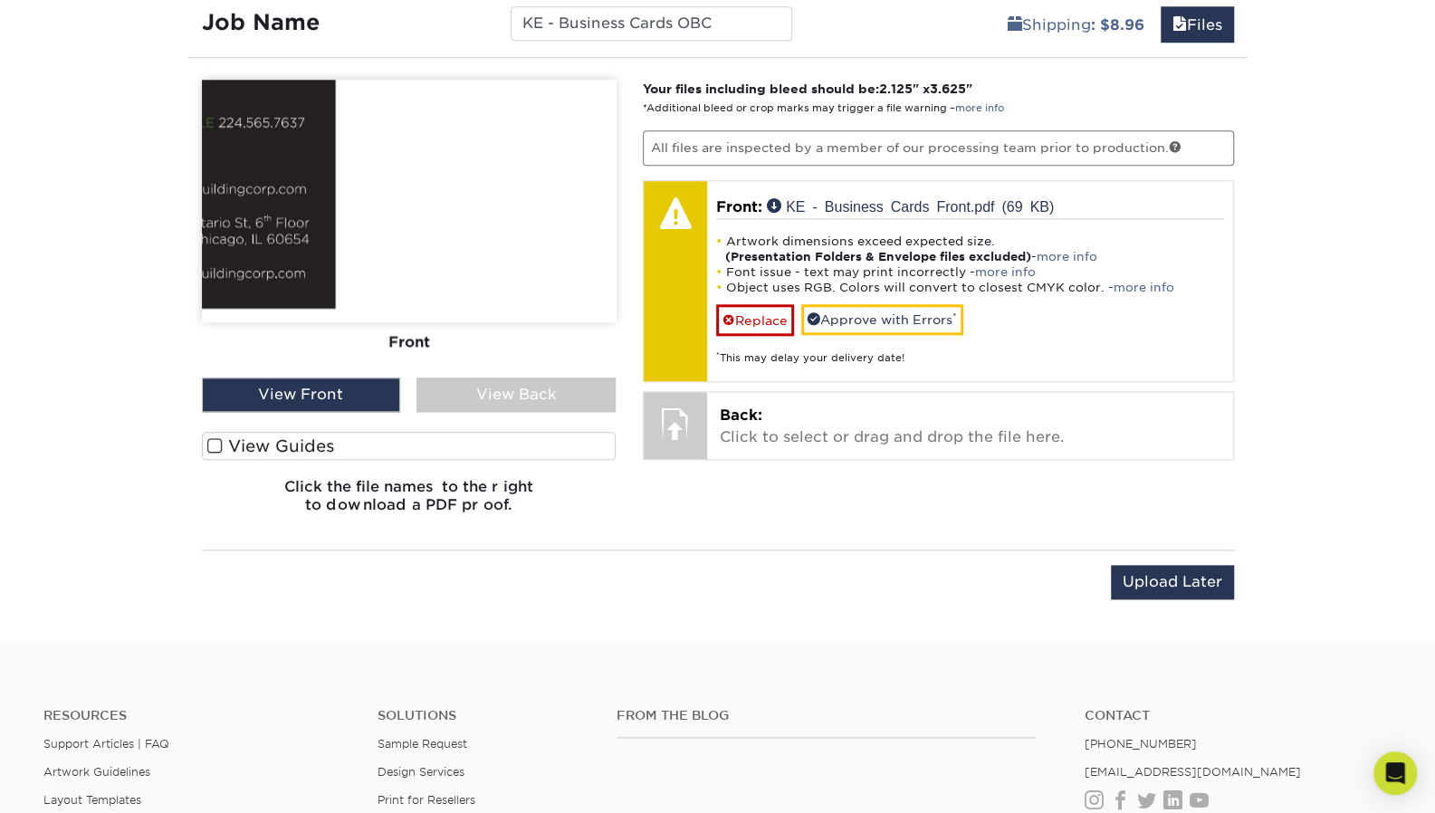
drag, startPoint x: 397, startPoint y: 329, endPoint x: 331, endPoint y: 267, distance: 89.7
click at [368, 314] on div "Front" at bounding box center [409, 221] width 415 height 282
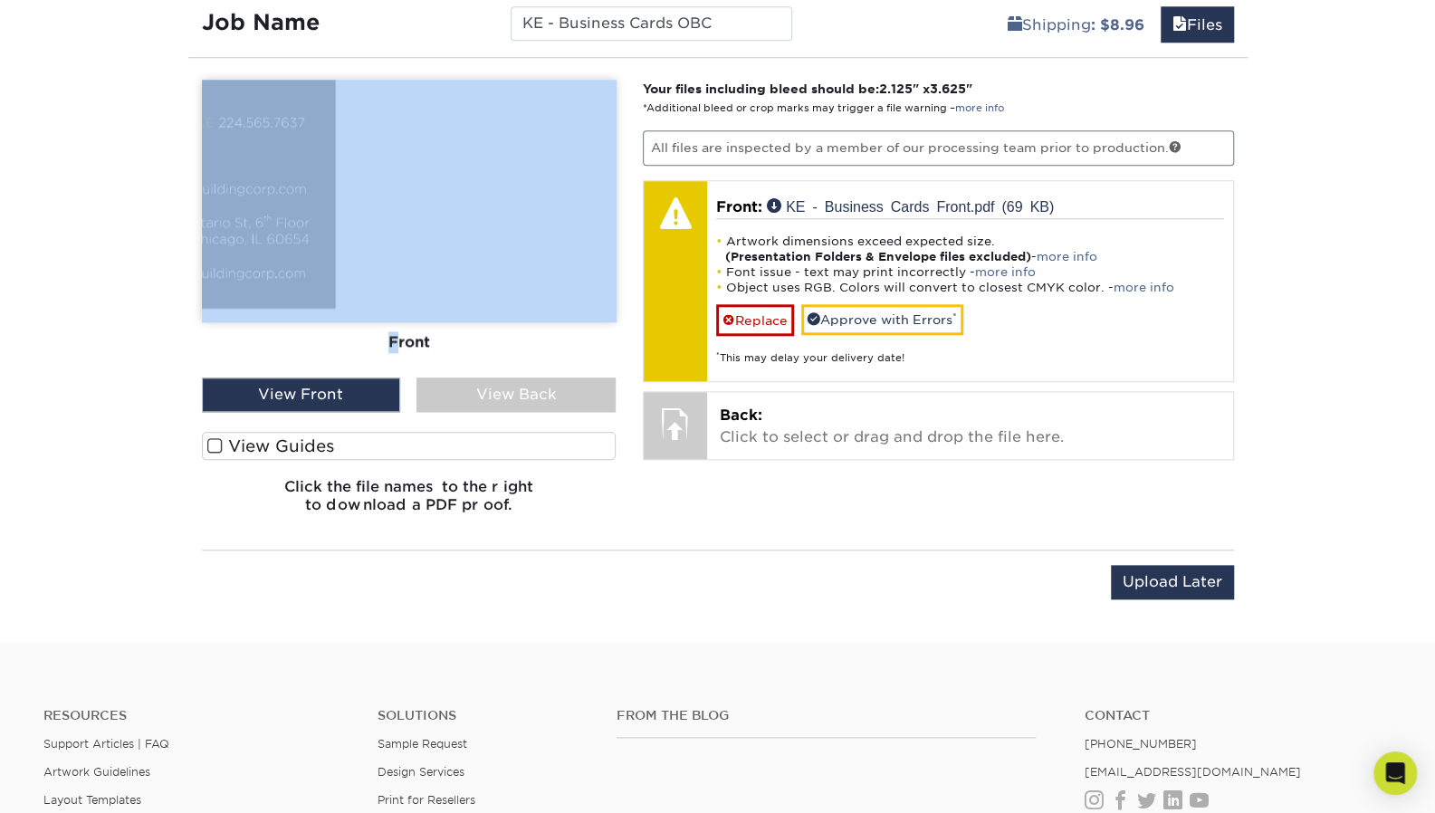
click at [306, 200] on img at bounding box center [409, 201] width 415 height 243
click at [268, 171] on img at bounding box center [409, 201] width 415 height 243
click at [447, 212] on img at bounding box center [409, 201] width 415 height 243
click at [382, 65] on div "Set 1 Details Job Name KE - Business Cards OBC Shipping : $8.96 Files You've ch…" at bounding box center [717, 288] width 1059 height 665
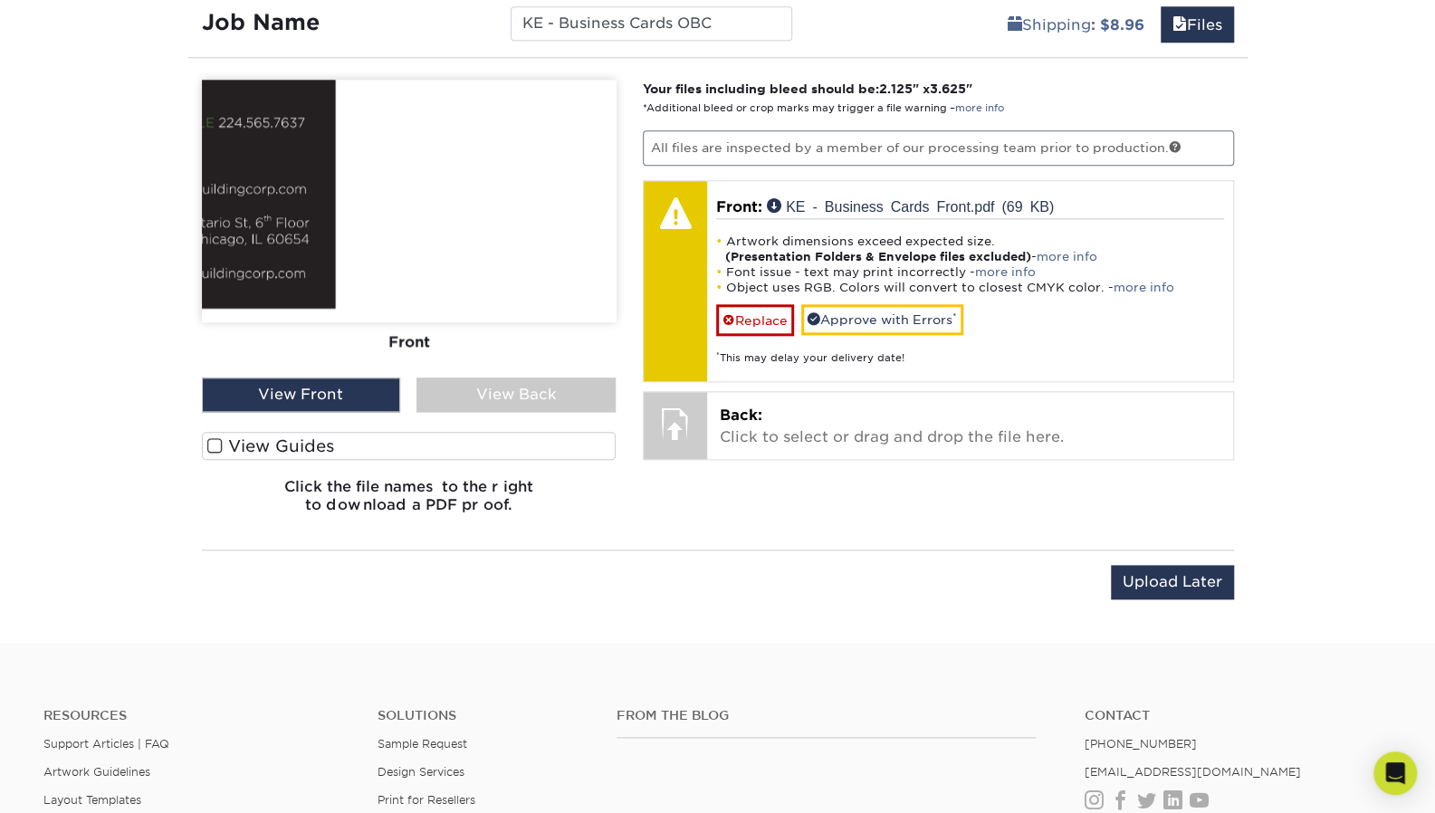
click at [515, 193] on img at bounding box center [409, 201] width 415 height 243
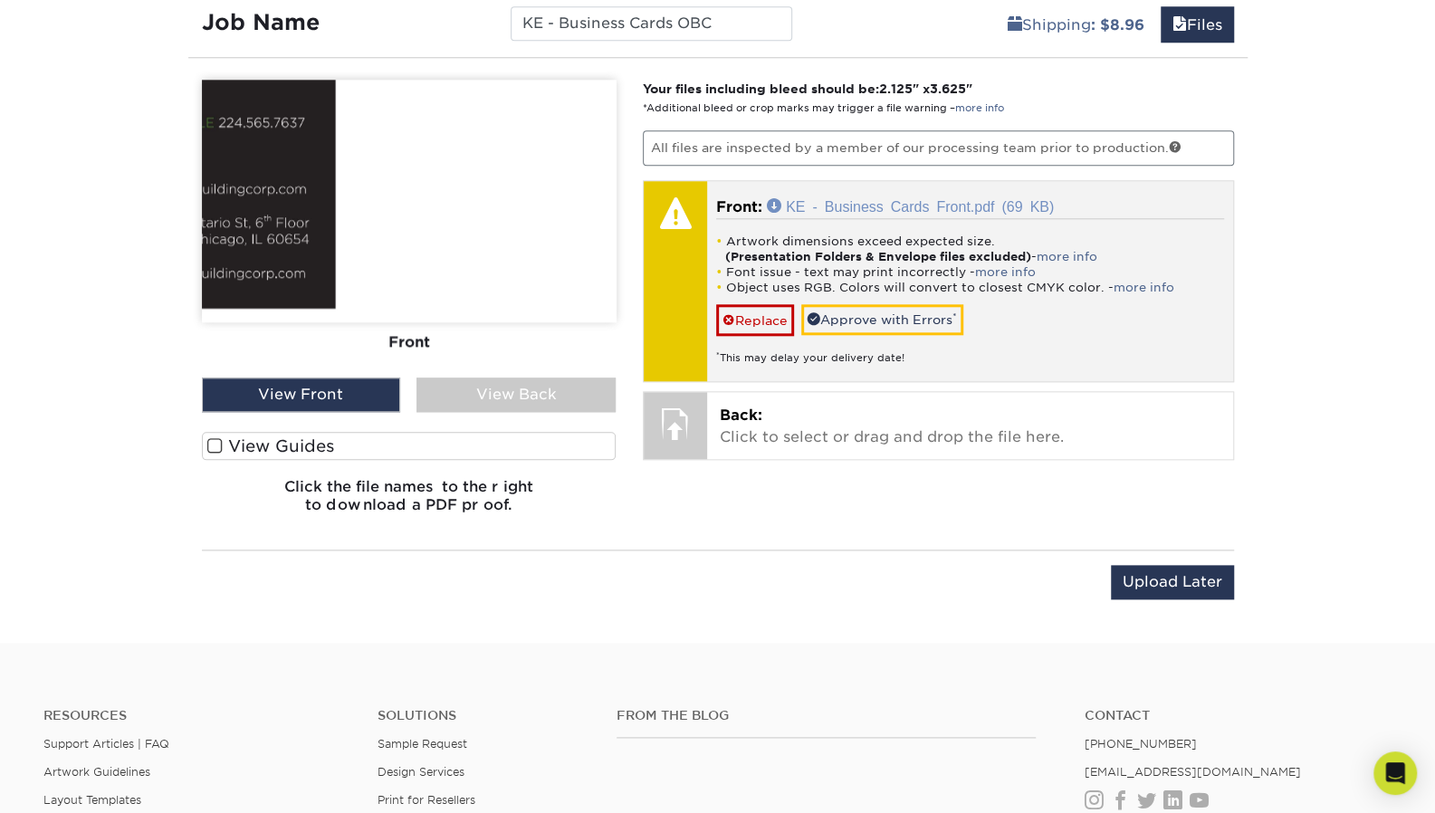
click at [775, 204] on link "KE - Business Cards Front.pdf (69 KB)" at bounding box center [910, 205] width 287 height 14
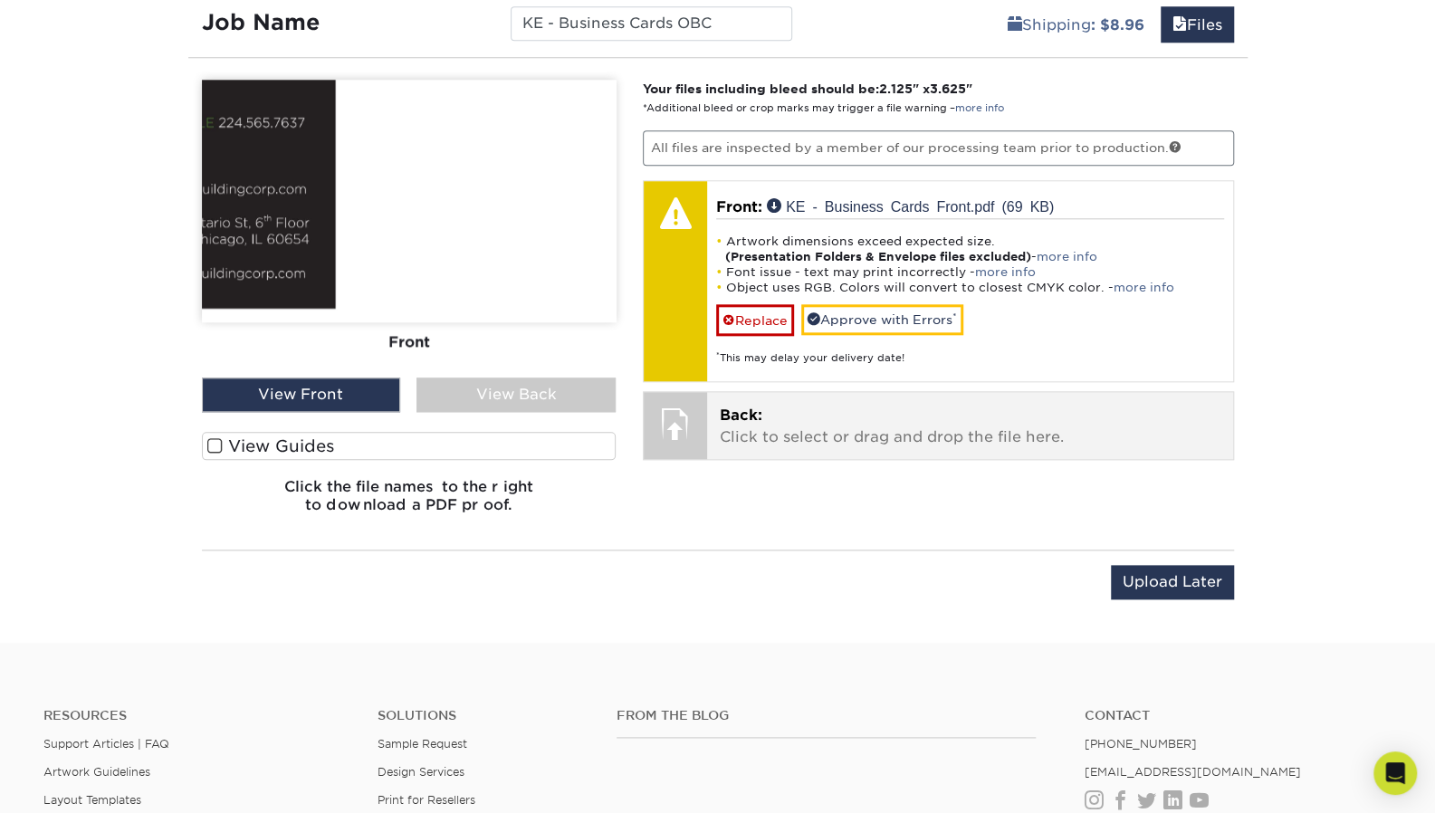
click at [729, 430] on p "Back: Click to select or drag and drop the file here." at bounding box center [970, 426] width 501 height 43
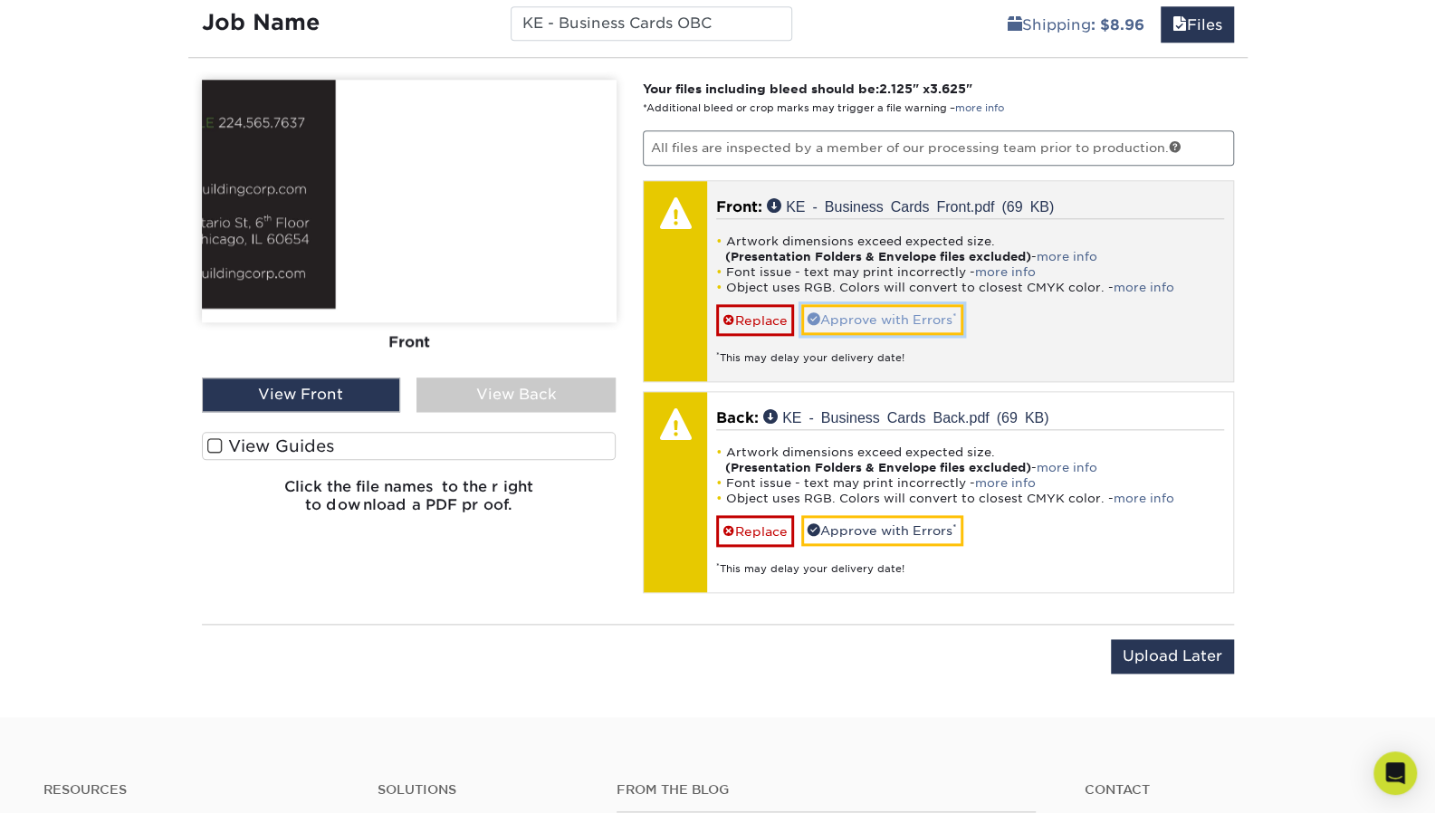
click at [817, 320] on span at bounding box center [814, 318] width 13 height 13
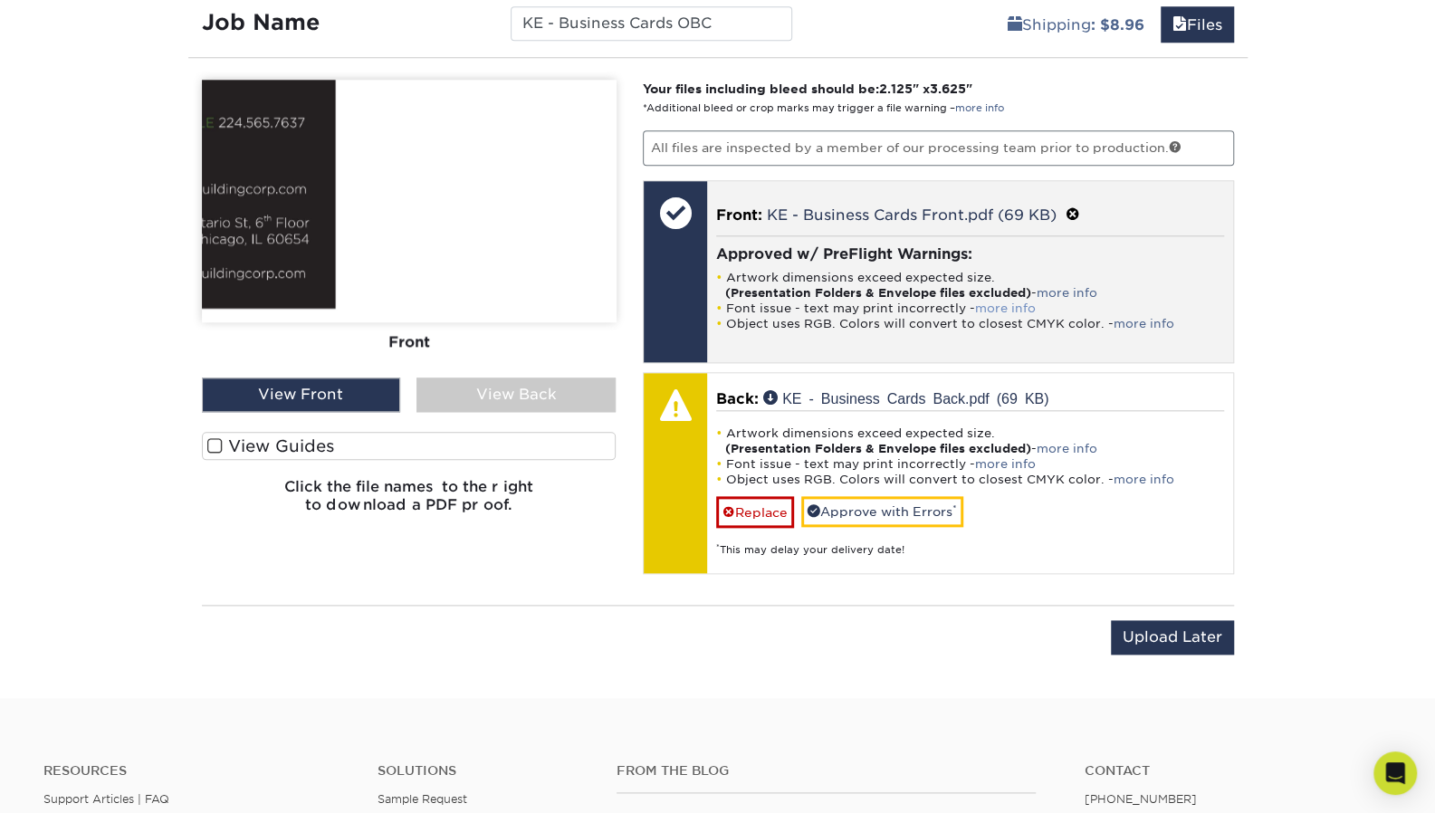
click at [1016, 304] on link "more info" at bounding box center [1005, 308] width 61 height 14
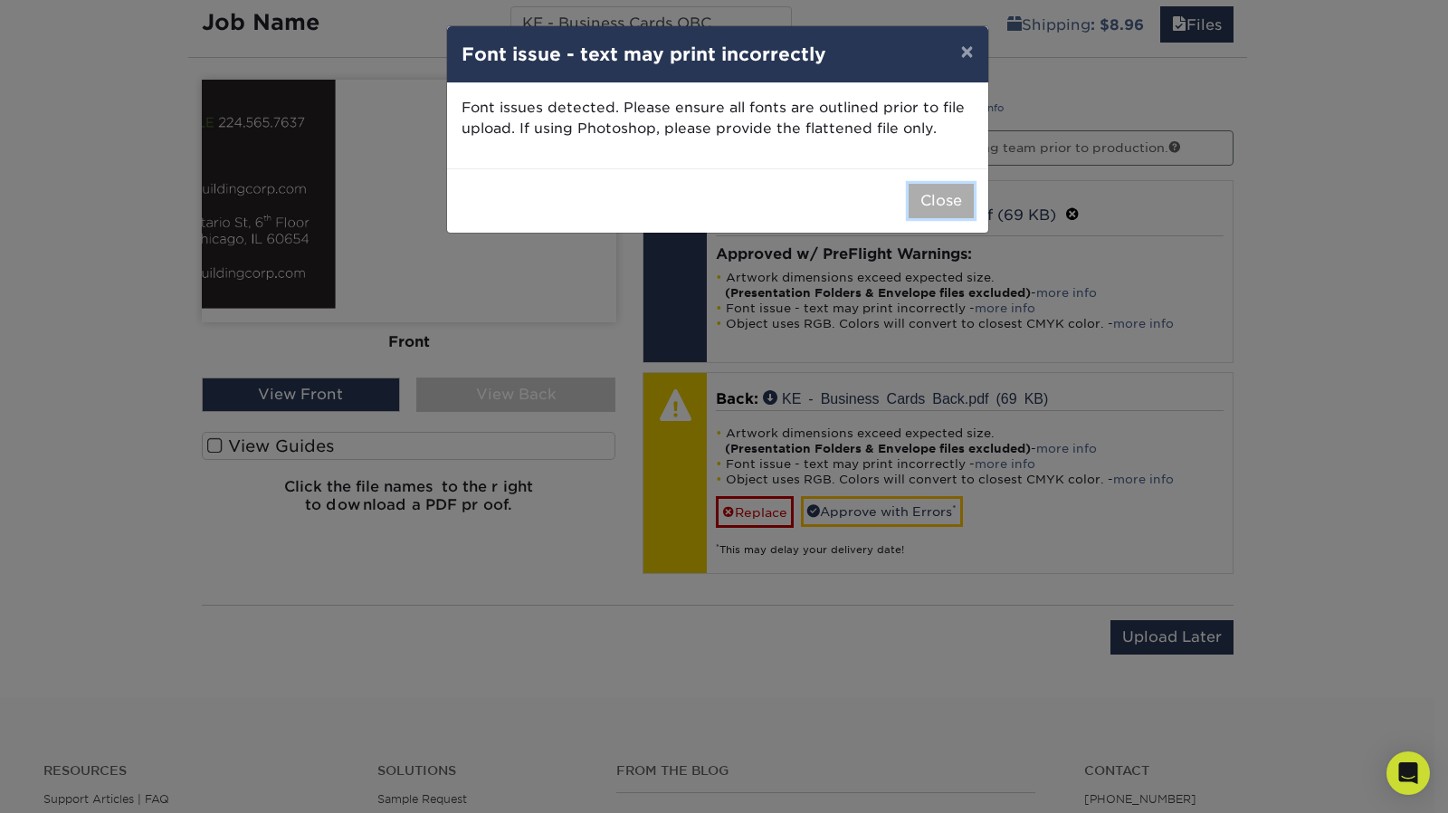
click at [968, 201] on button "Close" at bounding box center [941, 201] width 65 height 34
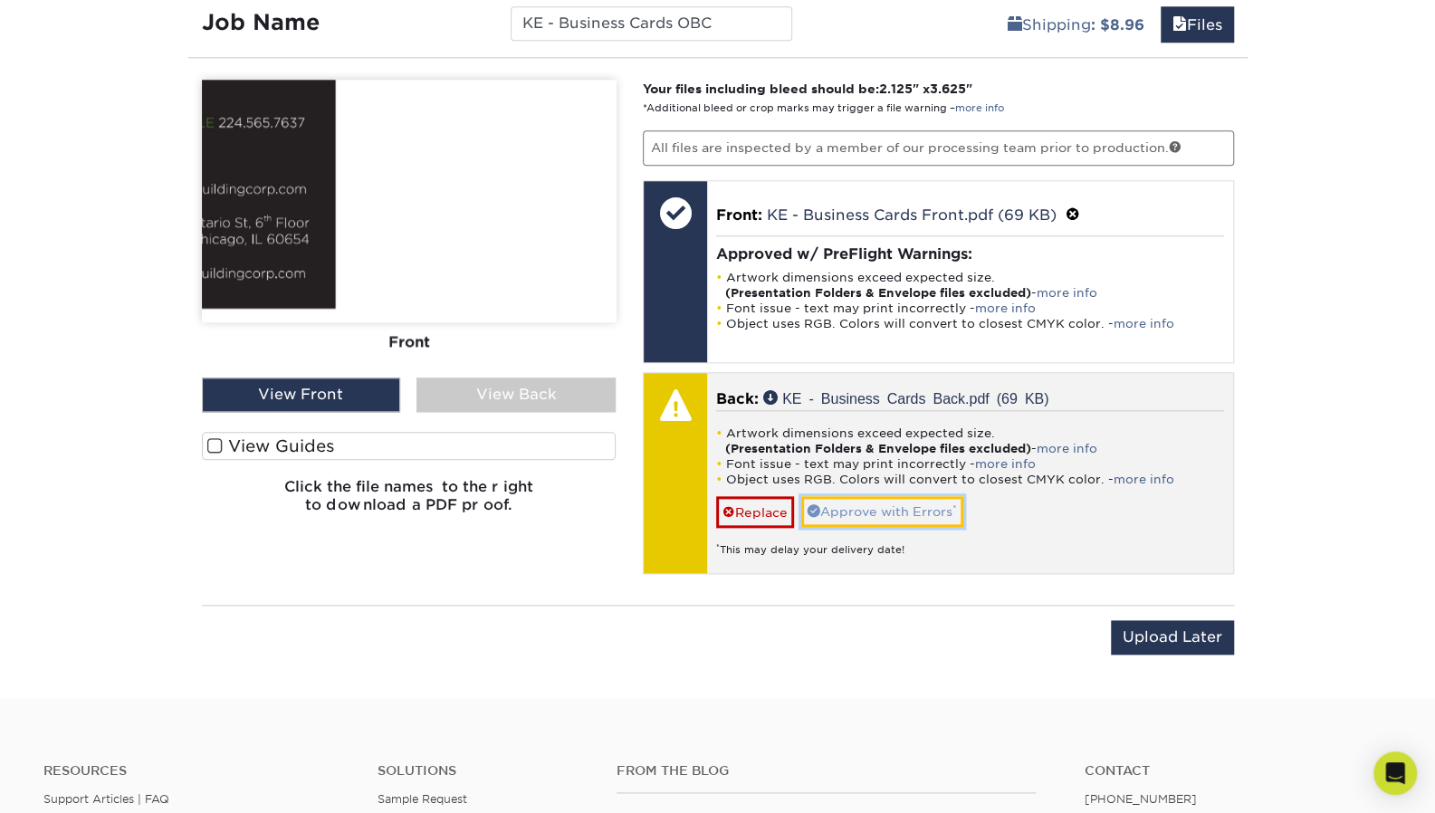
click at [822, 501] on link "Approve with Errors *" at bounding box center [882, 511] width 162 height 31
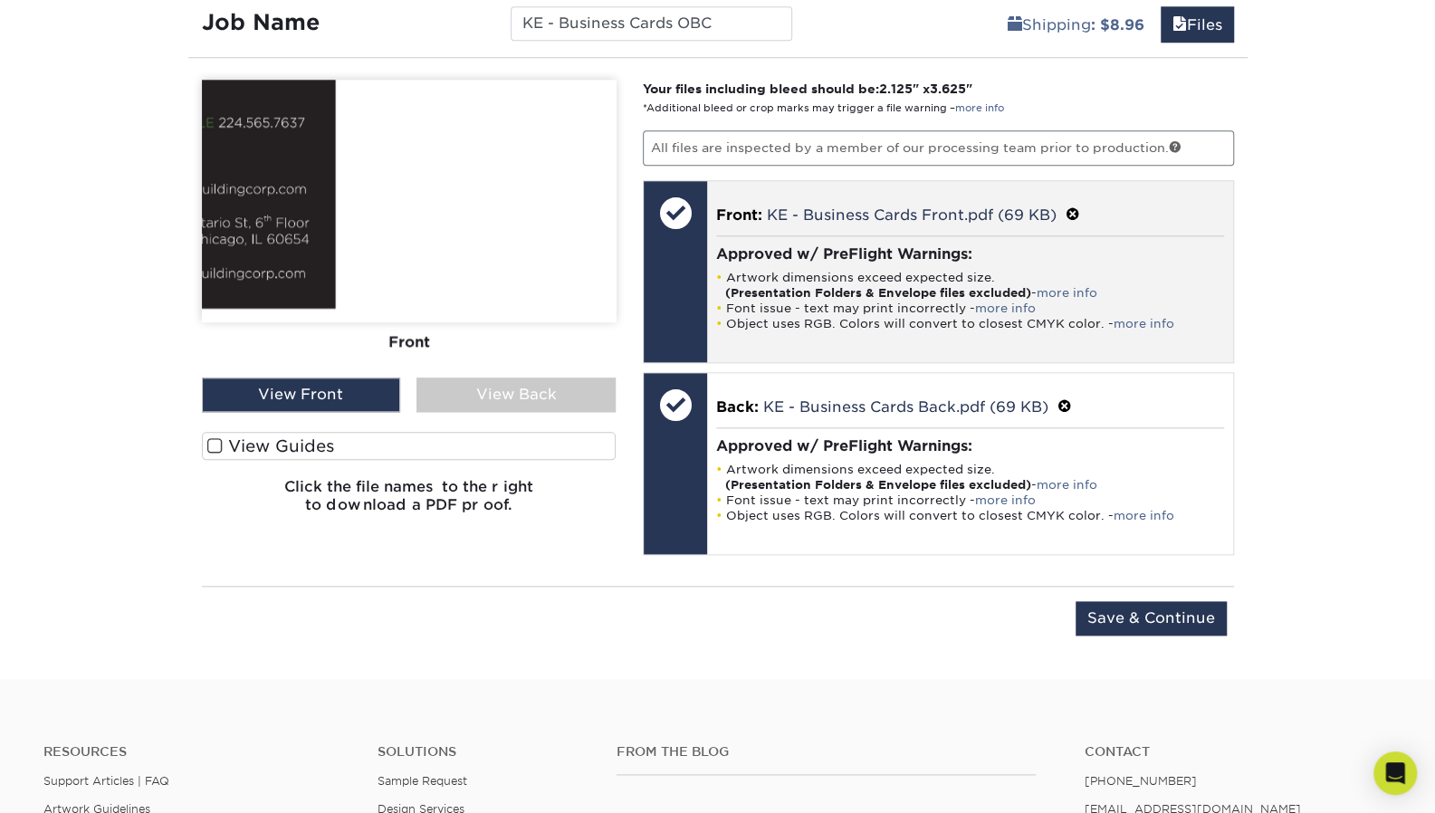
click at [1078, 210] on span at bounding box center [1073, 214] width 14 height 17
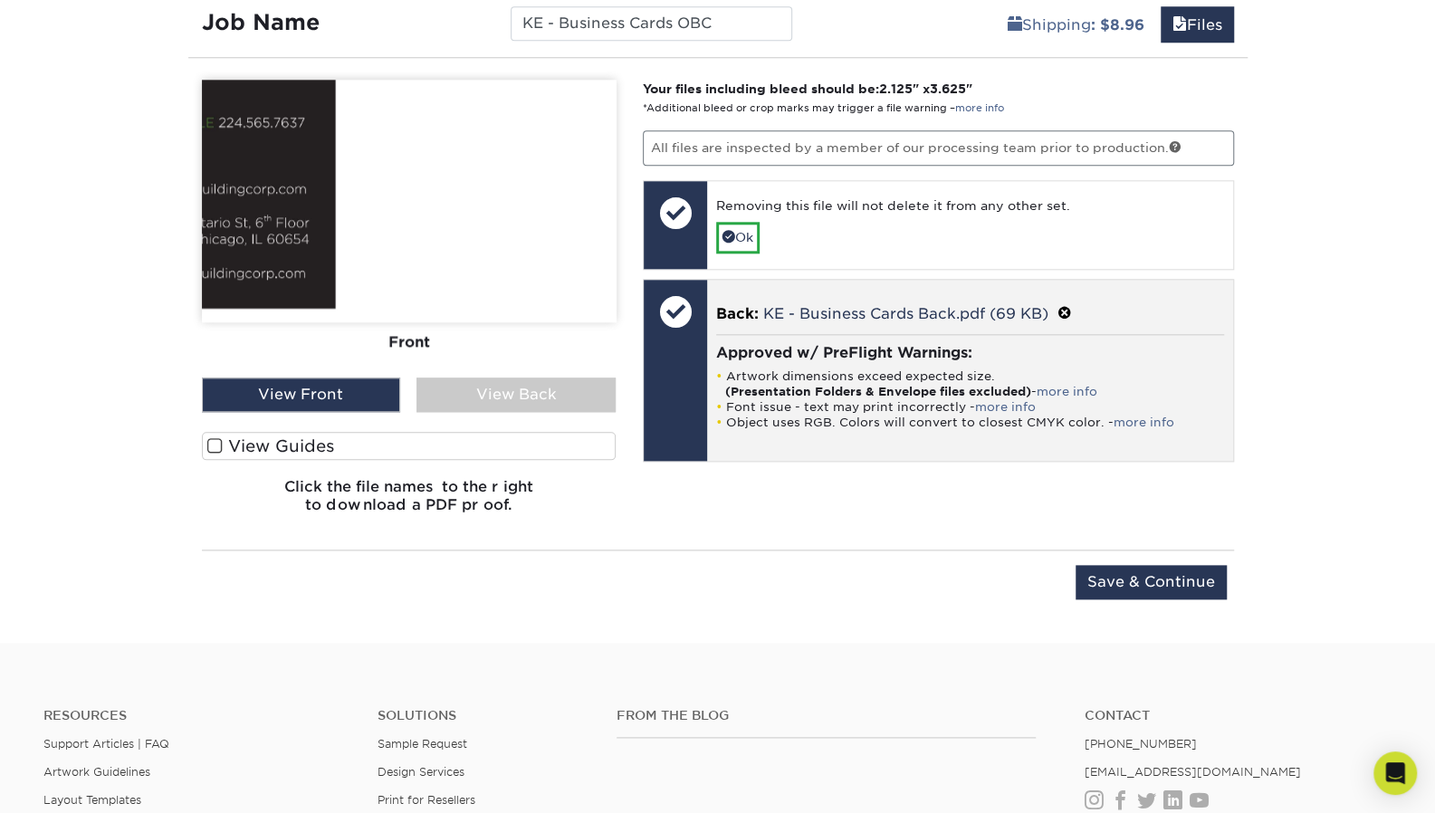
click at [1071, 306] on span at bounding box center [1064, 313] width 14 height 17
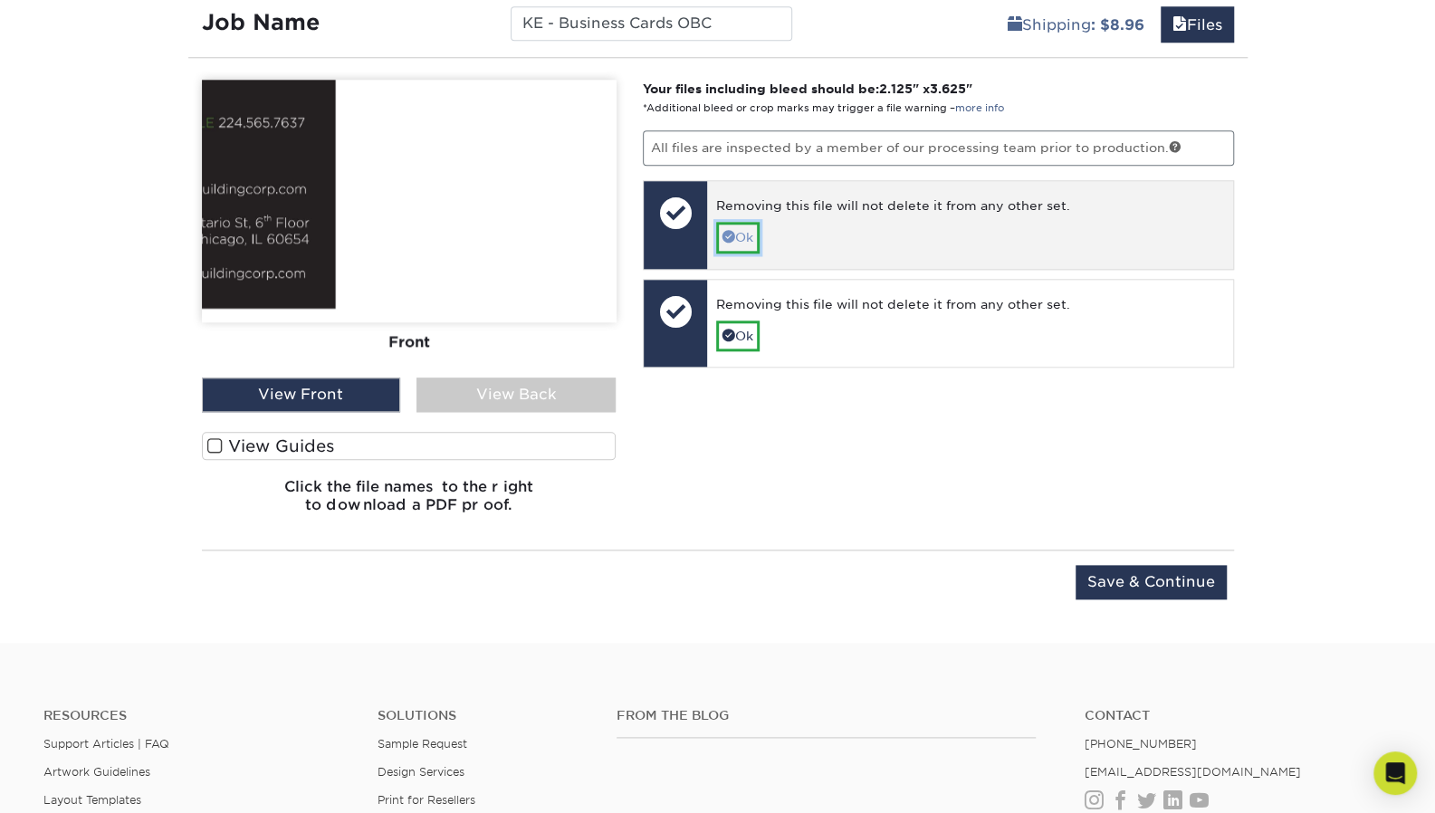
click at [727, 235] on span at bounding box center [728, 236] width 13 height 13
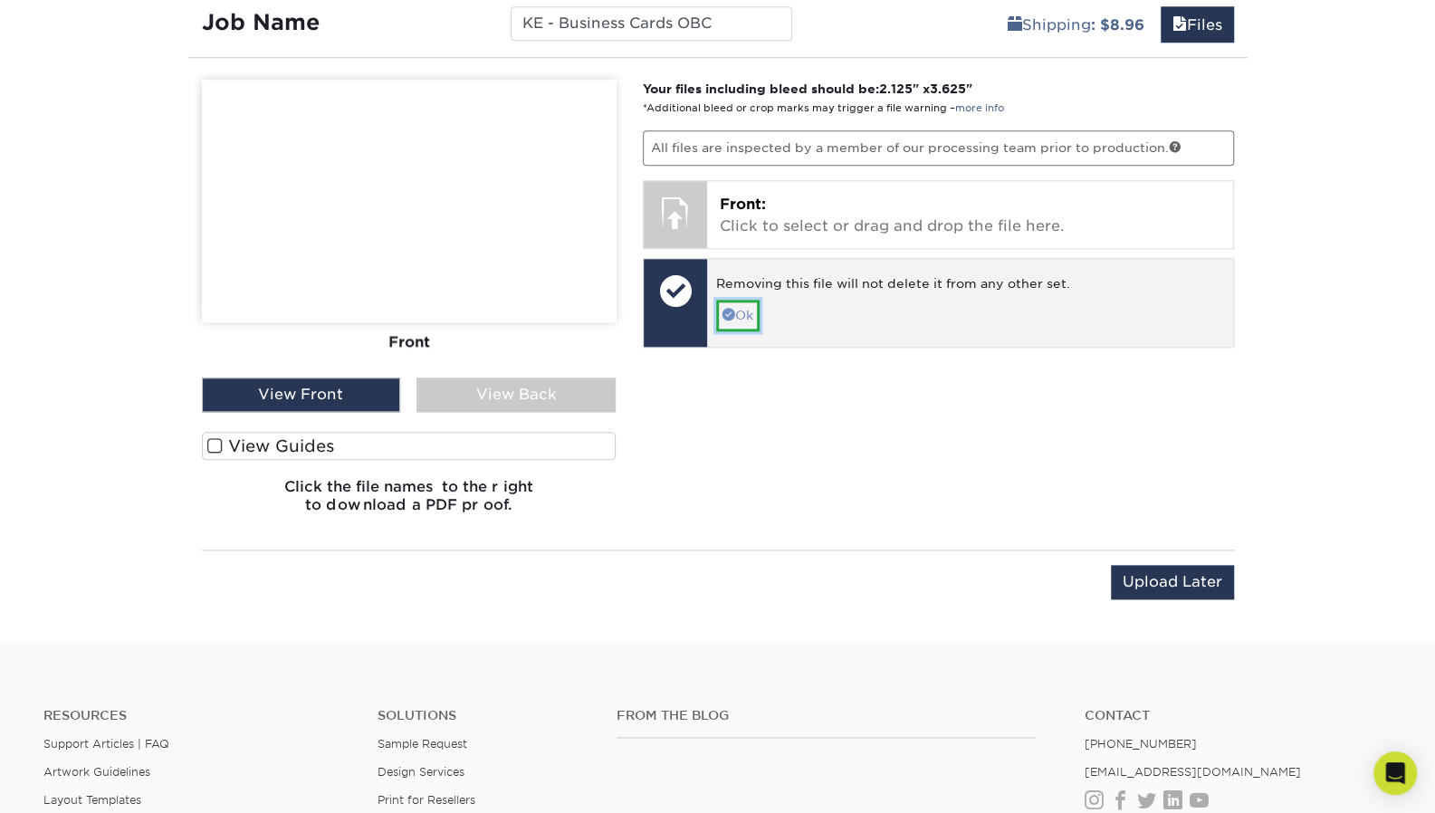
click at [722, 311] on span at bounding box center [728, 314] width 13 height 13
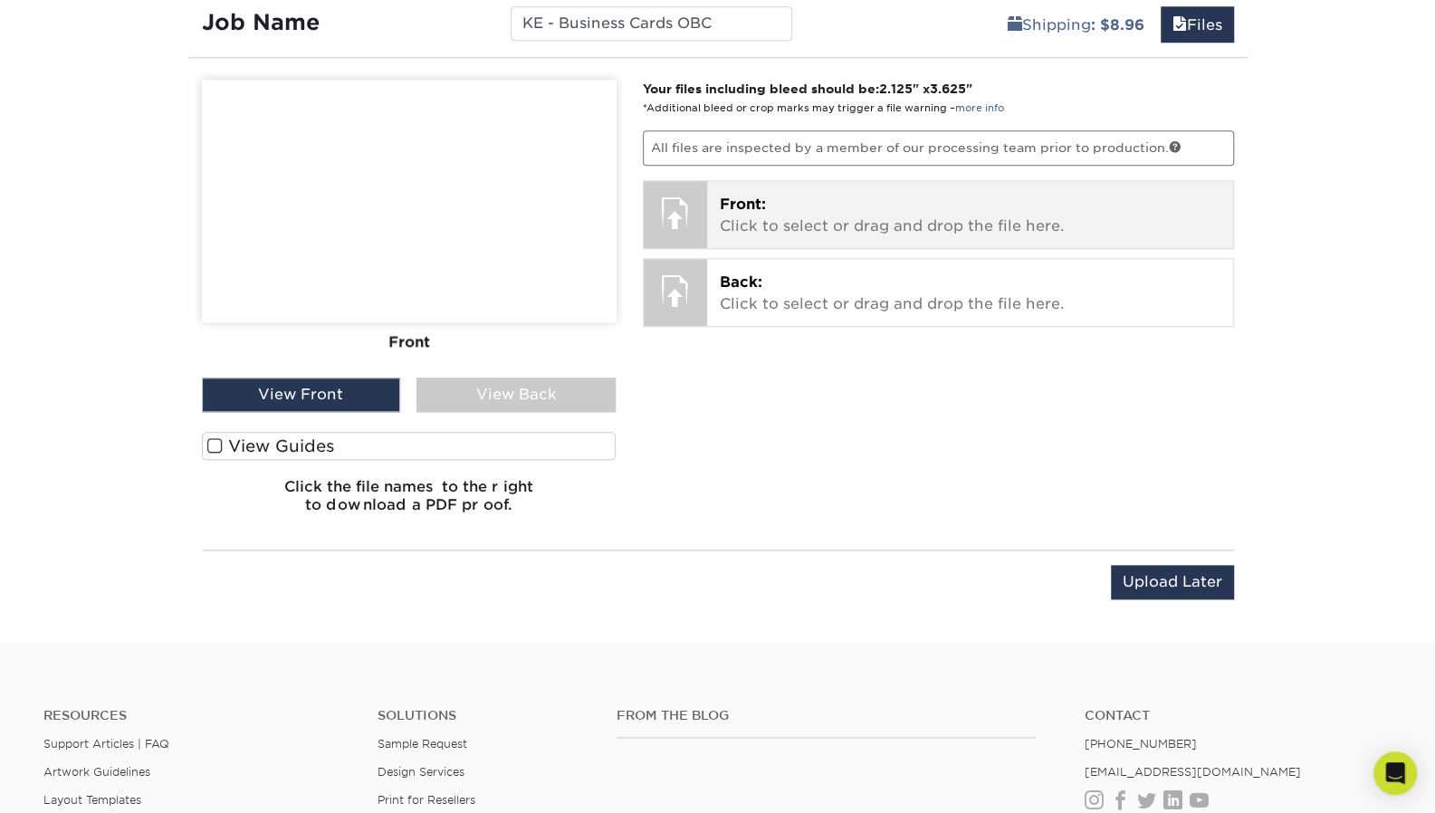
click at [739, 213] on p "Front: Click to select or drag and drop the file here." at bounding box center [970, 215] width 501 height 43
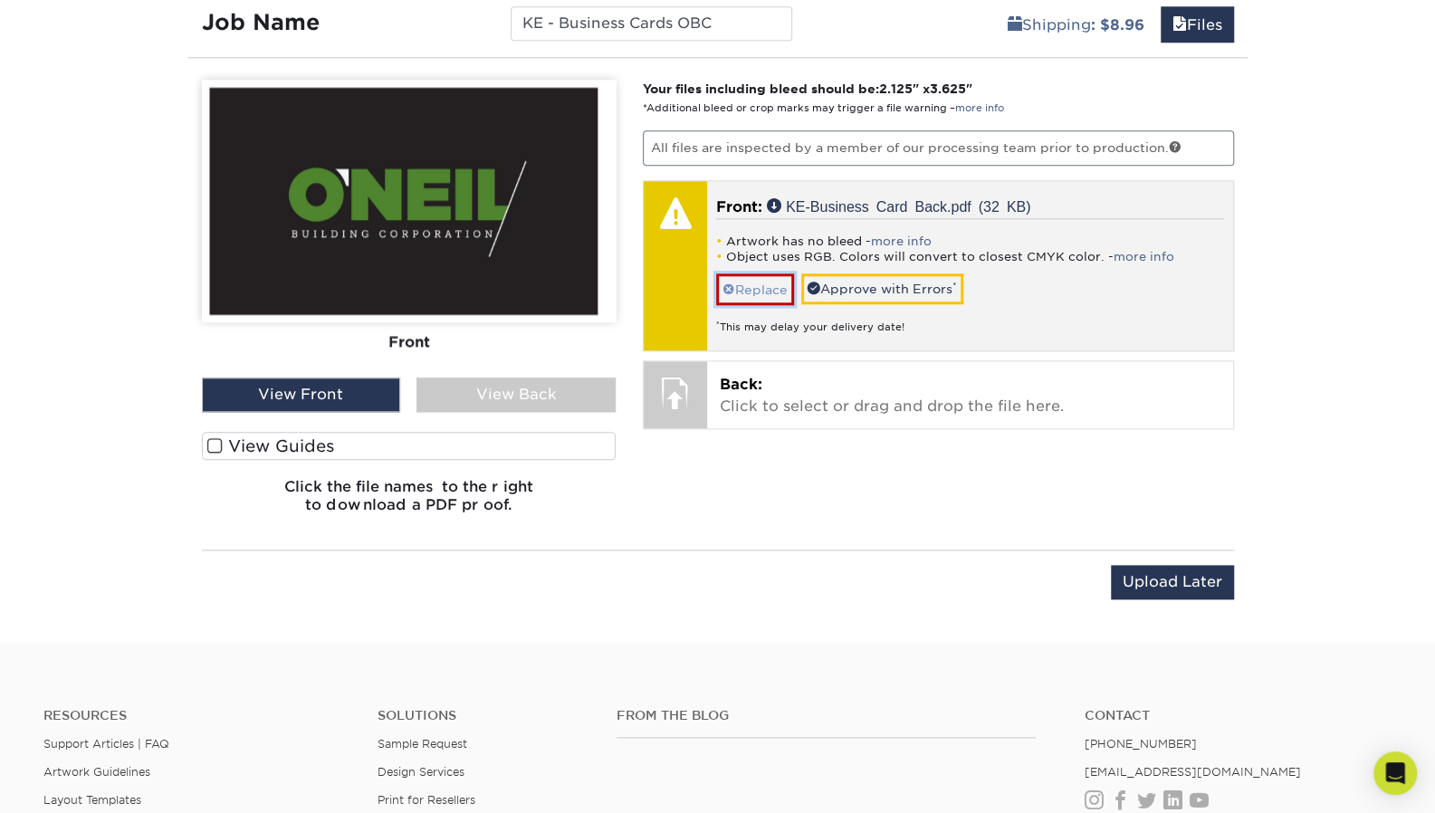
click at [730, 287] on span at bounding box center [728, 289] width 13 height 14
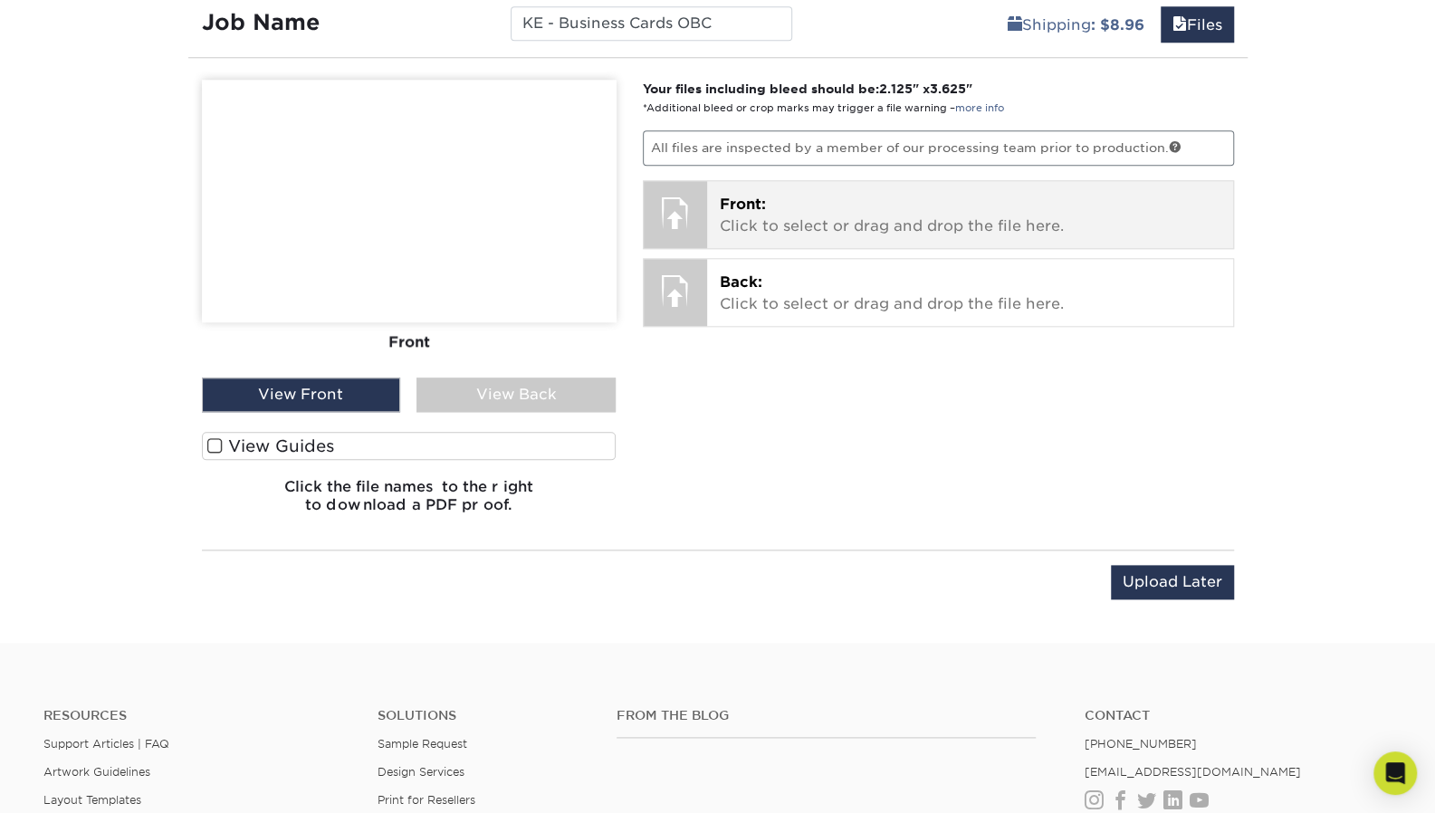
click at [743, 220] on p "Front: Click to select or drag and drop the file here." at bounding box center [970, 215] width 501 height 43
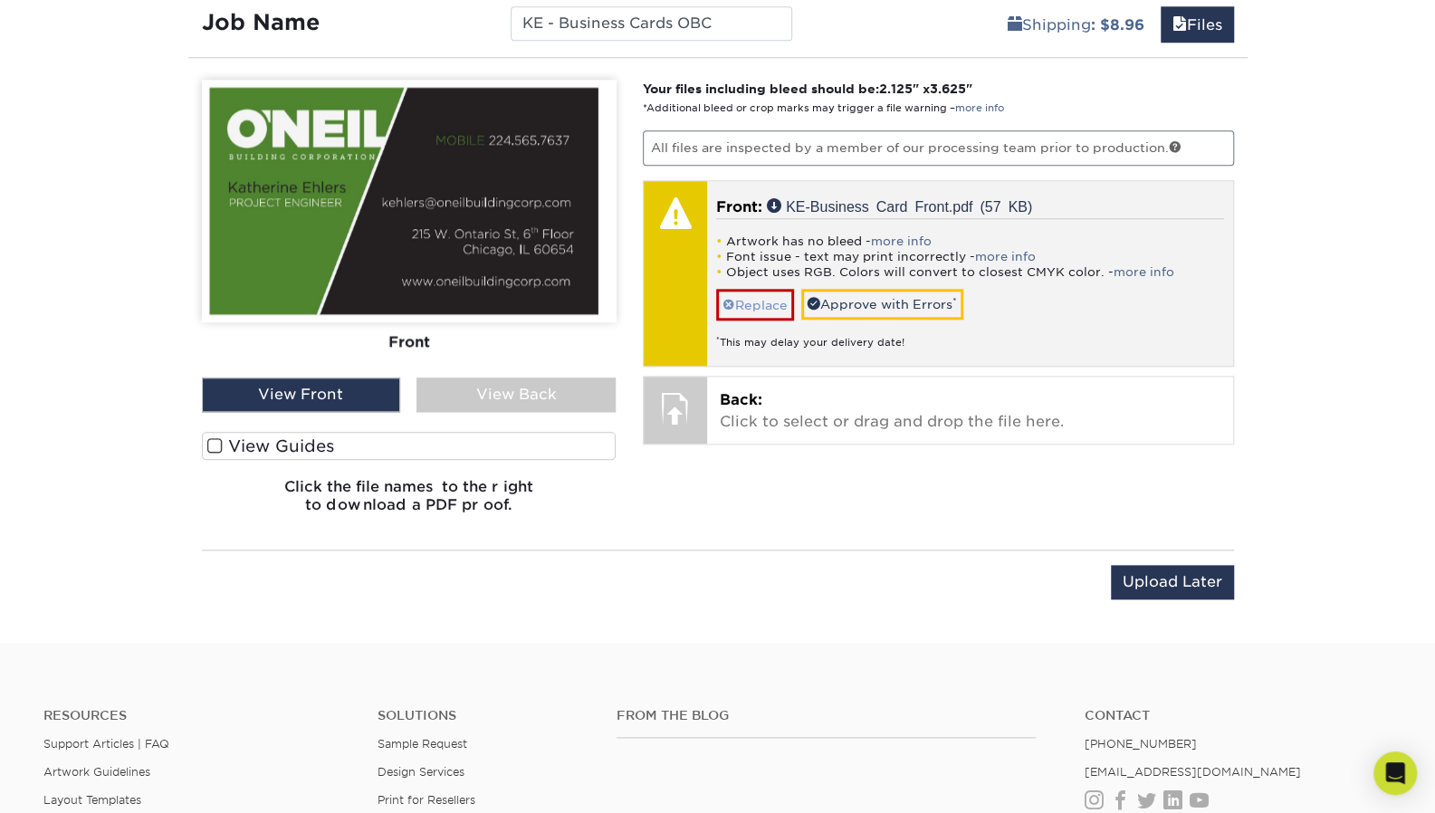
click at [731, 307] on div "Your files including bleed should be: 2.125 " x 3.625 " *Additional bleed or cr…" at bounding box center [938, 304] width 618 height 448
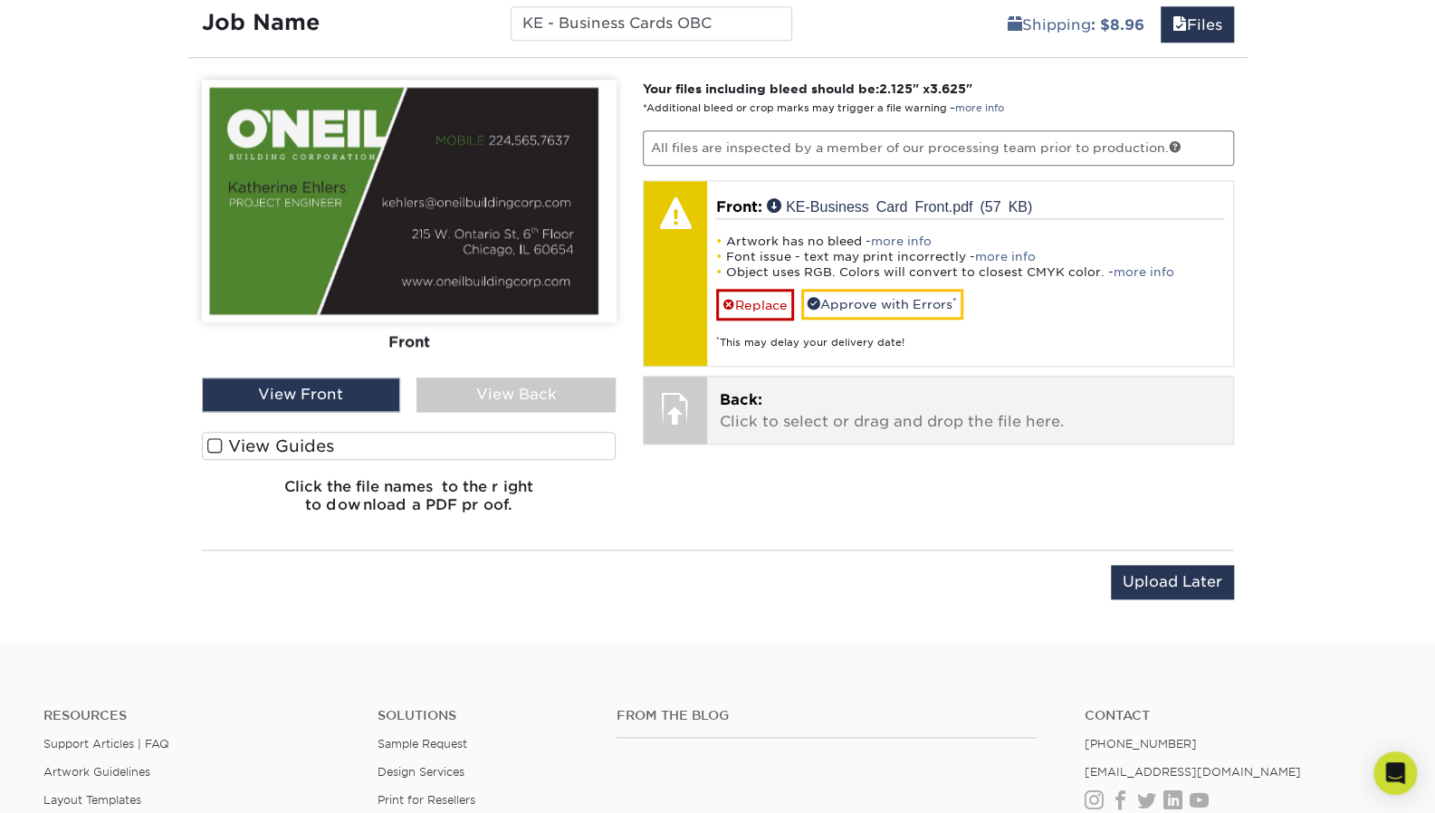
click at [725, 400] on span "Back:" at bounding box center [741, 399] width 43 height 17
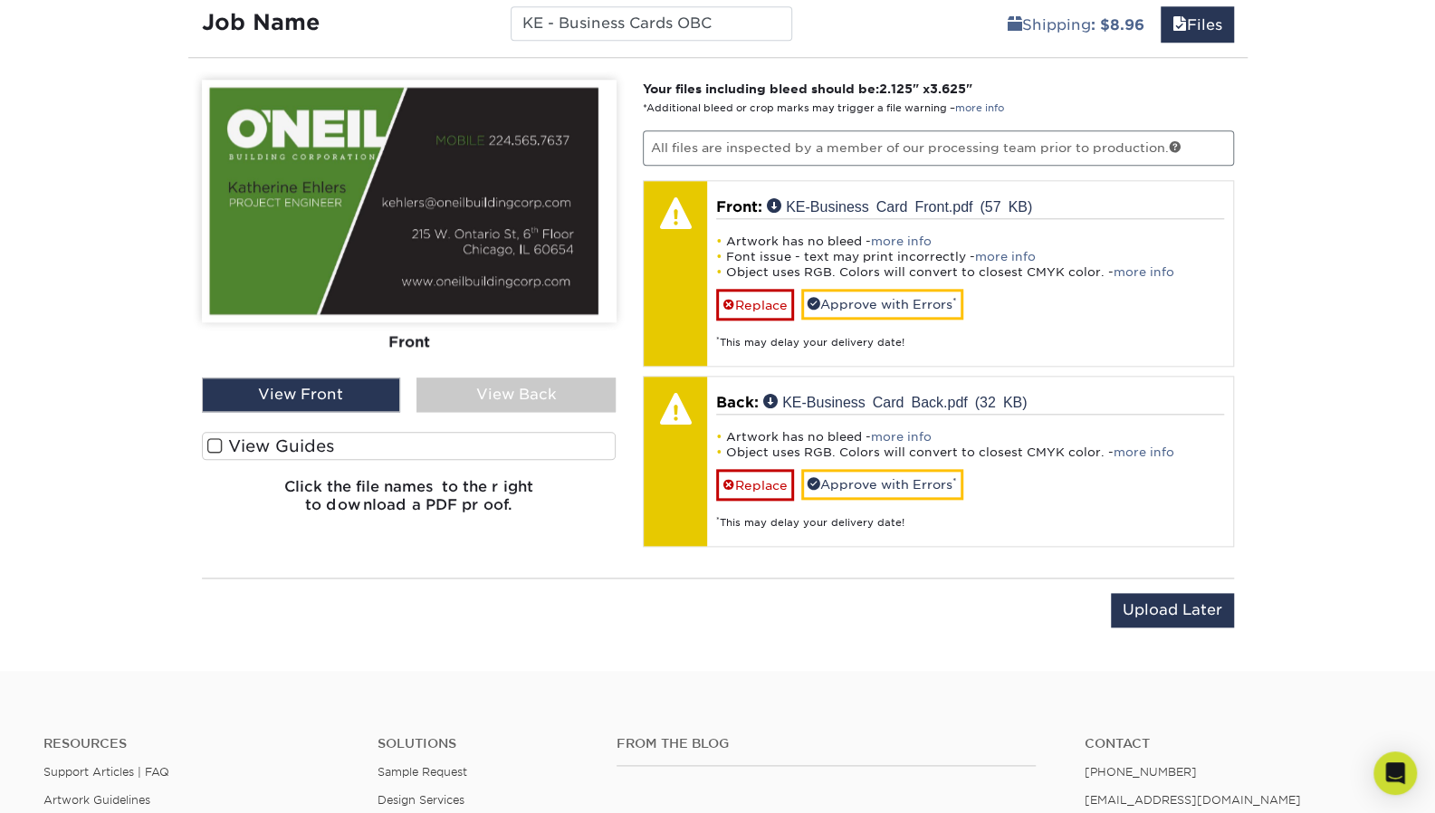
click at [511, 392] on div "View Back" at bounding box center [515, 395] width 199 height 34
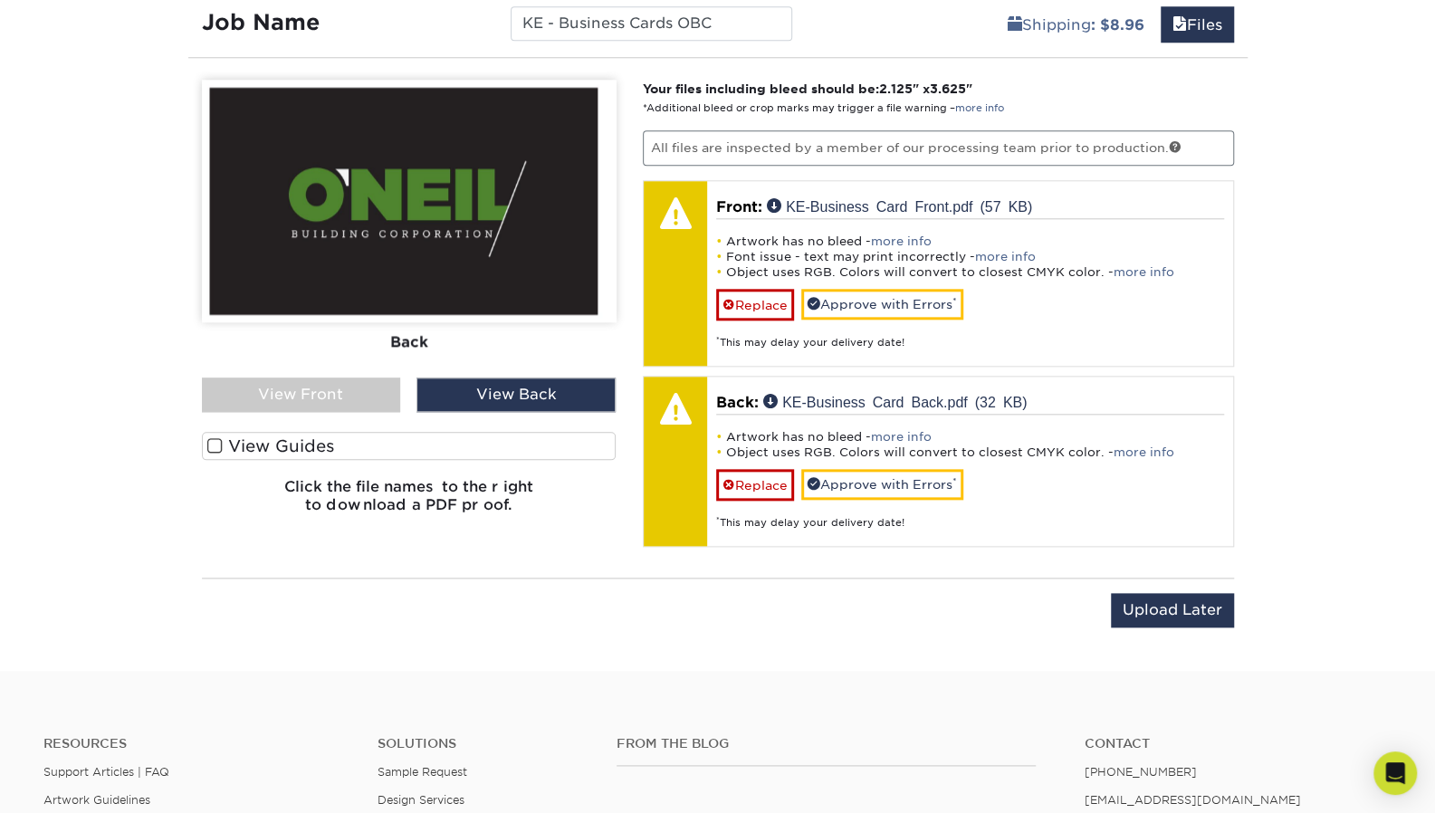
click at [375, 391] on div "View Front" at bounding box center [301, 395] width 199 height 34
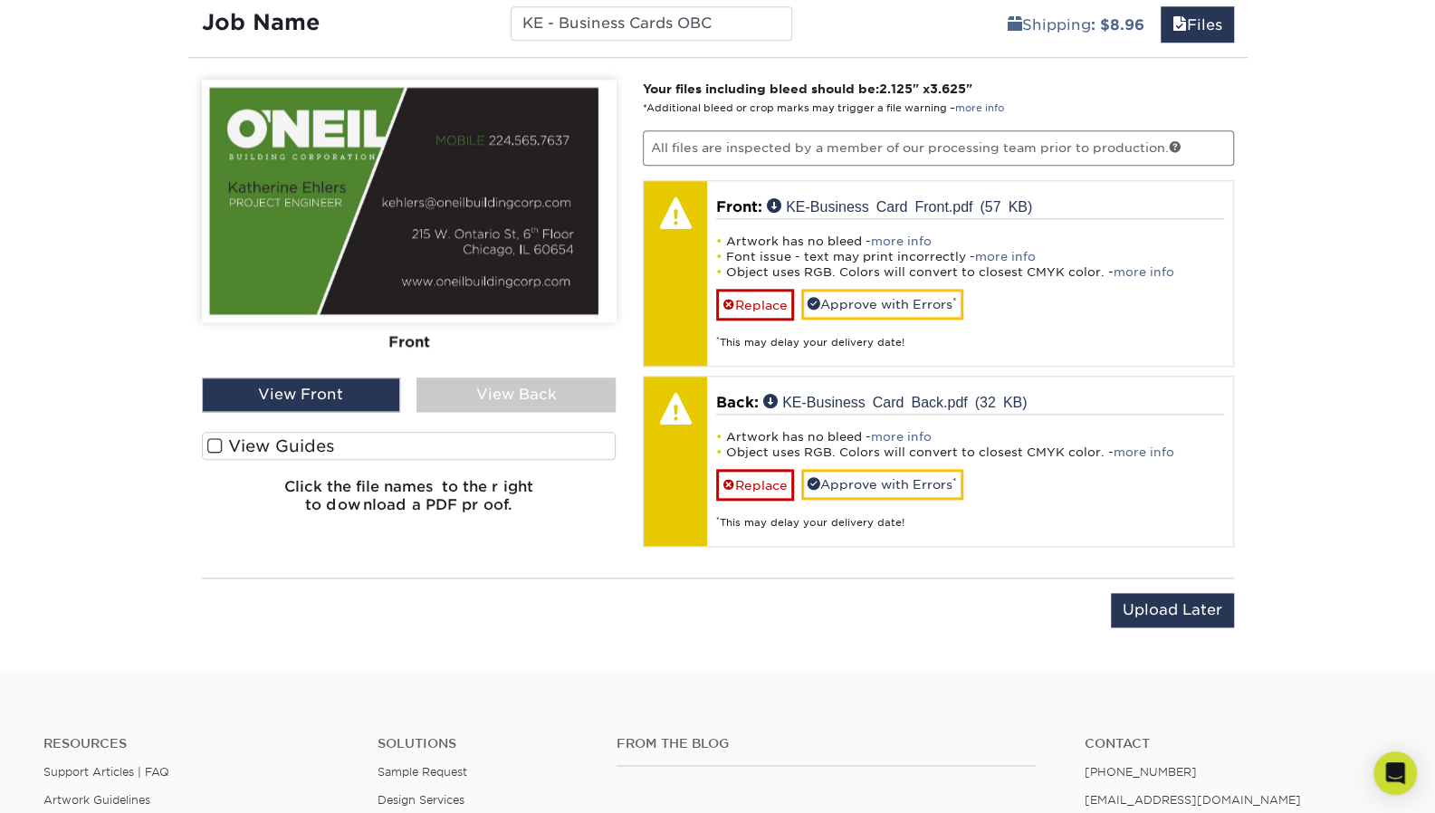
click at [215, 444] on span at bounding box center [214, 445] width 15 height 17
click at [0, 0] on input "View Guides" at bounding box center [0, 0] width 0 height 0
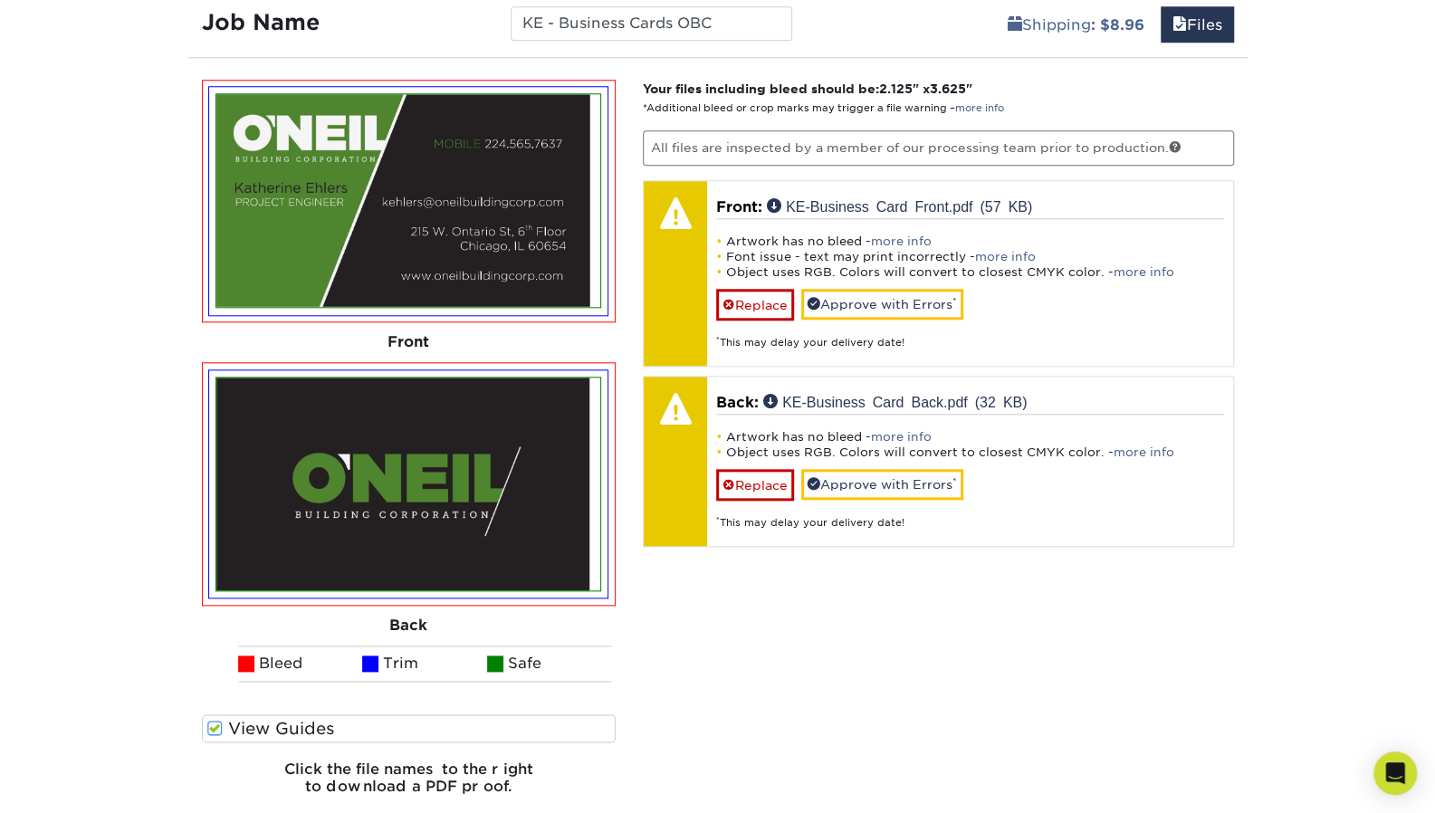
click at [399, 316] on img at bounding box center [409, 202] width 413 height 242
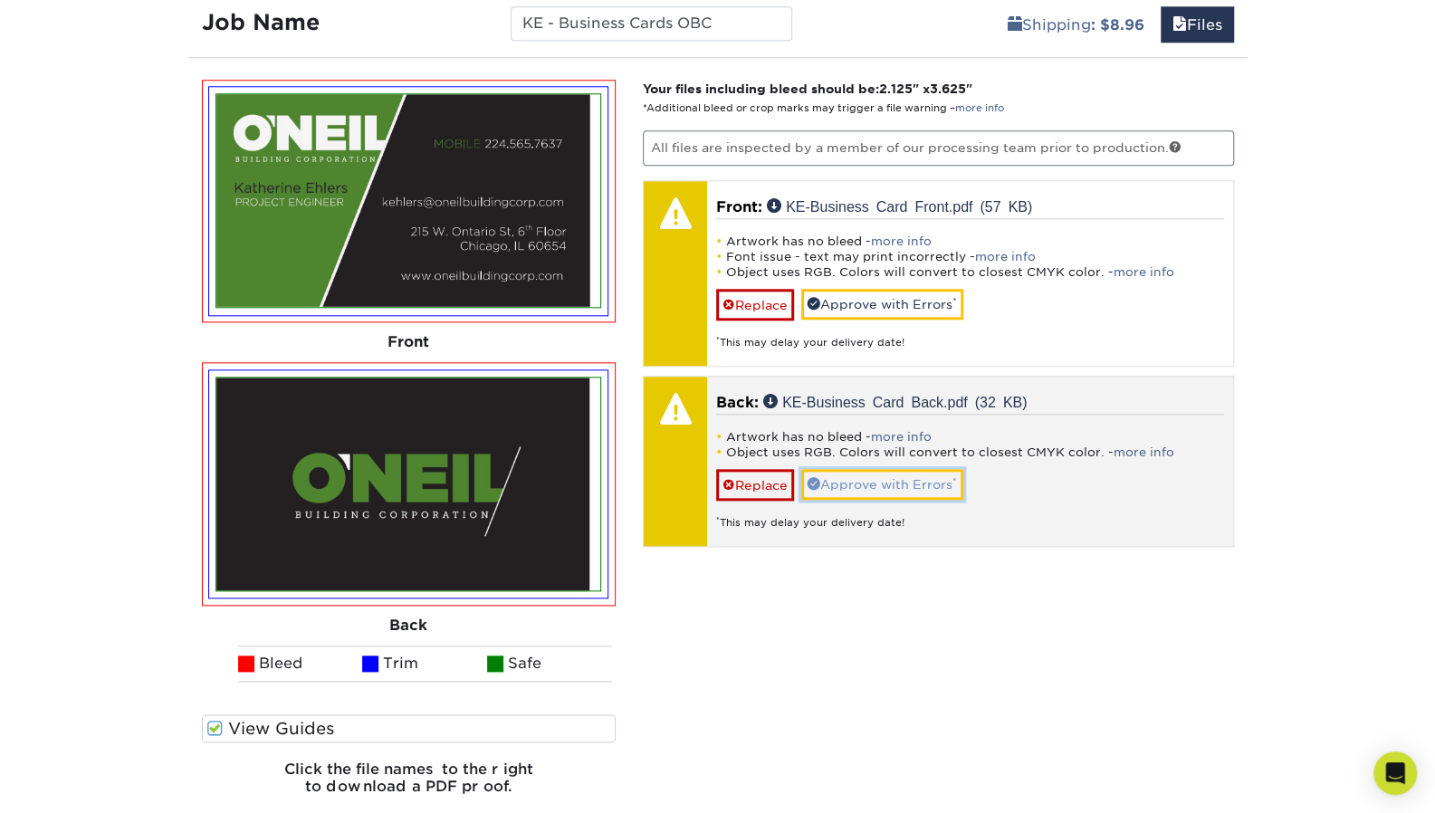
click at [826, 475] on link "Approve with Errors *" at bounding box center [882, 484] width 162 height 31
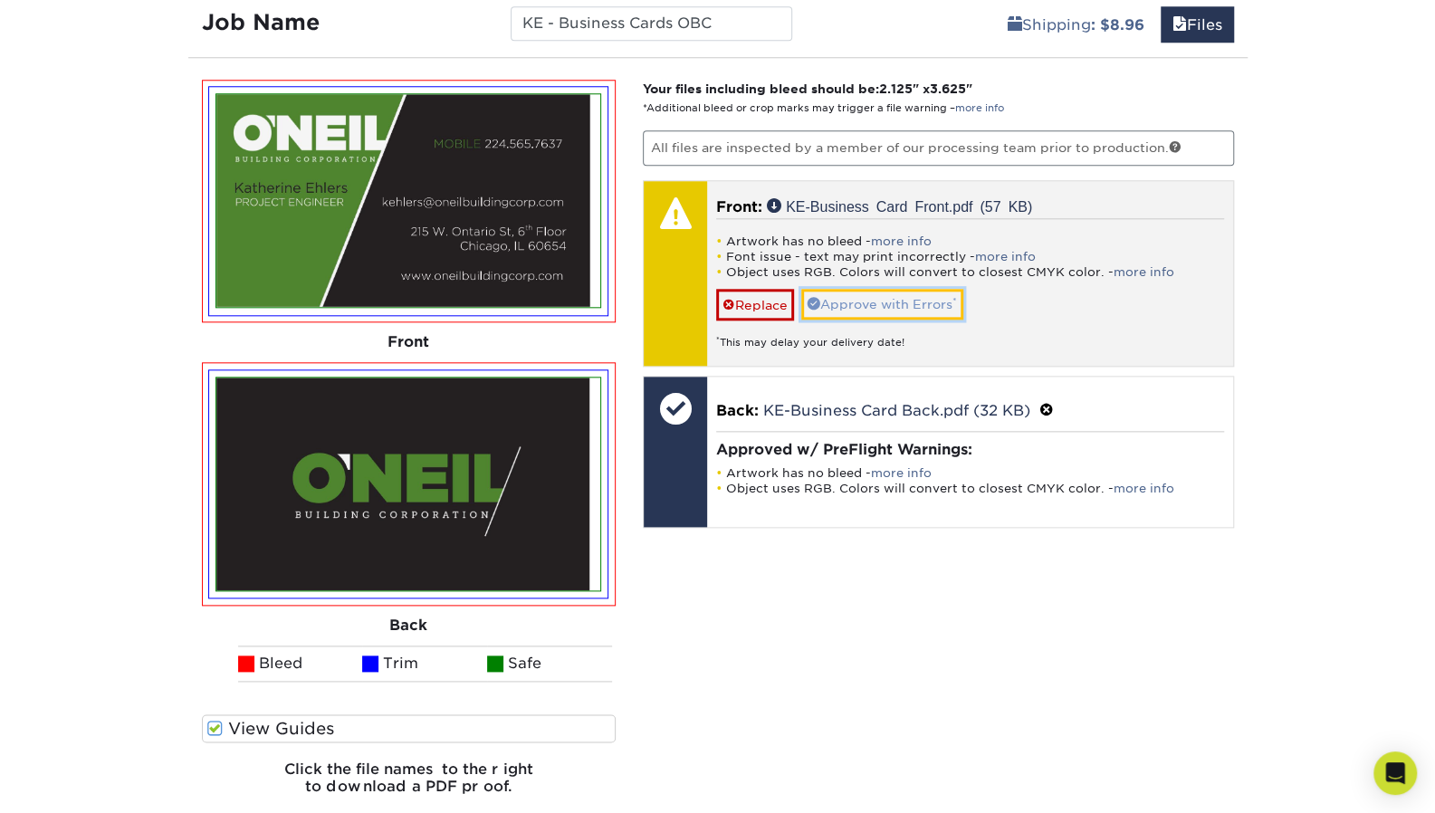
click at [827, 298] on link "Approve with Errors *" at bounding box center [882, 304] width 162 height 31
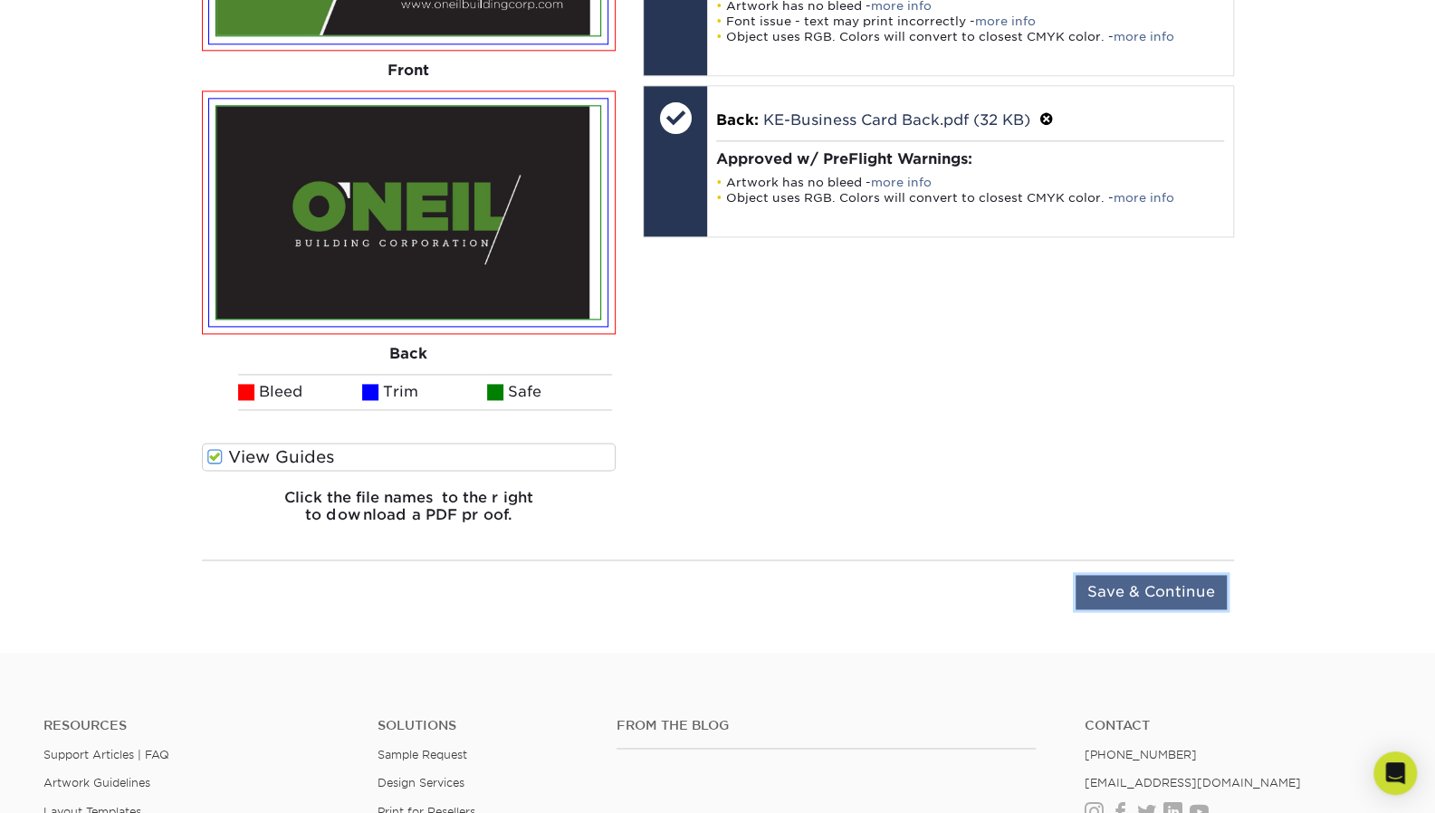
click at [1167, 598] on input "Save & Continue" at bounding box center [1151, 592] width 151 height 34
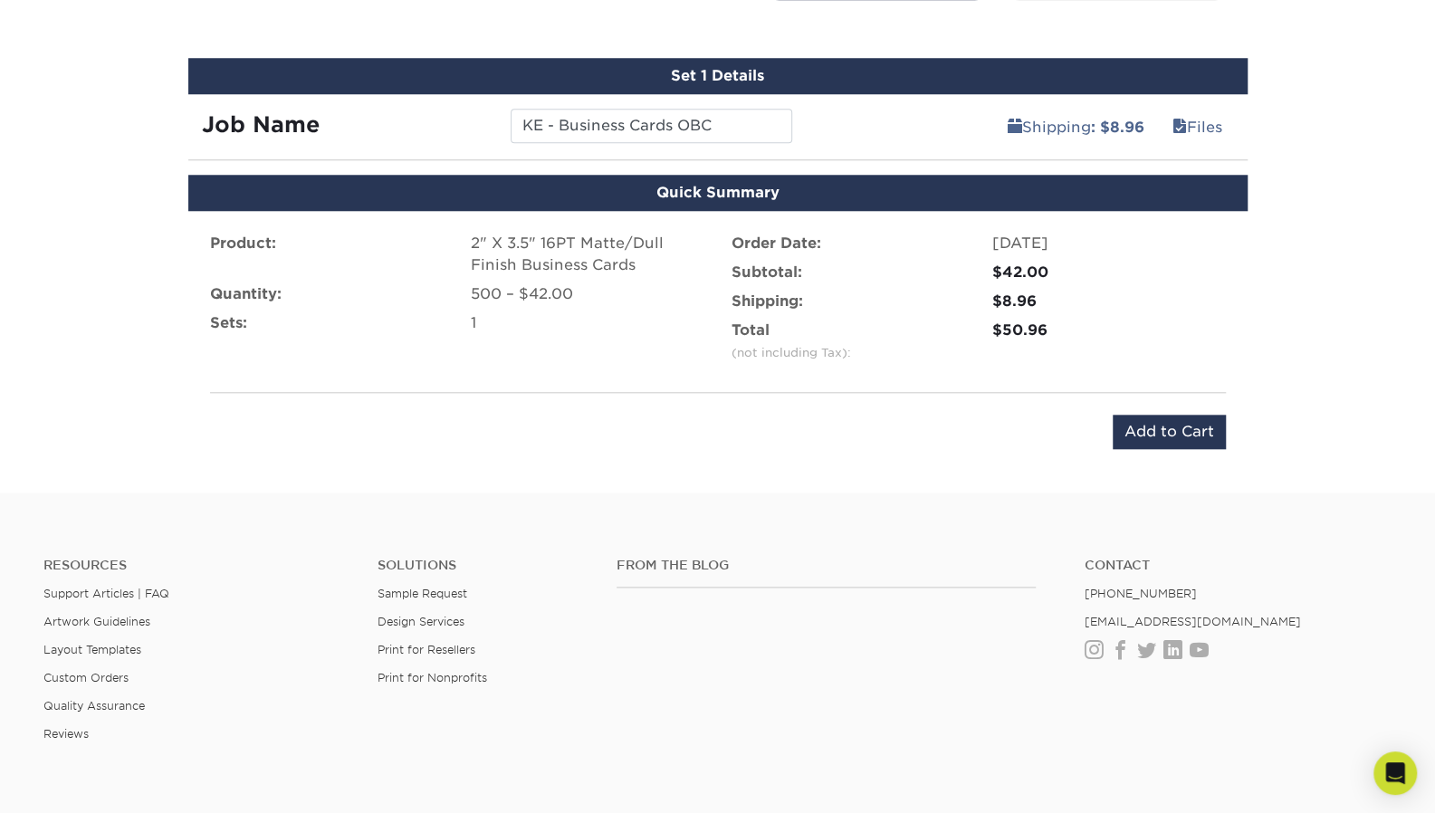
scroll to position [737, 0]
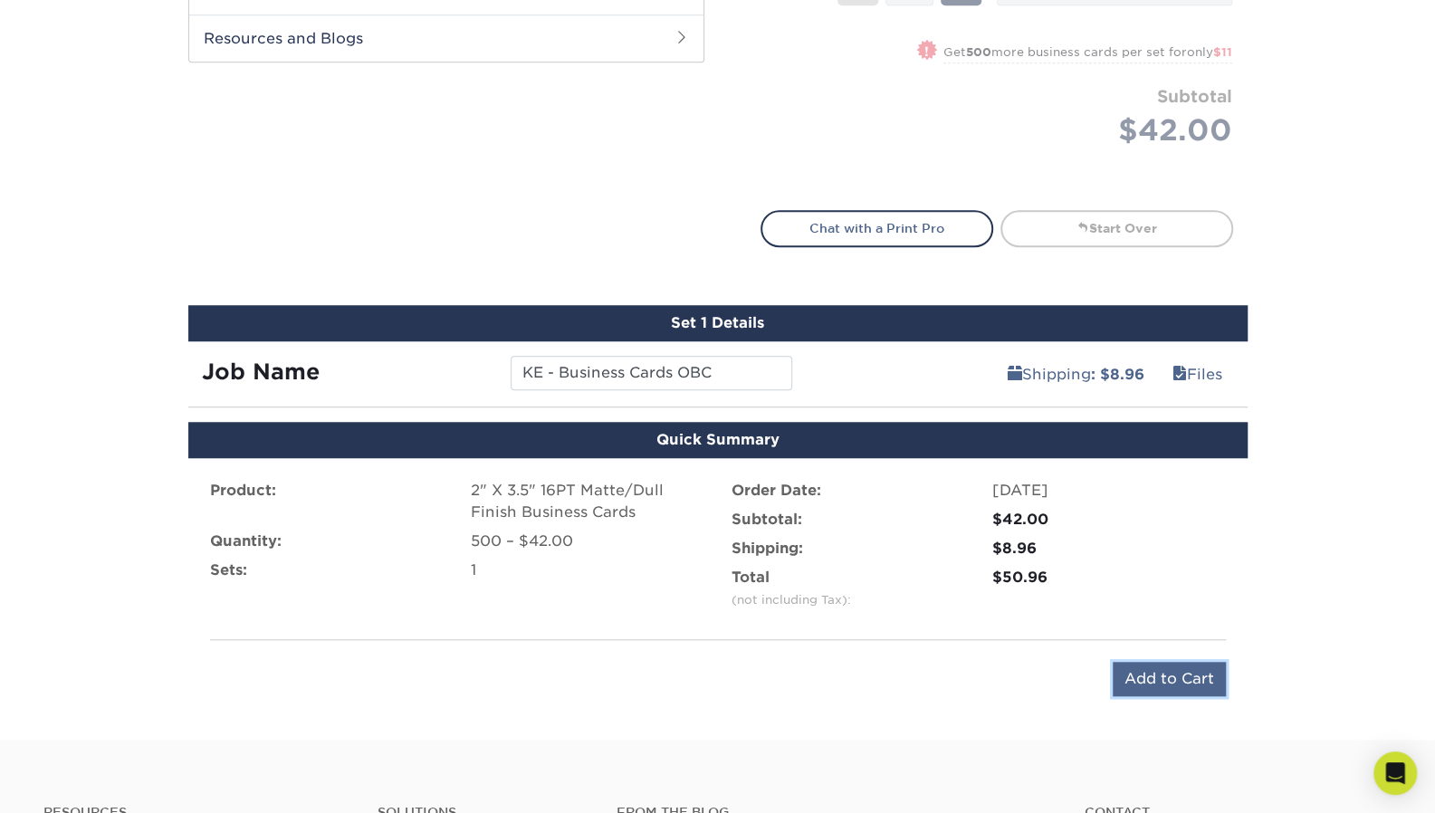
click at [1176, 678] on input "Add to Cart" at bounding box center [1169, 679] width 113 height 34
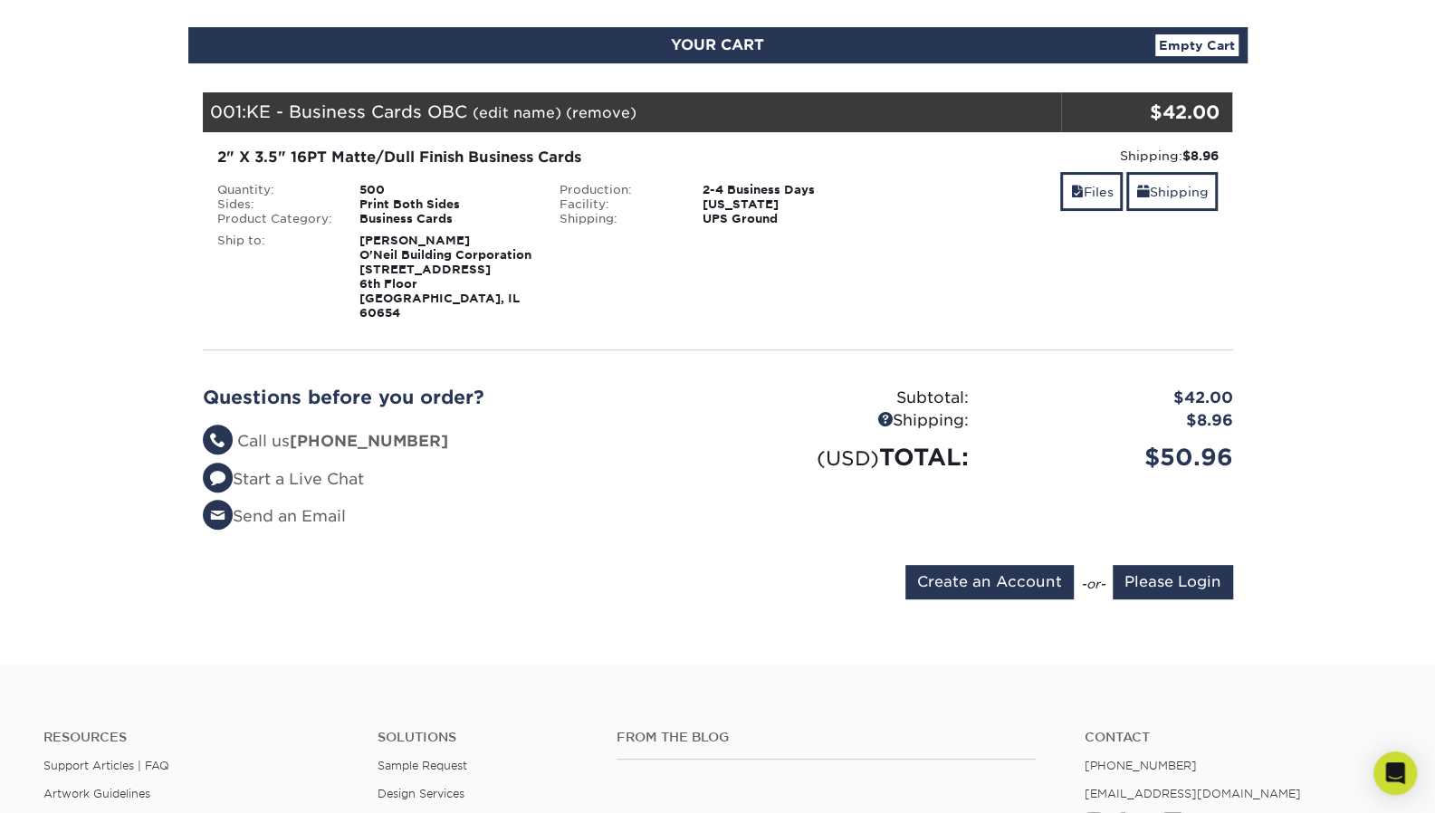
scroll to position [272, 0]
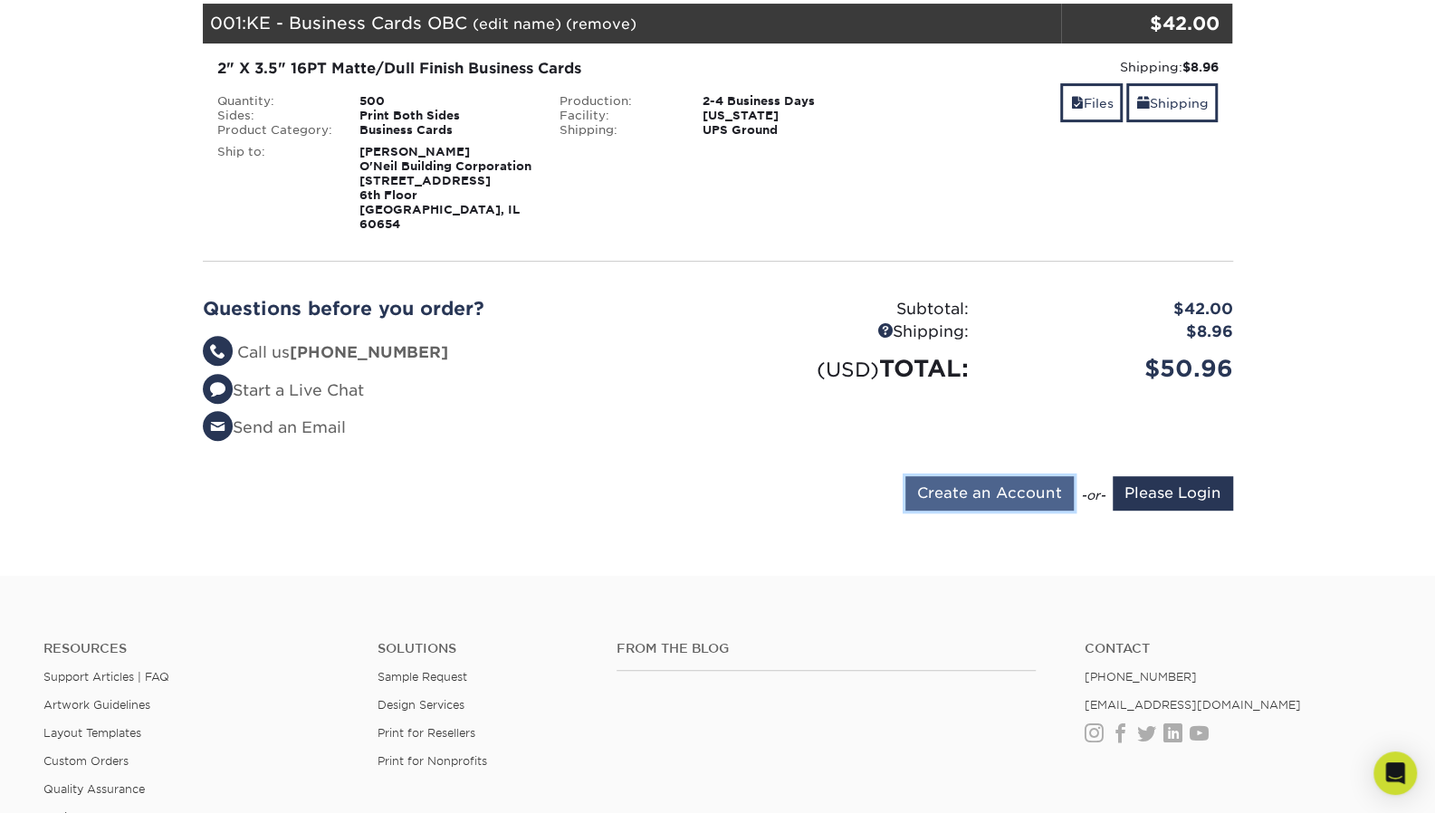
click at [989, 486] on input "Create an Account" at bounding box center [989, 493] width 168 height 34
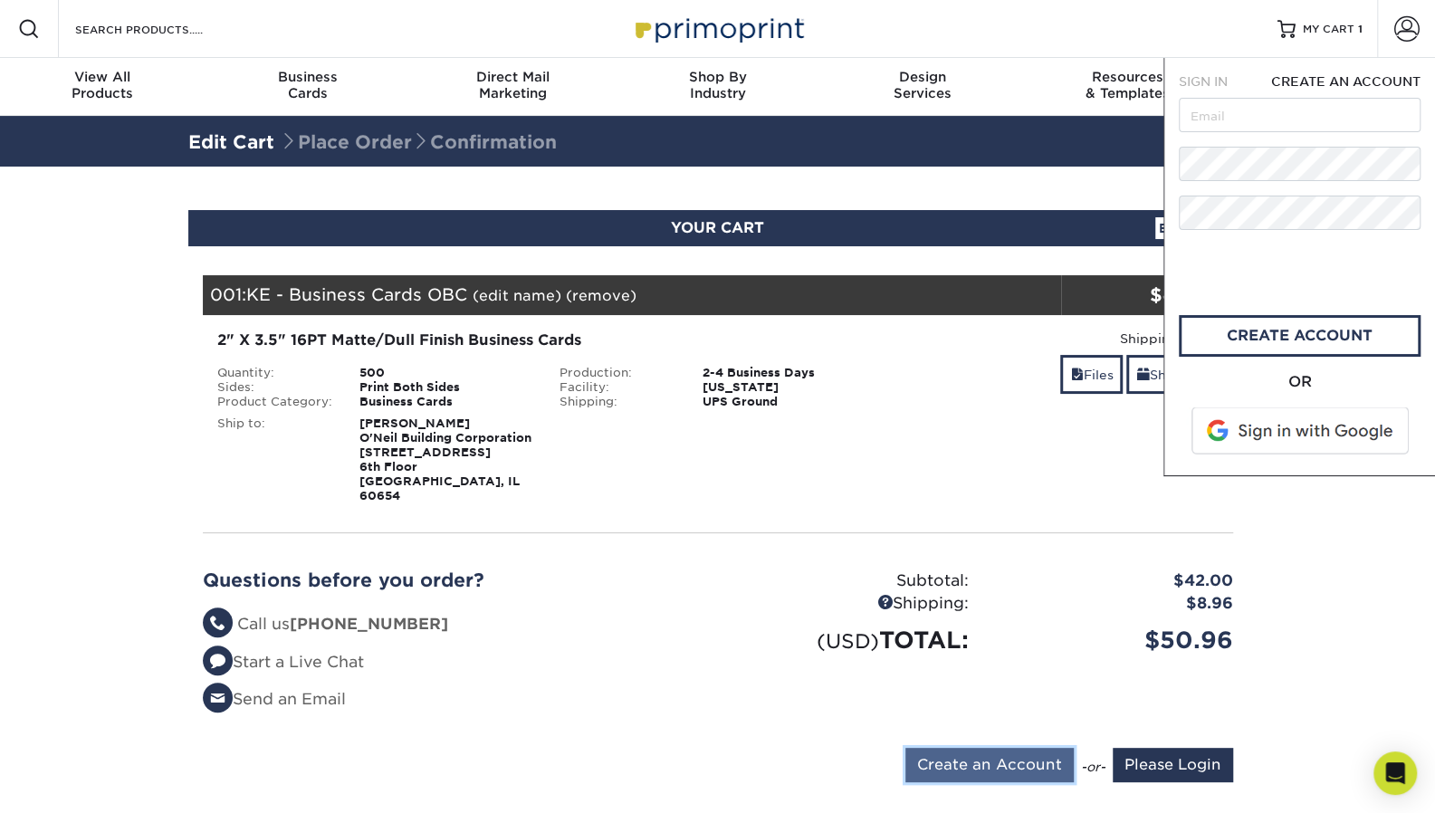
scroll to position [0, 0]
click at [1238, 122] on input "text" at bounding box center [1300, 115] width 242 height 34
type input "kehlers@oneilbuildingcorp.com"
click at [1277, 334] on link "create account" at bounding box center [1300, 336] width 242 height 42
click at [1180, 757] on input "Please Login" at bounding box center [1173, 765] width 120 height 34
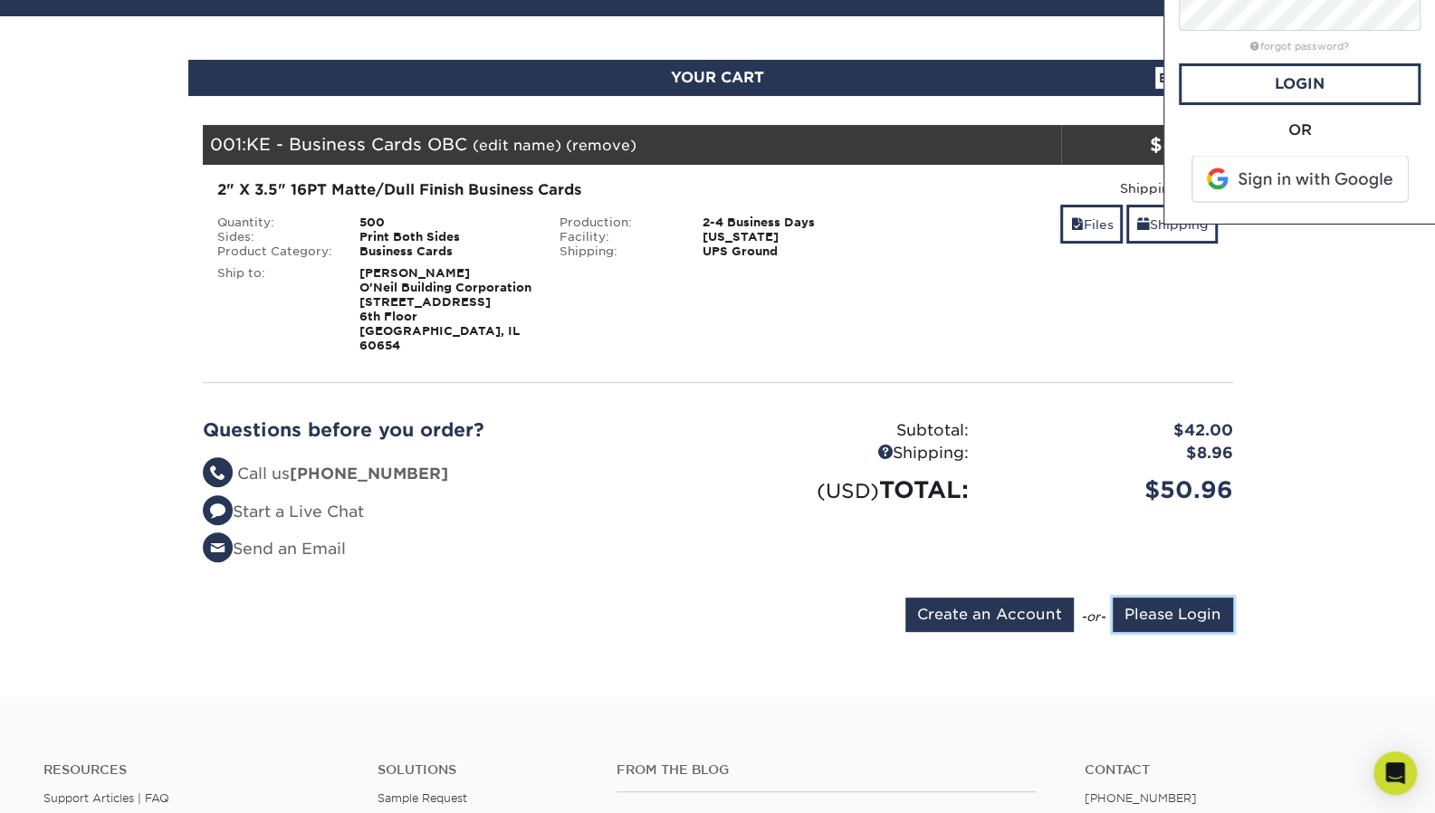
scroll to position [272, 0]
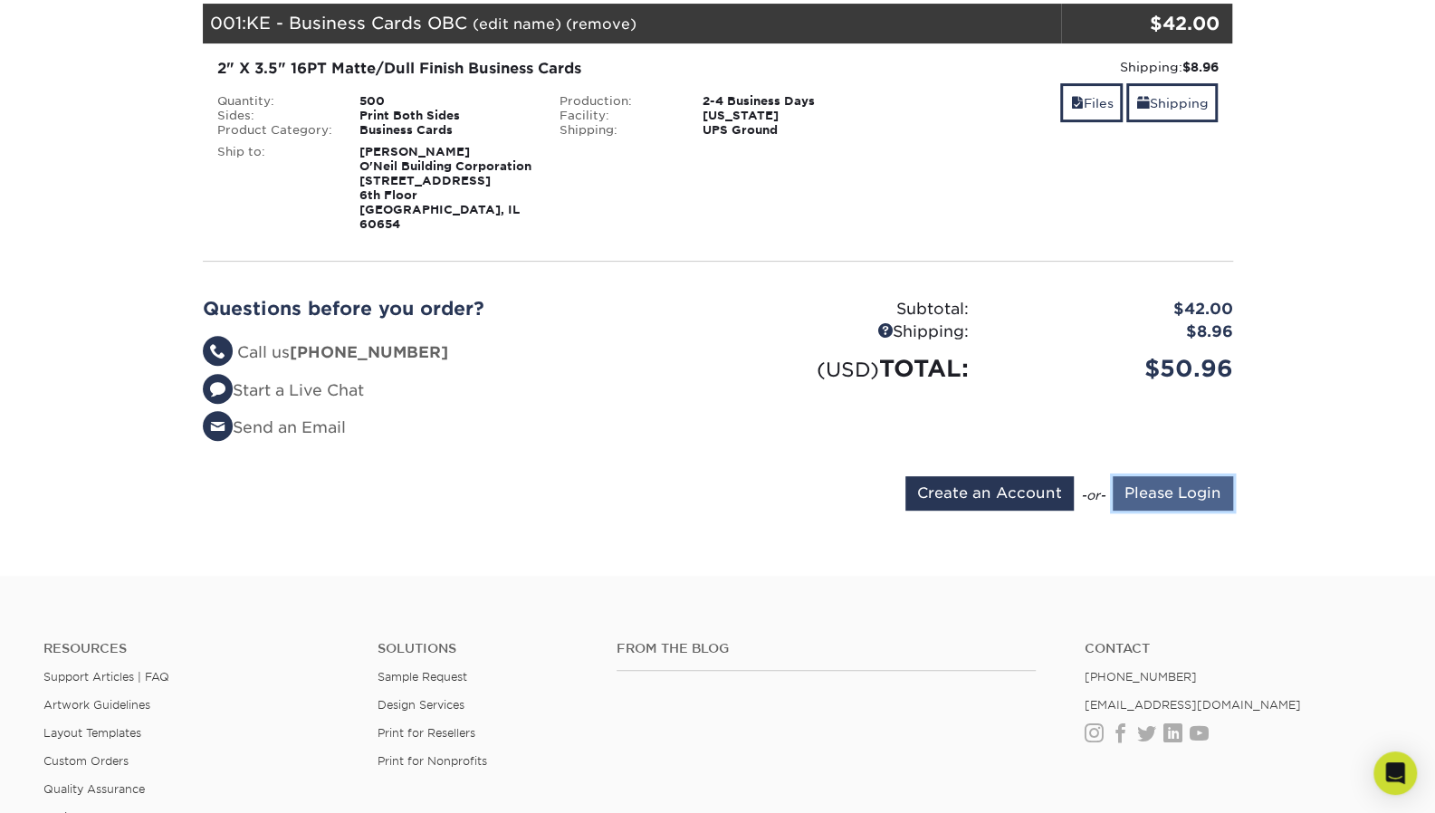
click at [1140, 476] on input "Please Login" at bounding box center [1173, 493] width 120 height 34
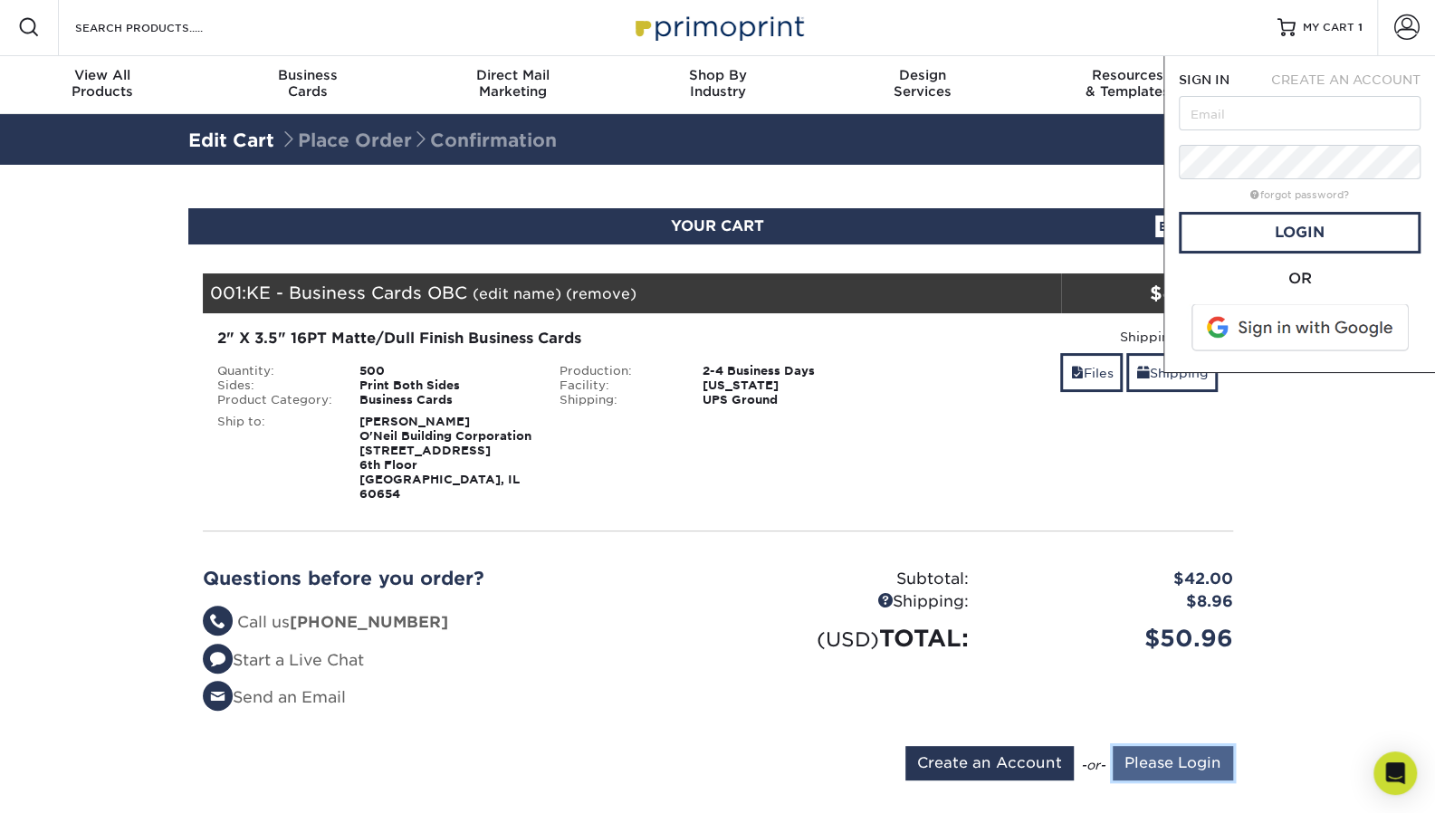
scroll to position [0, 0]
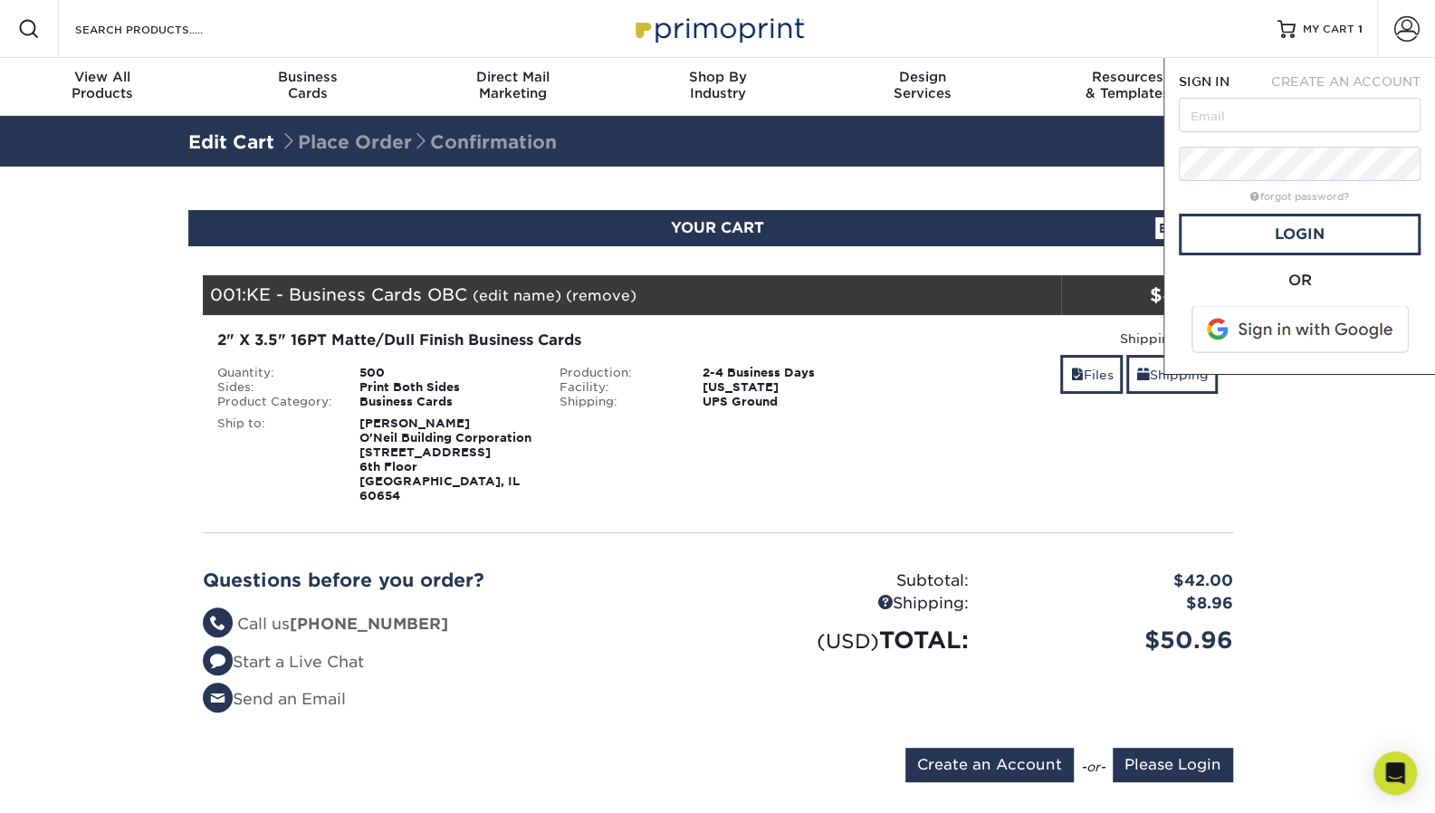
click at [1328, 507] on section "YOUR CART Empty Cart Your Cart is Empty Account Login Create Account Contact Us…" at bounding box center [717, 507] width 1435 height 681
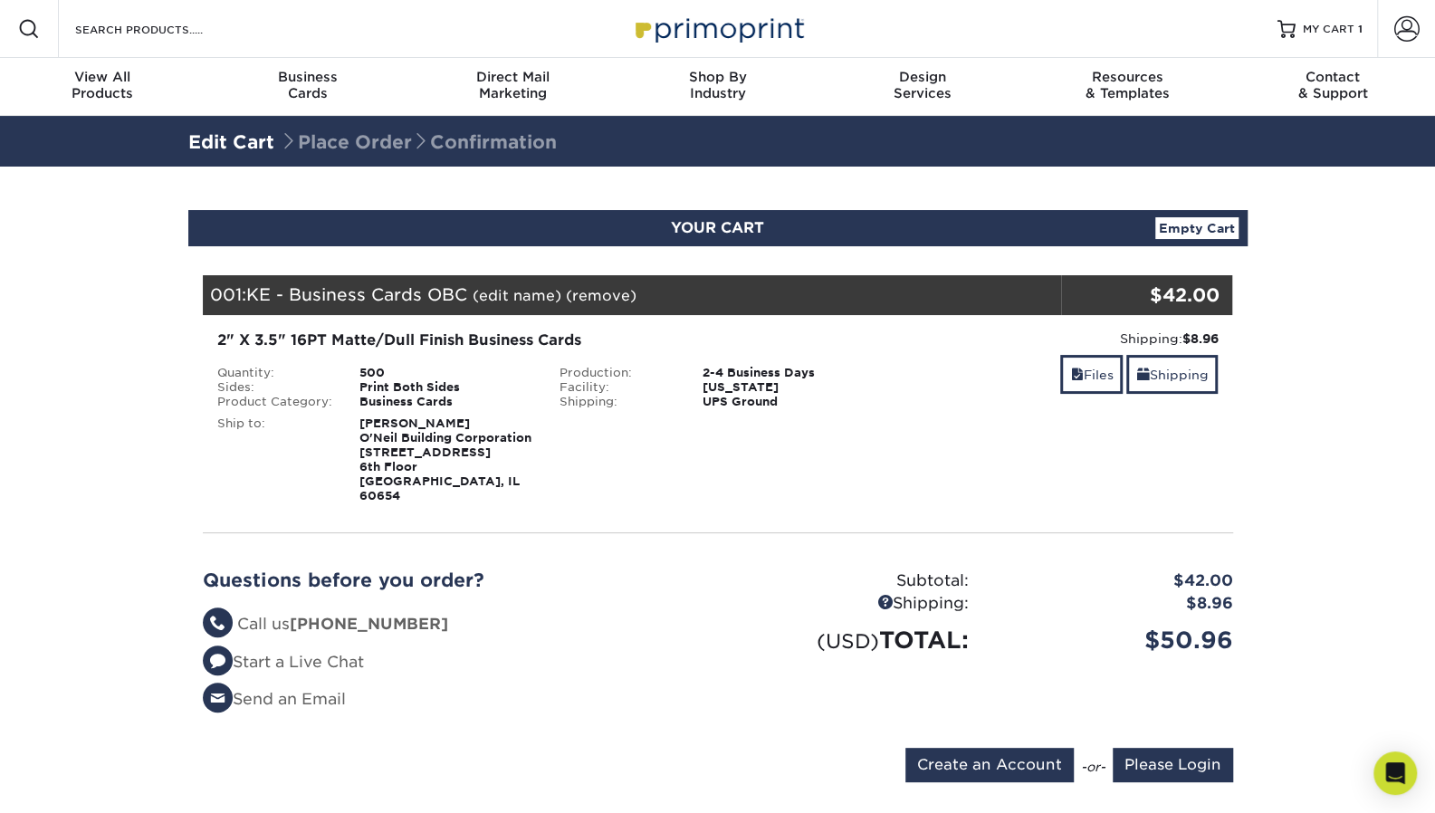
click at [812, 227] on div "YOUR CART Empty Cart" at bounding box center [717, 228] width 1059 height 36
click at [1401, 32] on span at bounding box center [1406, 28] width 25 height 25
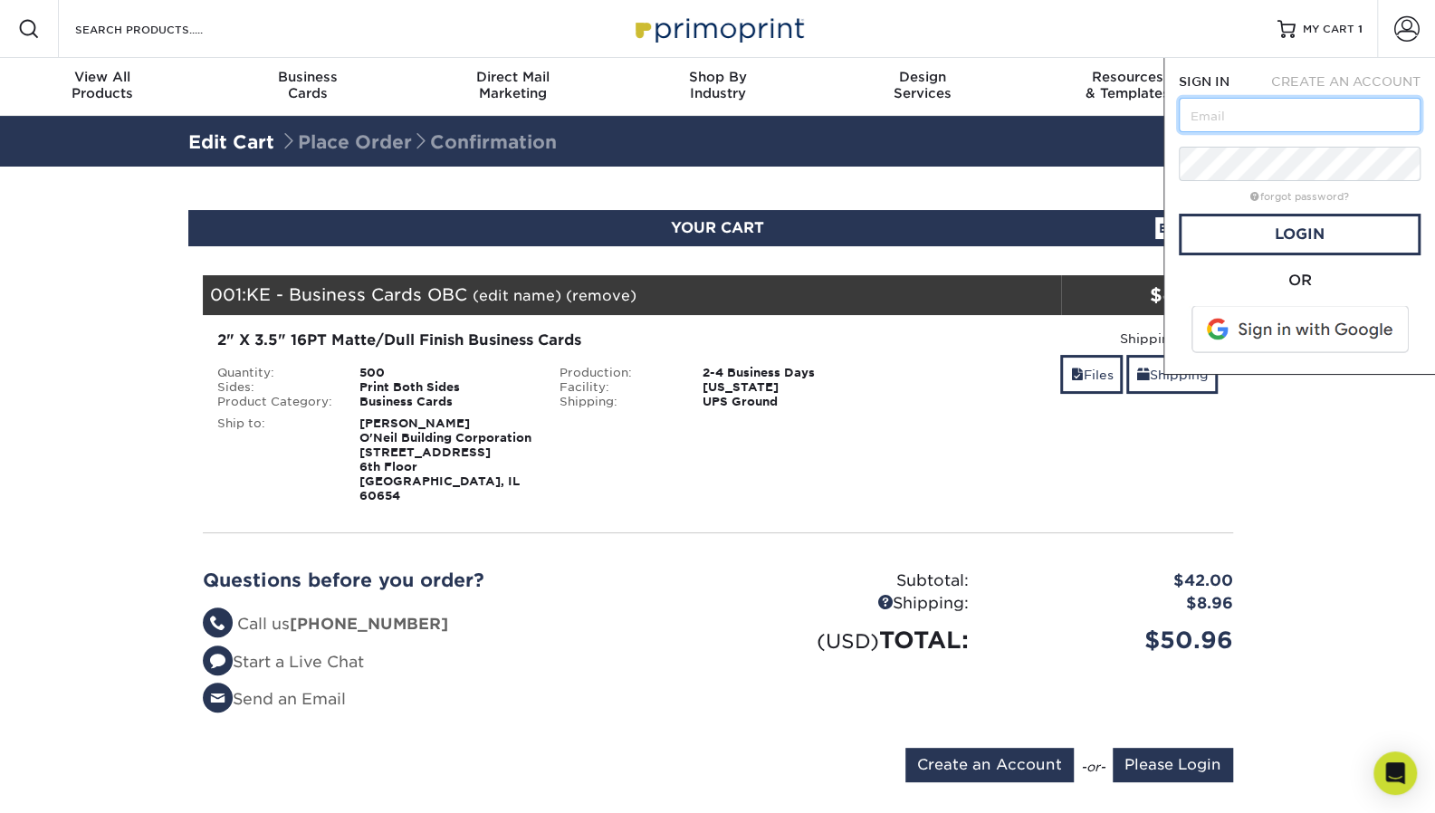
click at [1248, 120] on input "text" at bounding box center [1300, 115] width 242 height 34
type input "[EMAIL_ADDRESS][DOMAIN_NAME]"
click at [1265, 235] on link "Login" at bounding box center [1300, 235] width 242 height 42
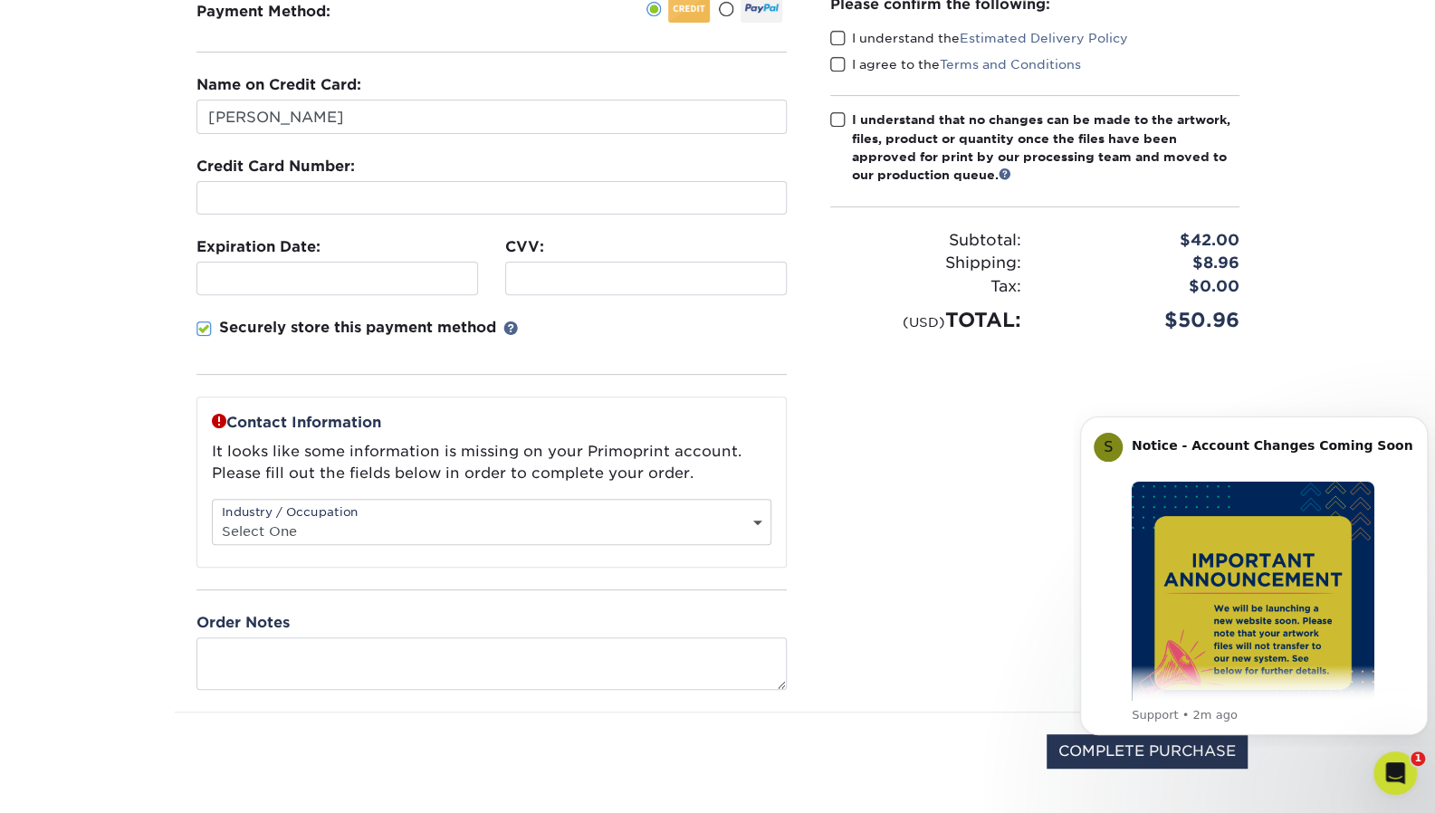
scroll to position [272, 0]
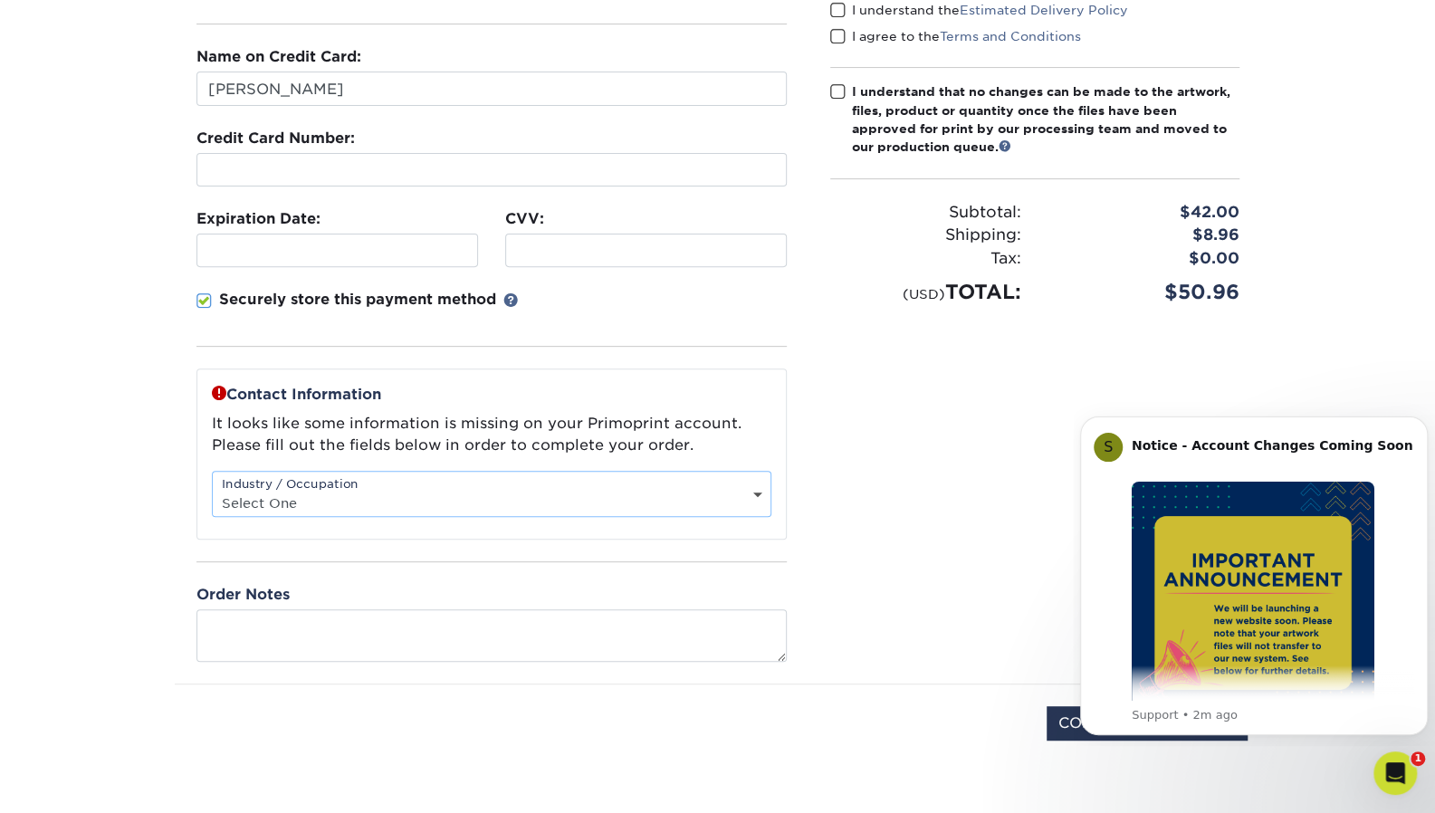
click at [525, 492] on select "Select One Administrative Executive Human Resources Construction Education Ente…" at bounding box center [492, 503] width 558 height 26
select select "2"
click at [213, 490] on select "Select One Administrative Executive Human Resources Construction Education Ente…" at bounding box center [492, 503] width 558 height 26
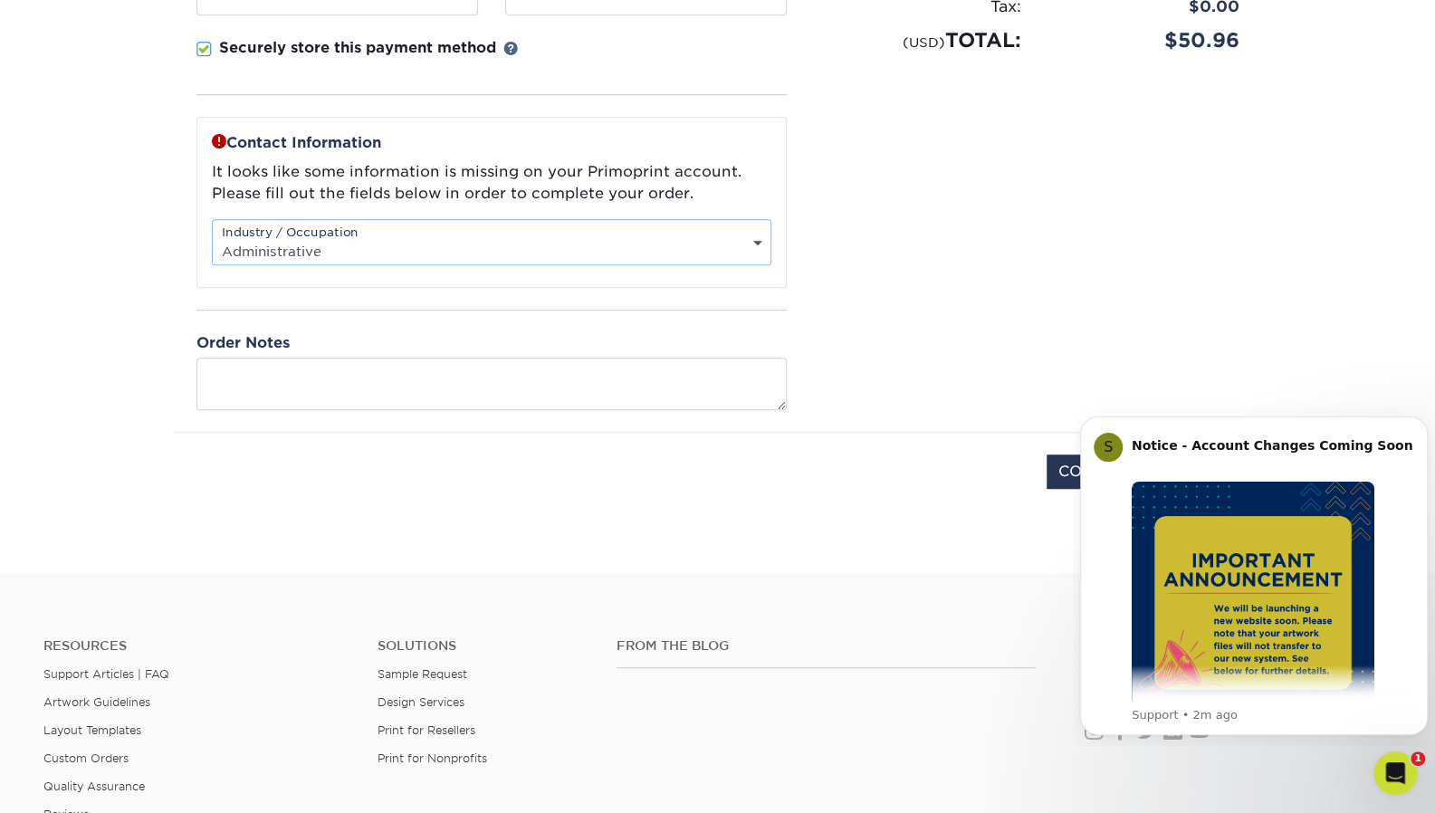
scroll to position [724, 0]
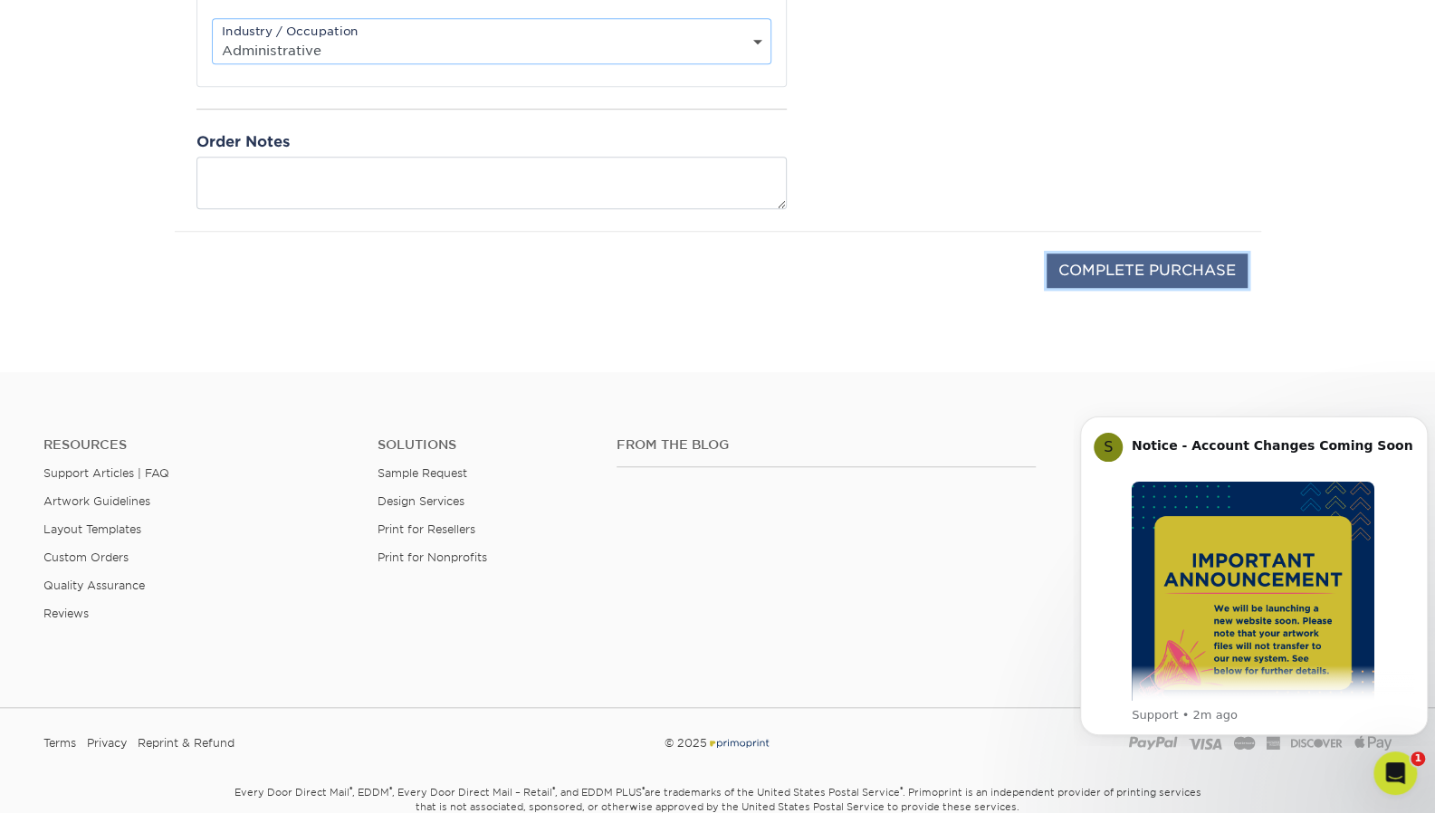
click at [1139, 265] on input "COMPLETE PURCHASE" at bounding box center [1147, 270] width 201 height 34
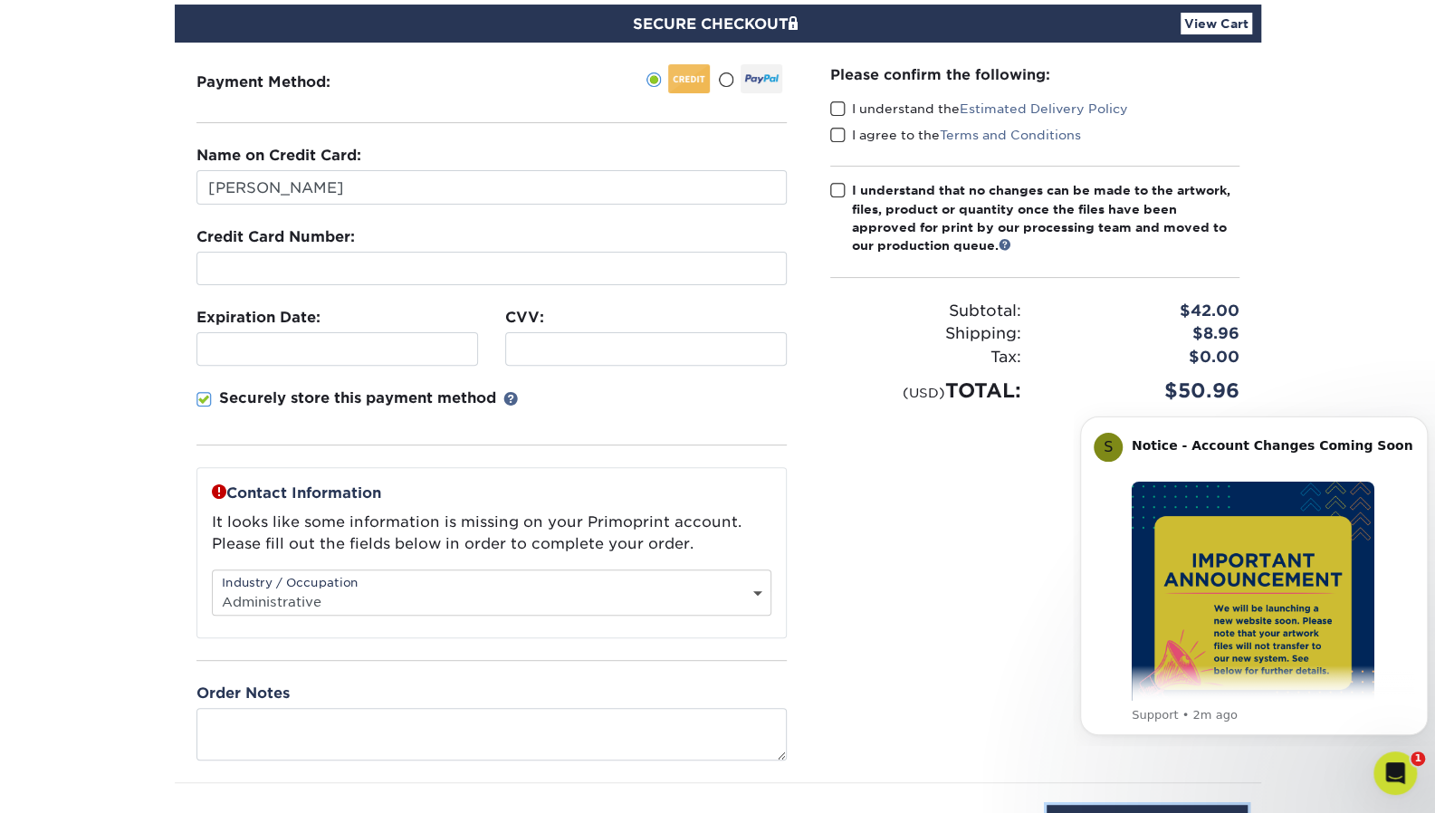
scroll to position [0, 0]
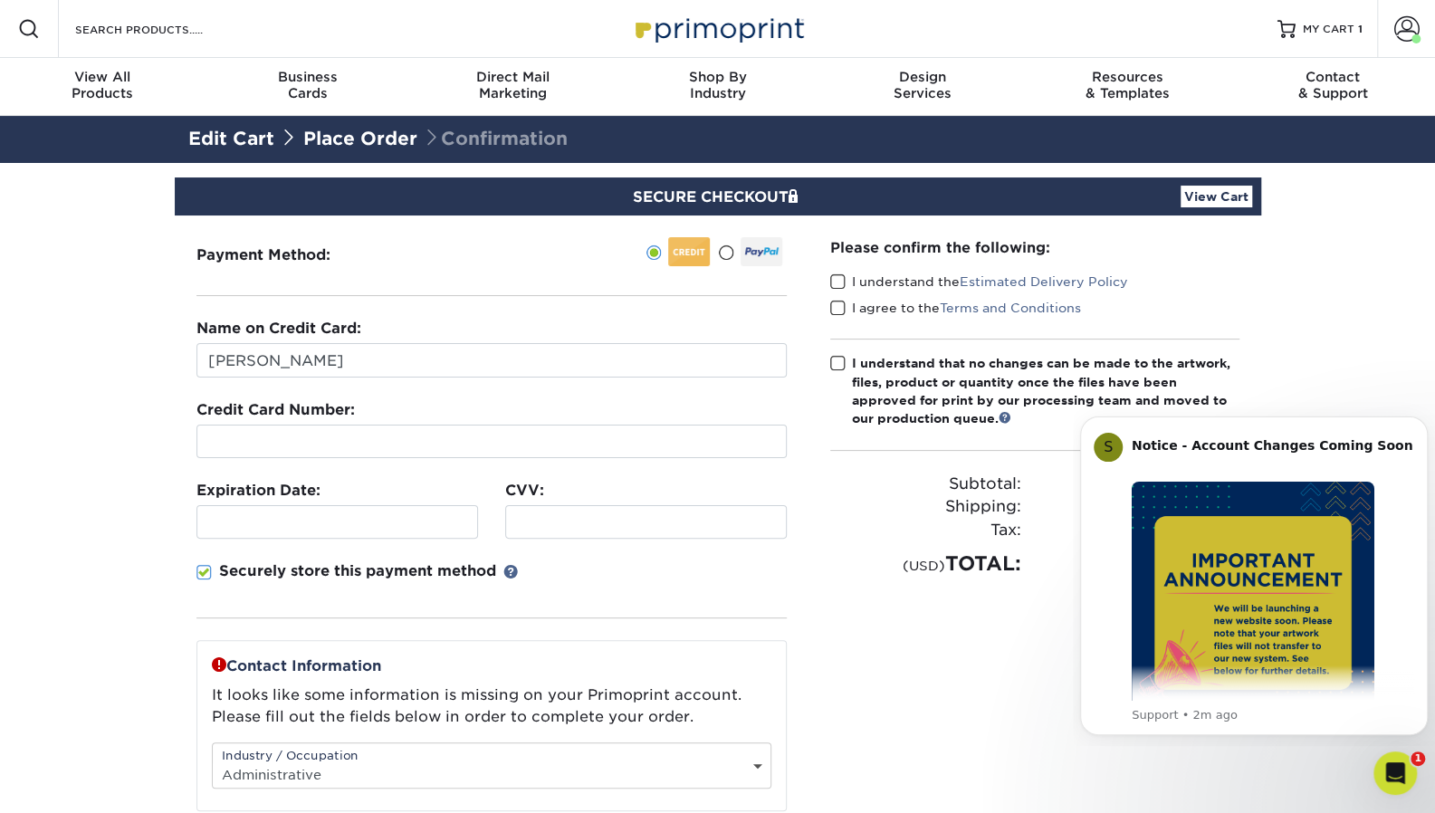
click at [832, 281] on span at bounding box center [837, 281] width 15 height 17
click at [0, 0] on input "I understand the Estimated Delivery Policy" at bounding box center [0, 0] width 0 height 0
click at [833, 300] on span at bounding box center [837, 308] width 15 height 17
click at [0, 0] on input "I agree to the Terms and Conditions" at bounding box center [0, 0] width 0 height 0
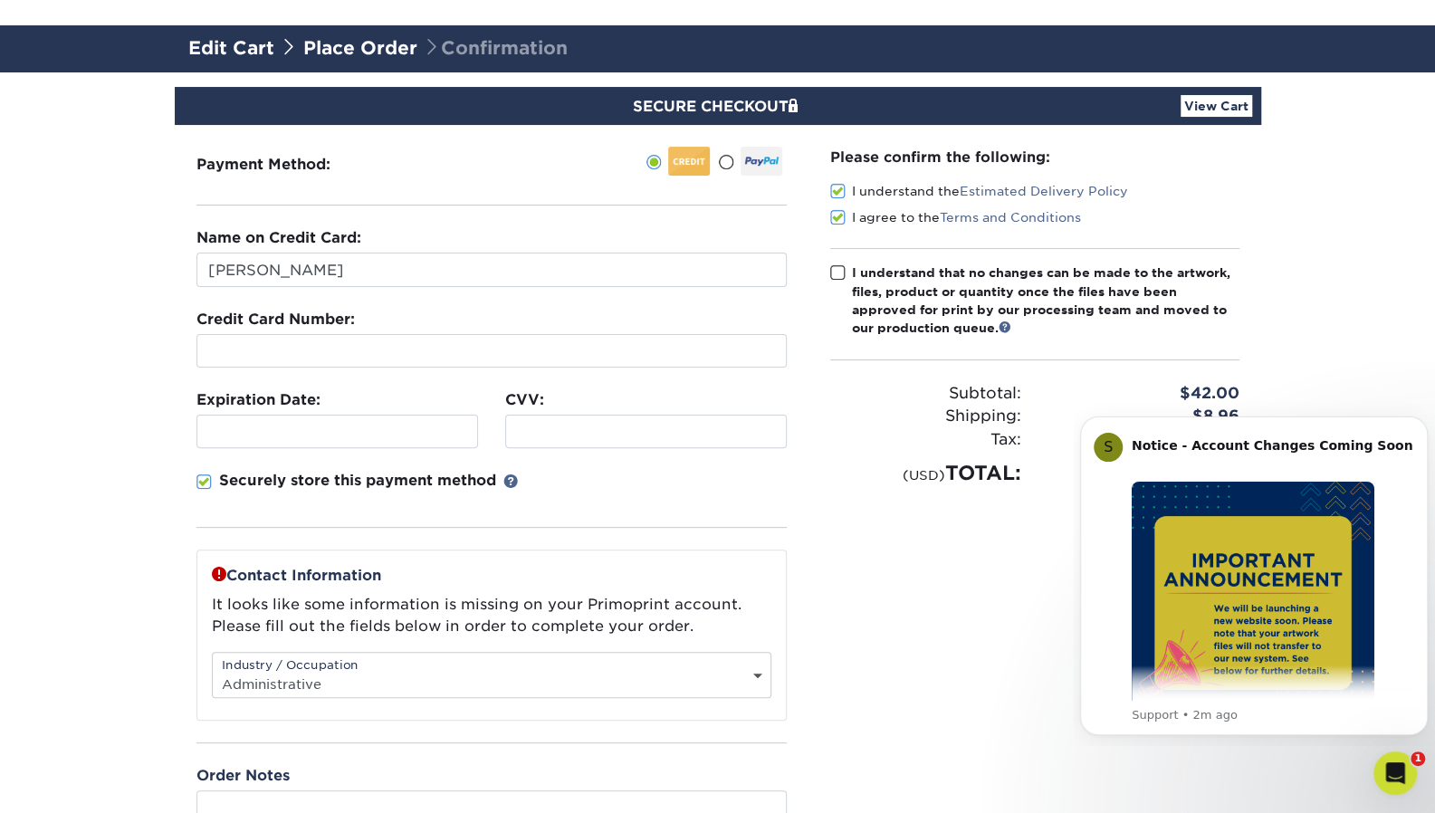
scroll to position [181, 0]
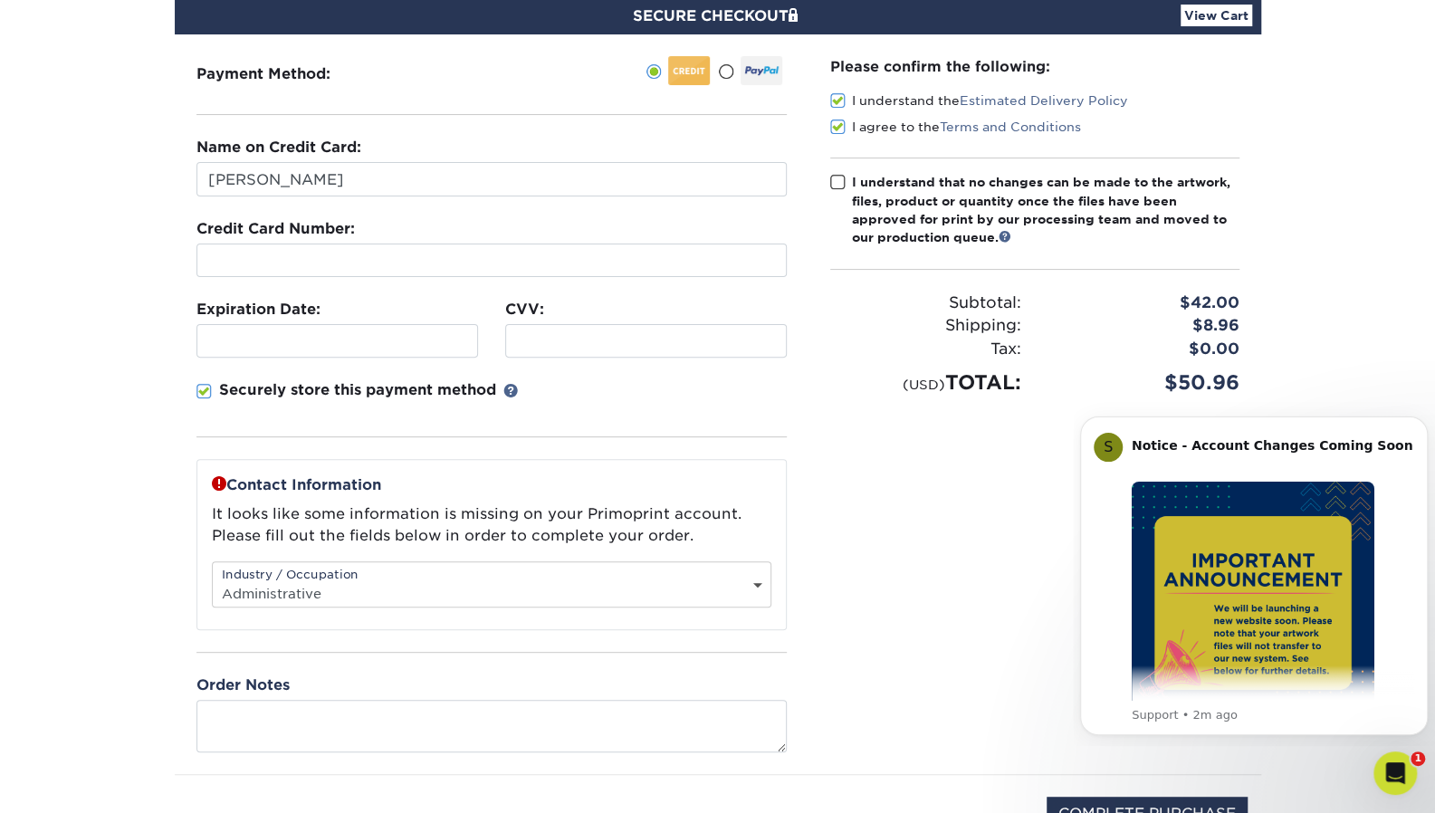
click at [832, 182] on span at bounding box center [837, 182] width 15 height 17
click at [0, 0] on input "I understand that no changes can be made to the artwork, files, product or quan…" at bounding box center [0, 0] width 0 height 0
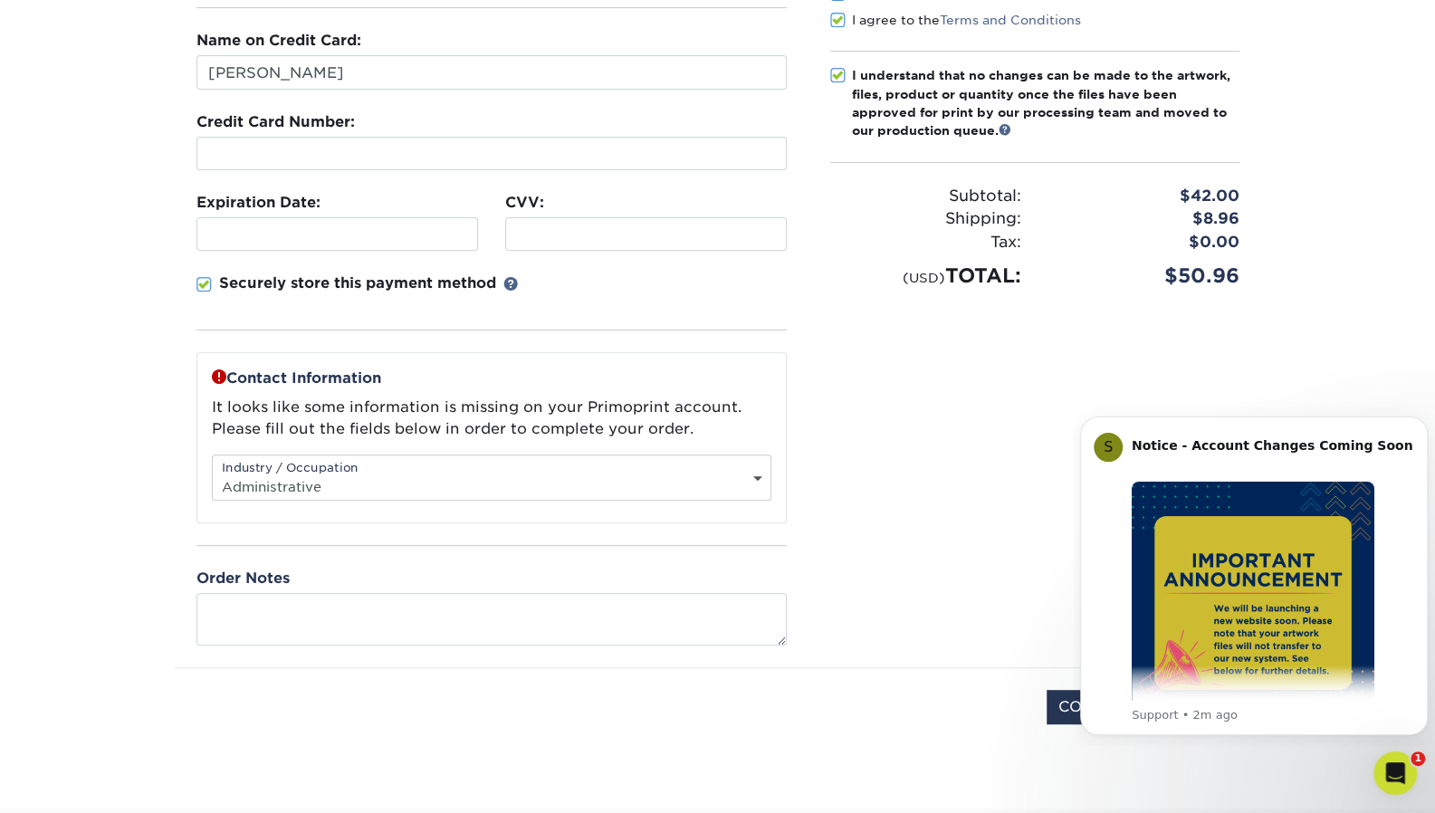
scroll to position [453, 0]
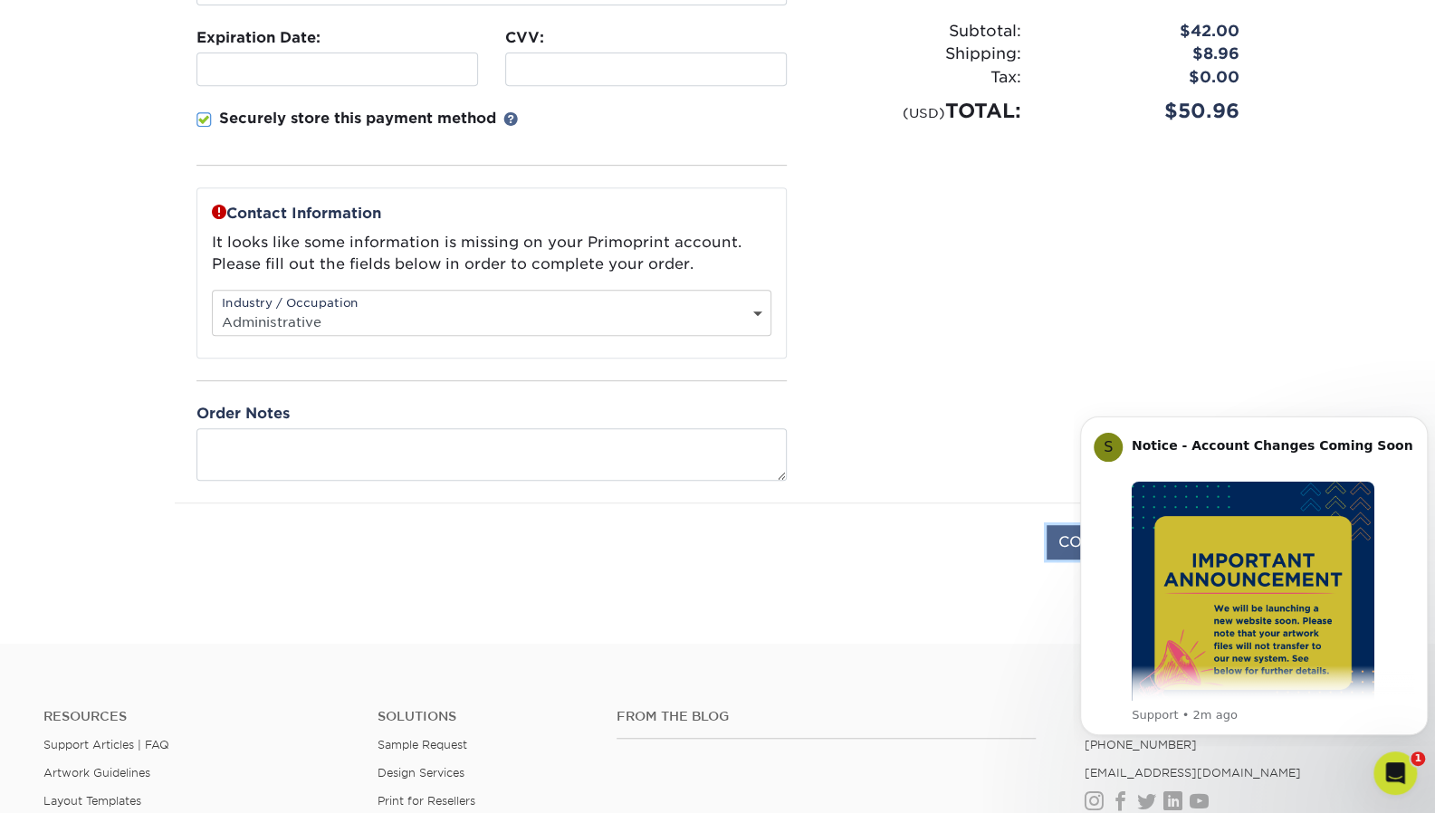
click at [1056, 532] on input "COMPLETE PURCHASE" at bounding box center [1147, 542] width 201 height 34
type input "PROCESSING, PLEASE WAIT..."
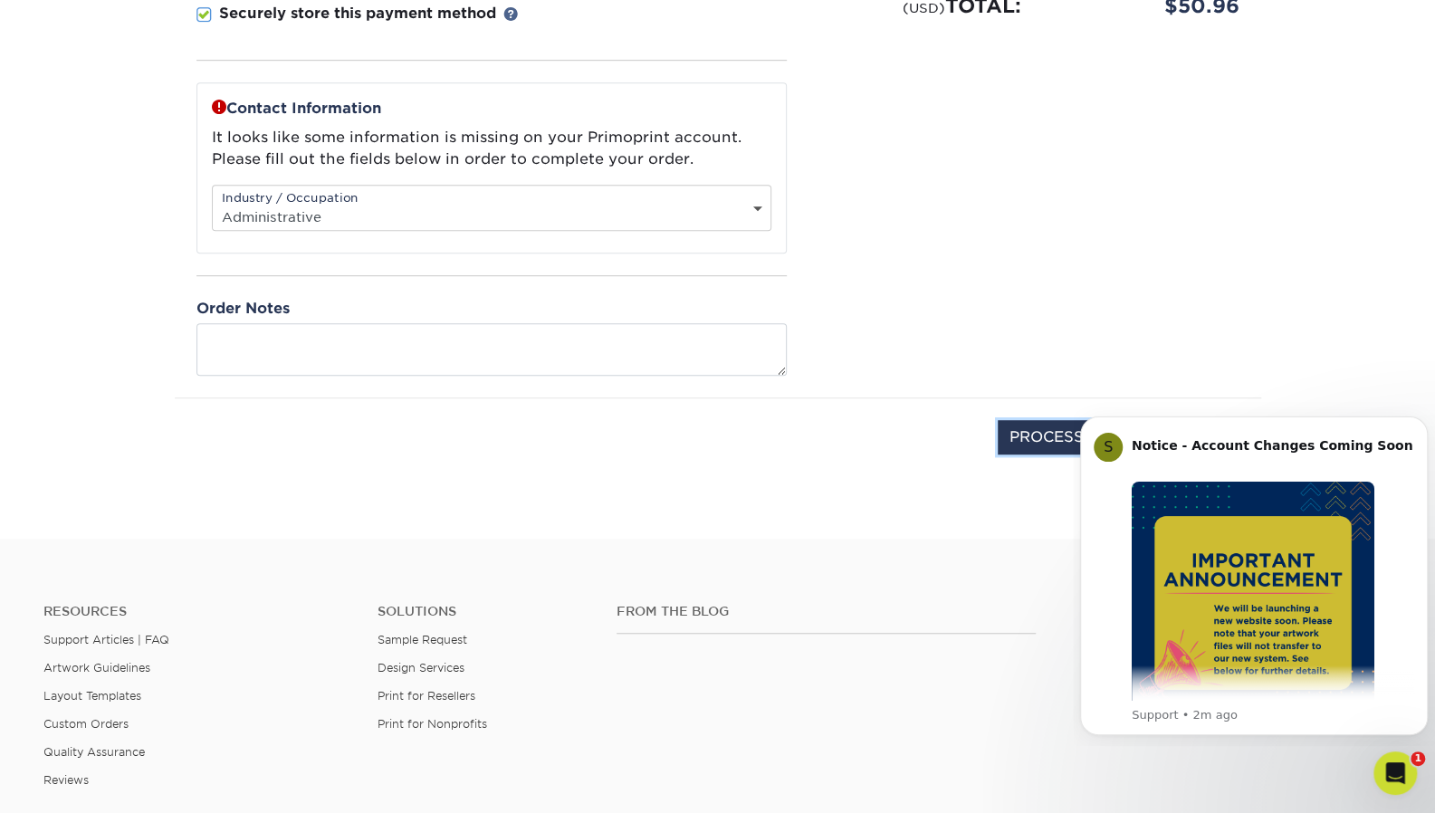
scroll to position [724, 0]
